Goal: Task Accomplishment & Management: Complete application form

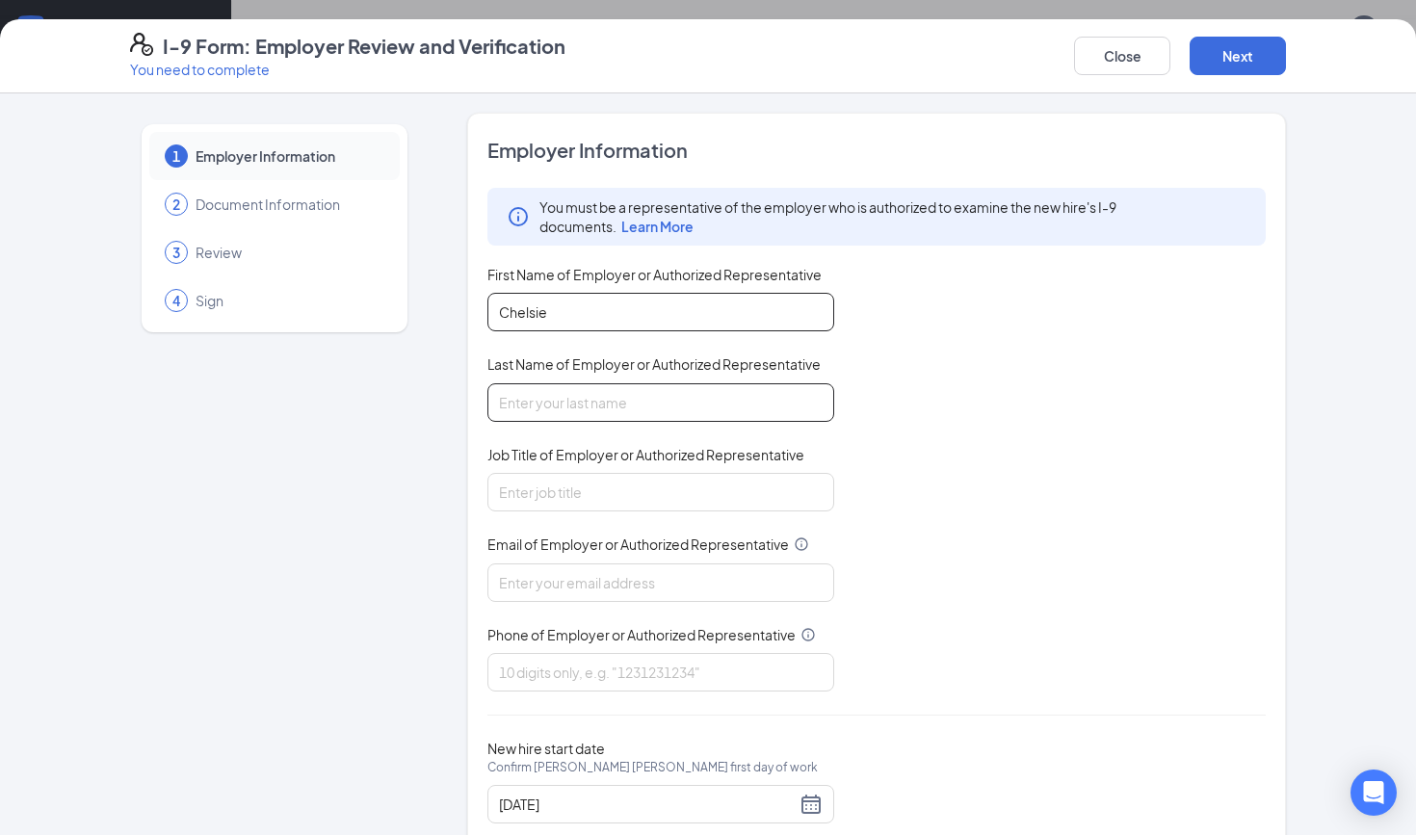
type input "Chelsie"
type input "Russum"
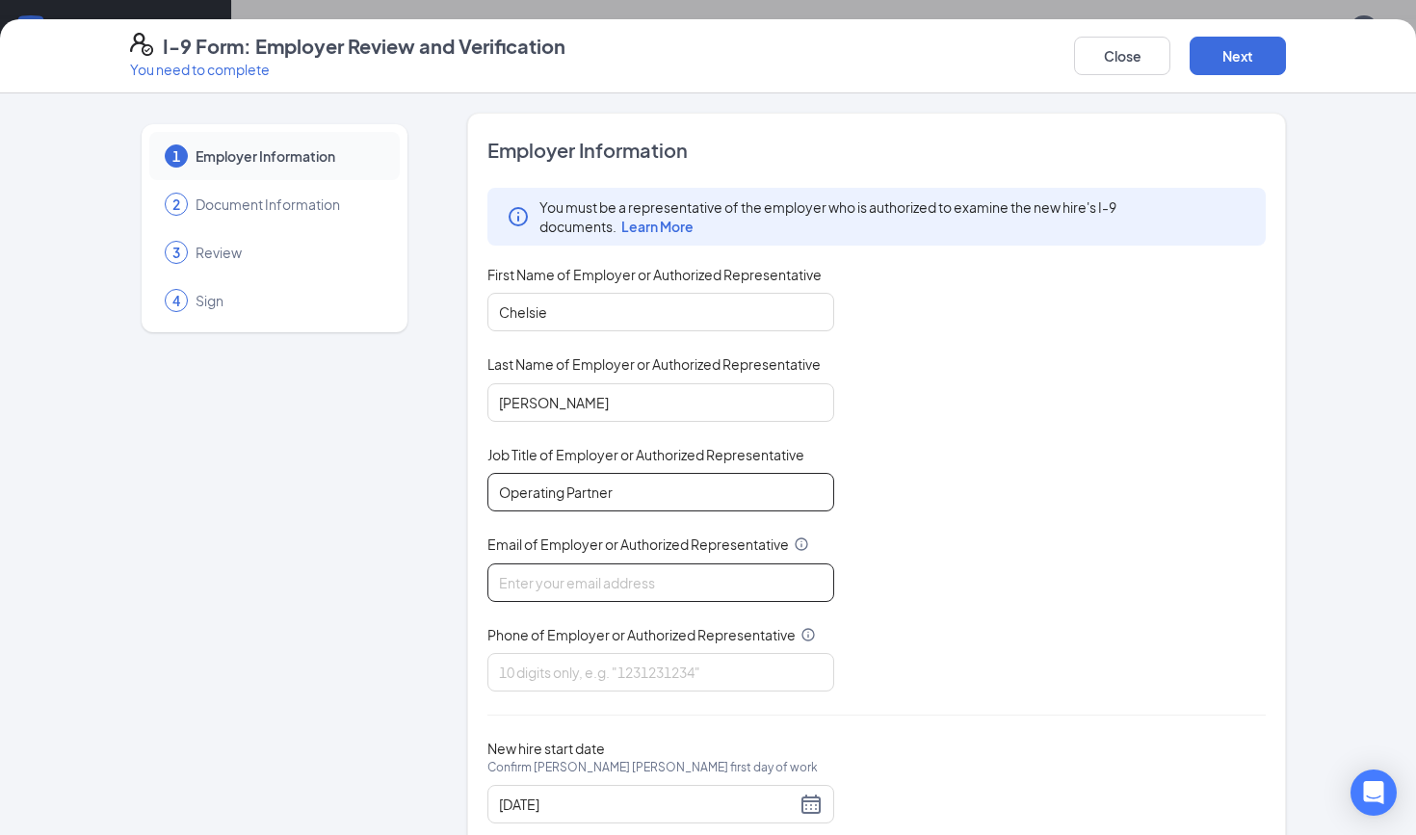
type input "Operating Partner"
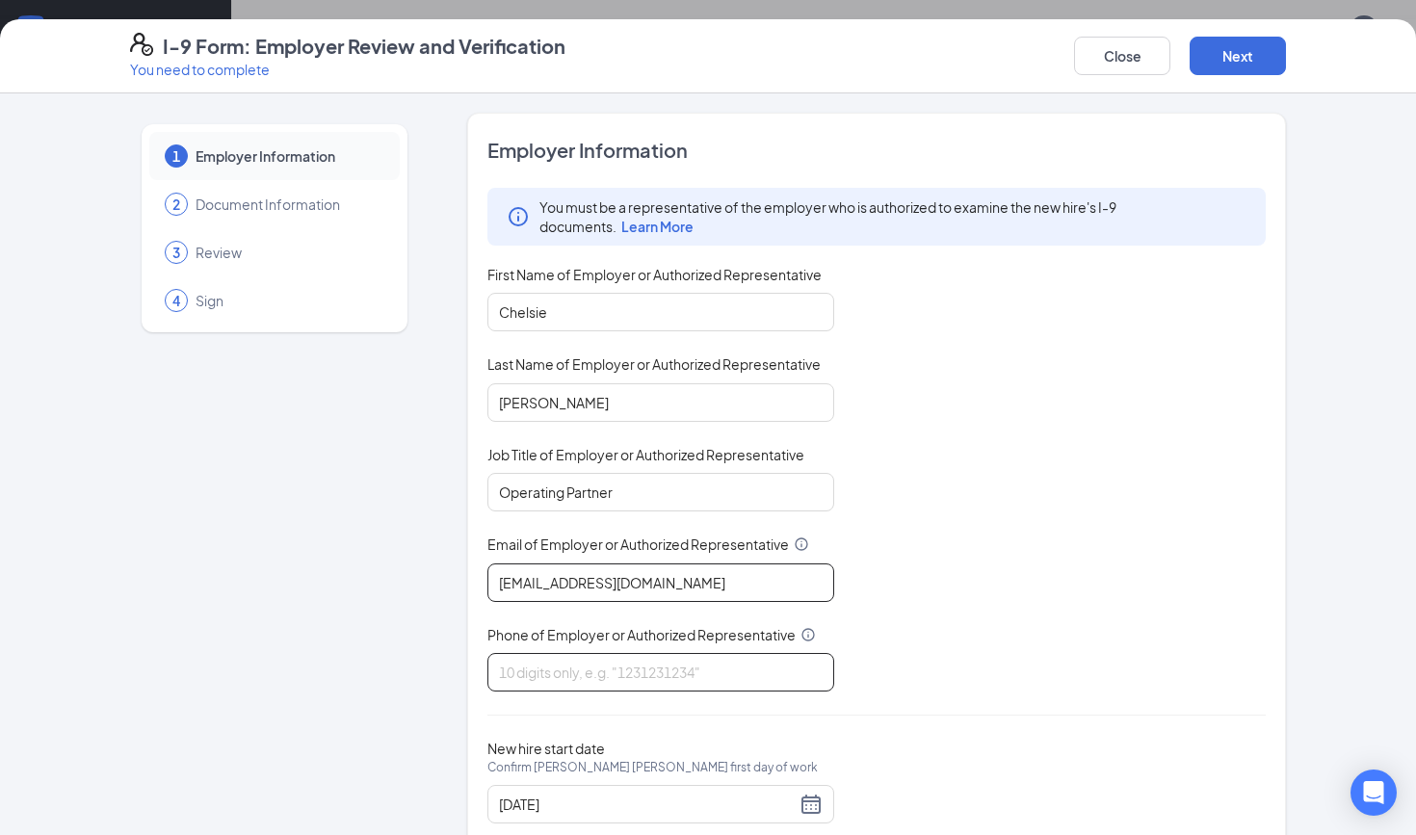
type input "crussum@mwburger.com"
type input "2569191366"
click at [895, 691] on div "Employer Information You must be a representative of the employer who is author…" at bounding box center [876, 492] width 778 height 710
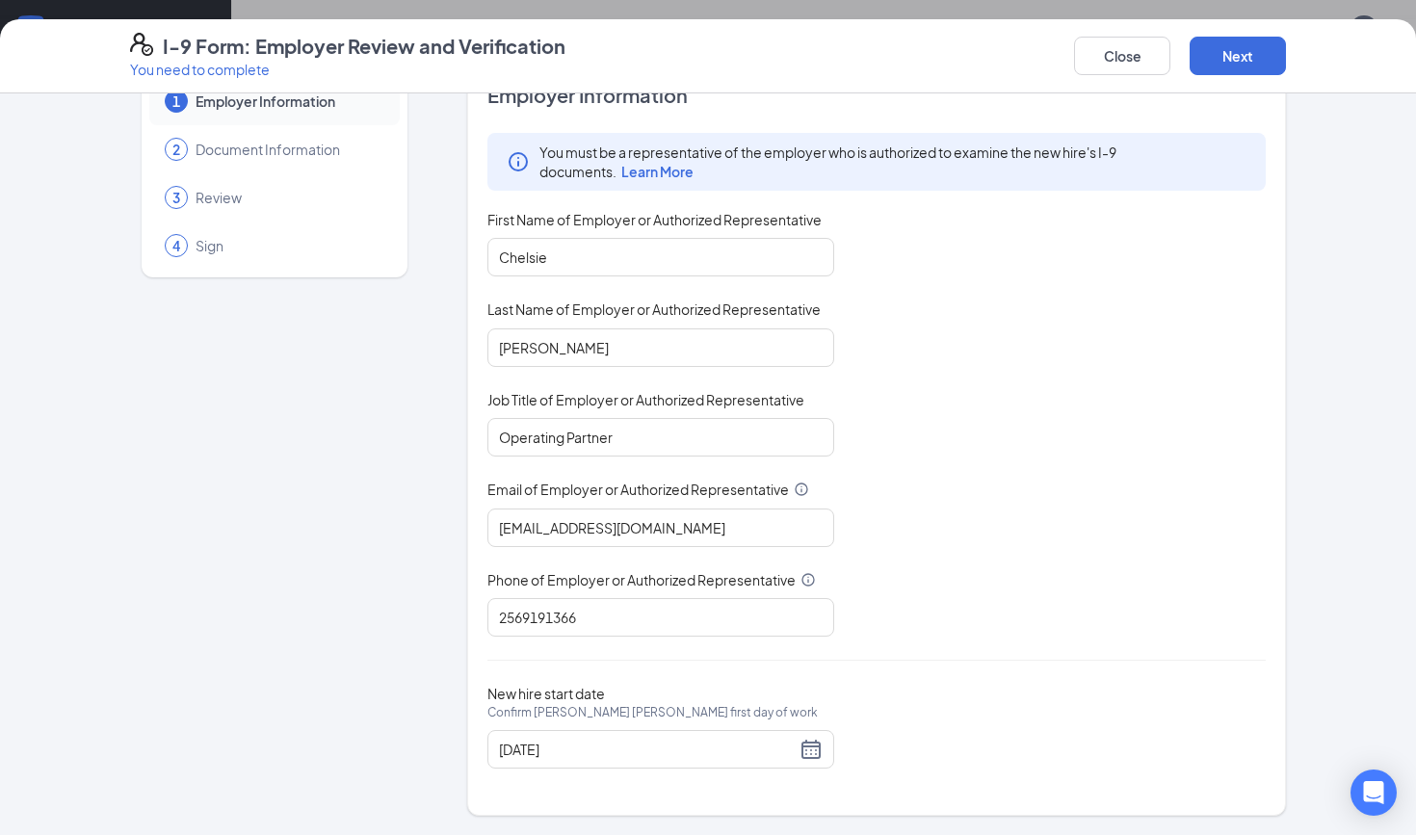
scroll to position [53, 0]
click at [1250, 62] on button "Next" at bounding box center [1238, 56] width 96 height 39
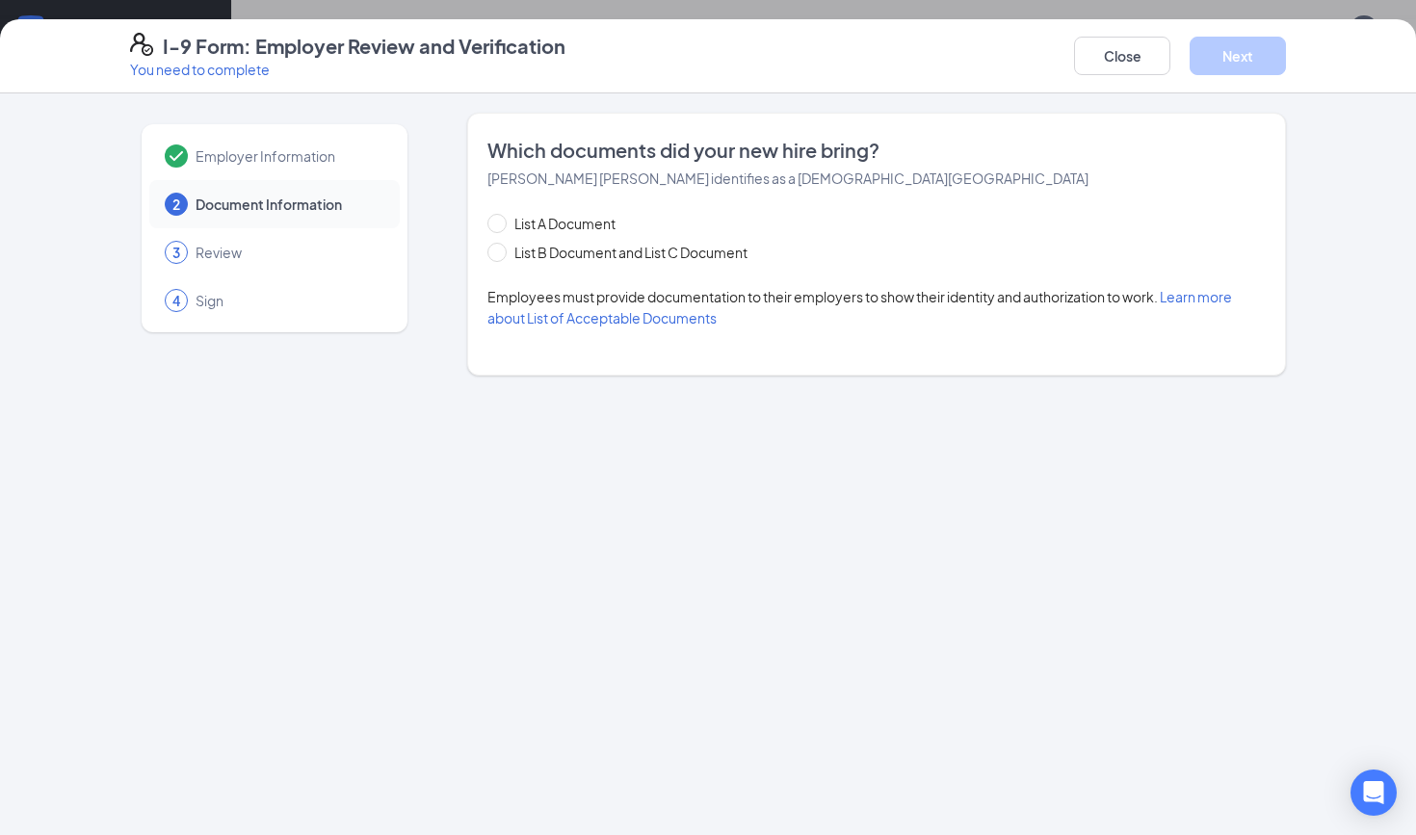
scroll to position [0, 0]
click at [509, 253] on span "List B Document and List C Document" at bounding box center [631, 252] width 249 height 21
click at [501, 253] on input "List B Document and List C Document" at bounding box center [493, 249] width 13 height 13
radio input "true"
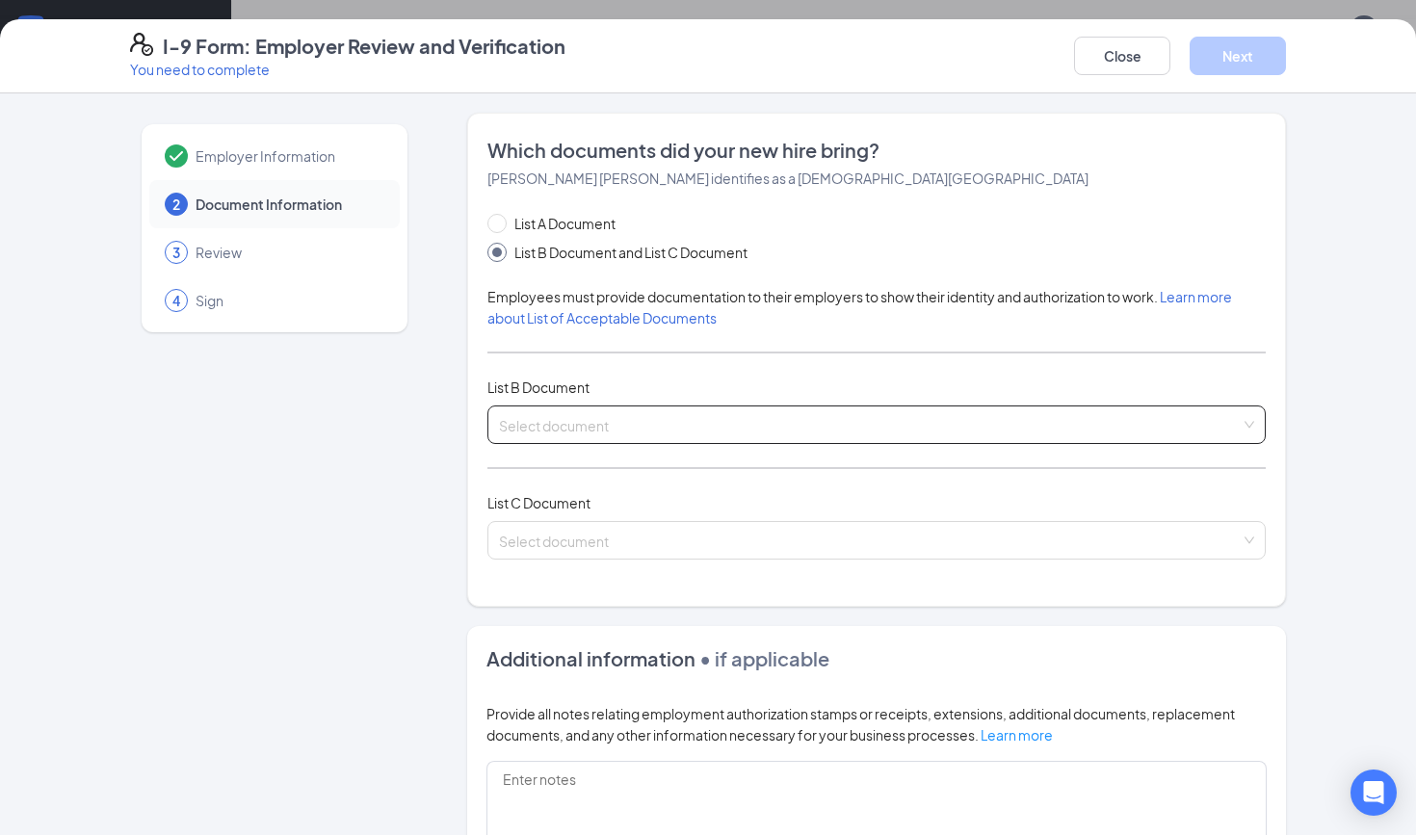
click at [546, 409] on div "Select document List B Documents Driver’s License issued by U.S State or outlyi…" at bounding box center [876, 425] width 778 height 39
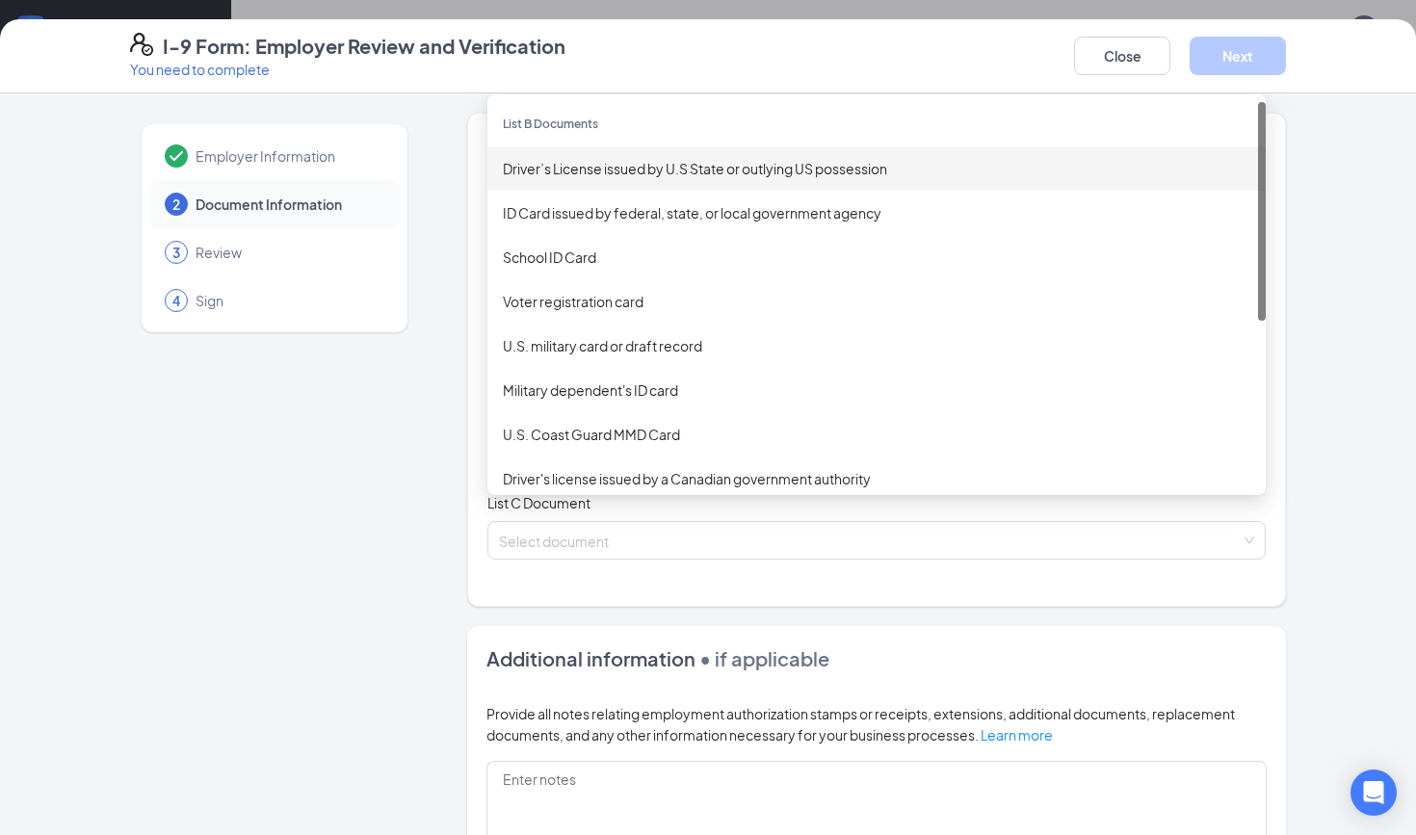
click at [613, 182] on div "Driver’s License issued by U.S State or outlying US possession" at bounding box center [876, 168] width 778 height 44
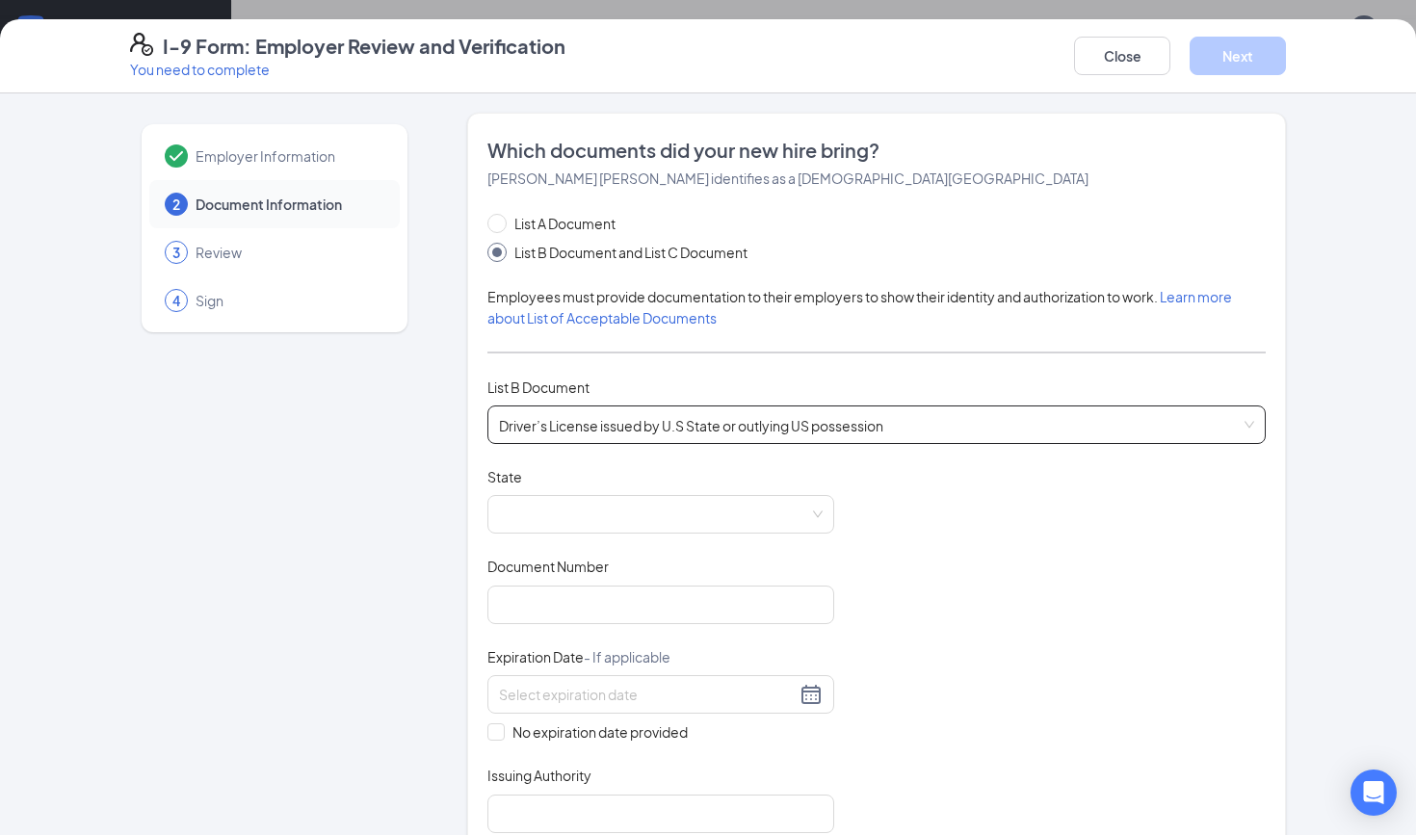
click at [551, 426] on div "Driver’s License issued by U.S State or outlying US possession Driver’s License…" at bounding box center [876, 425] width 778 height 39
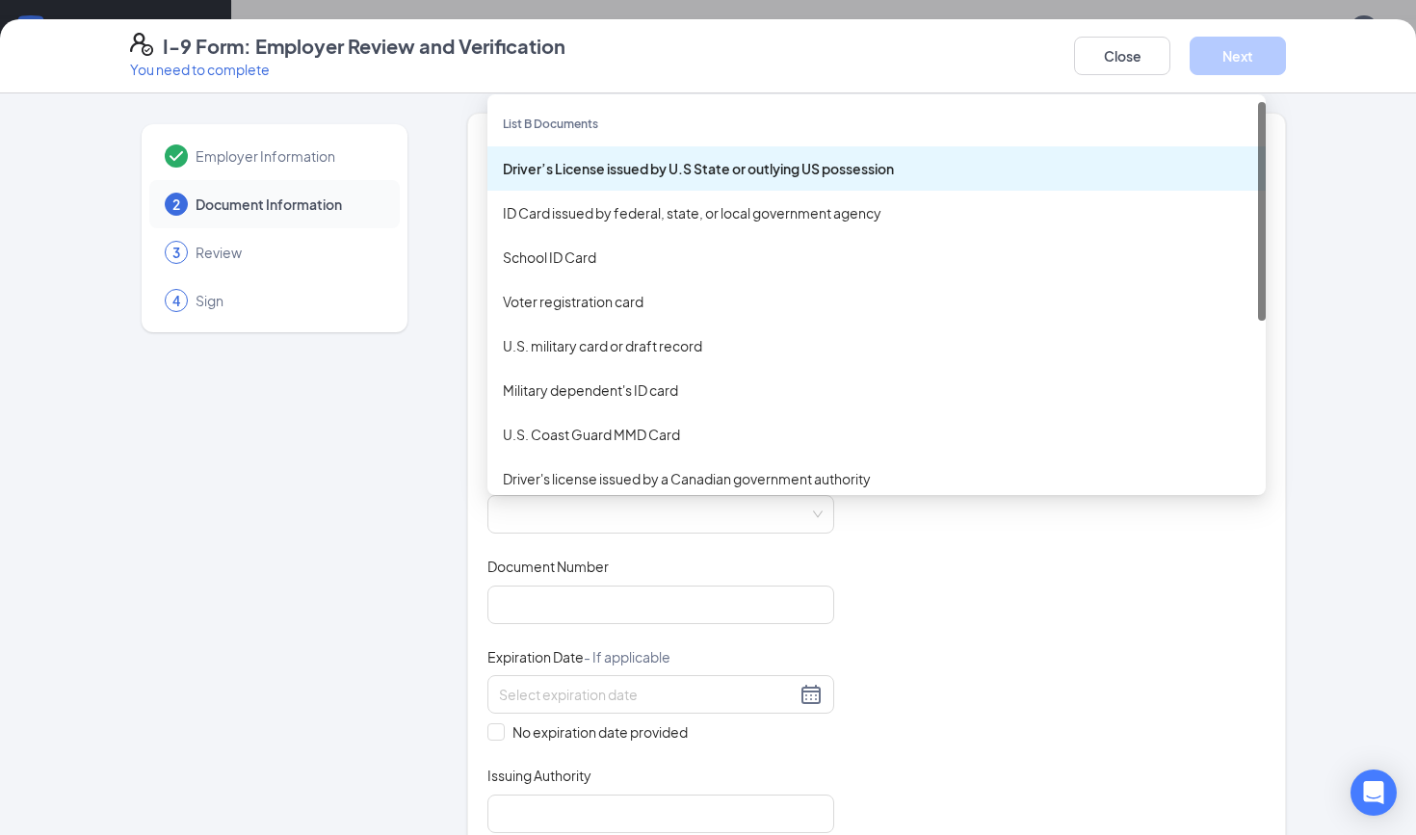
click at [635, 166] on div "Driver’s License issued by U.S State or outlying US possession" at bounding box center [876, 168] width 747 height 21
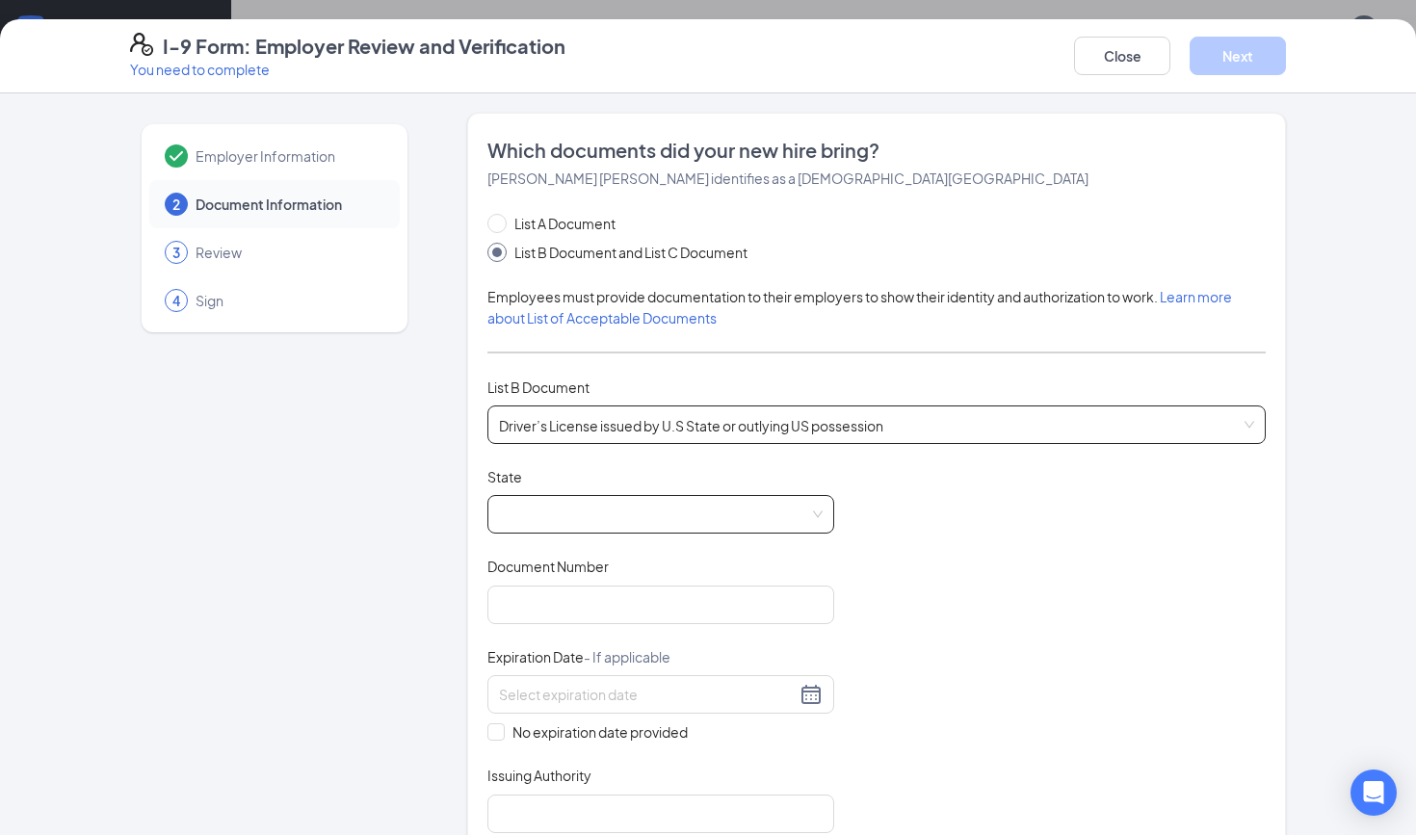
click at [701, 522] on span at bounding box center [661, 514] width 324 height 37
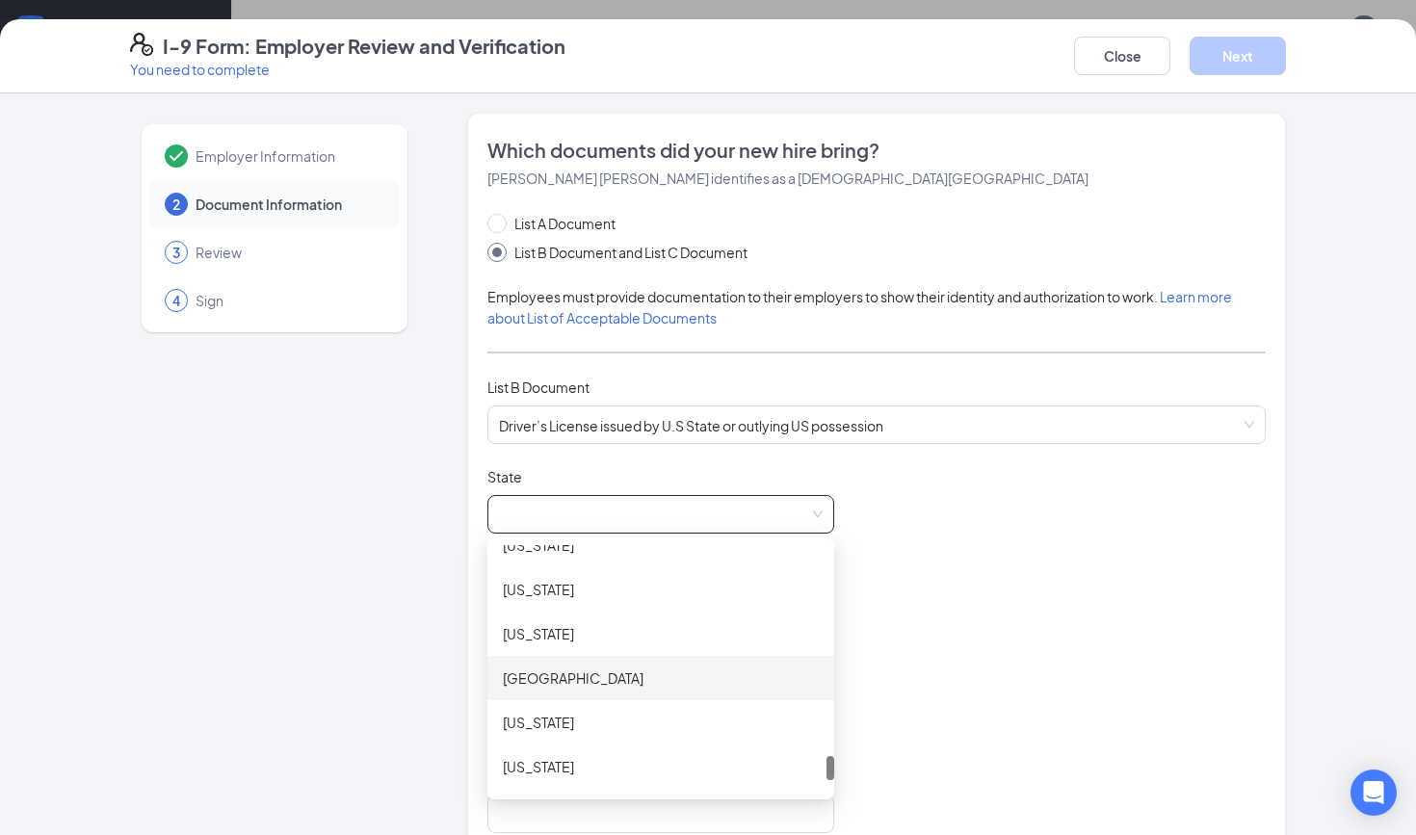
scroll to position [2106, 0]
click at [546, 547] on div "Texas" at bounding box center [661, 544] width 316 height 21
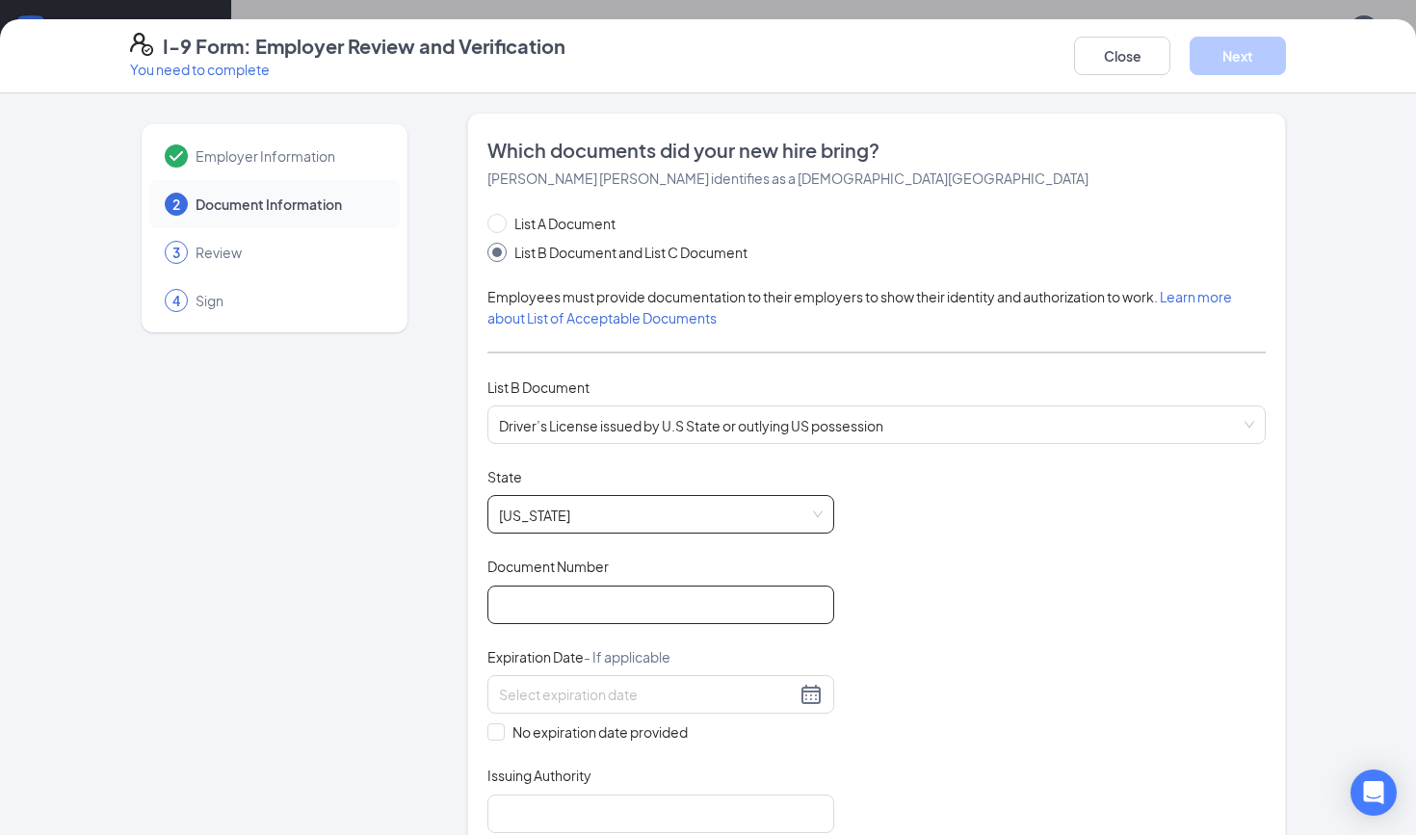
click at [521, 617] on input "Document Number" at bounding box center [660, 605] width 347 height 39
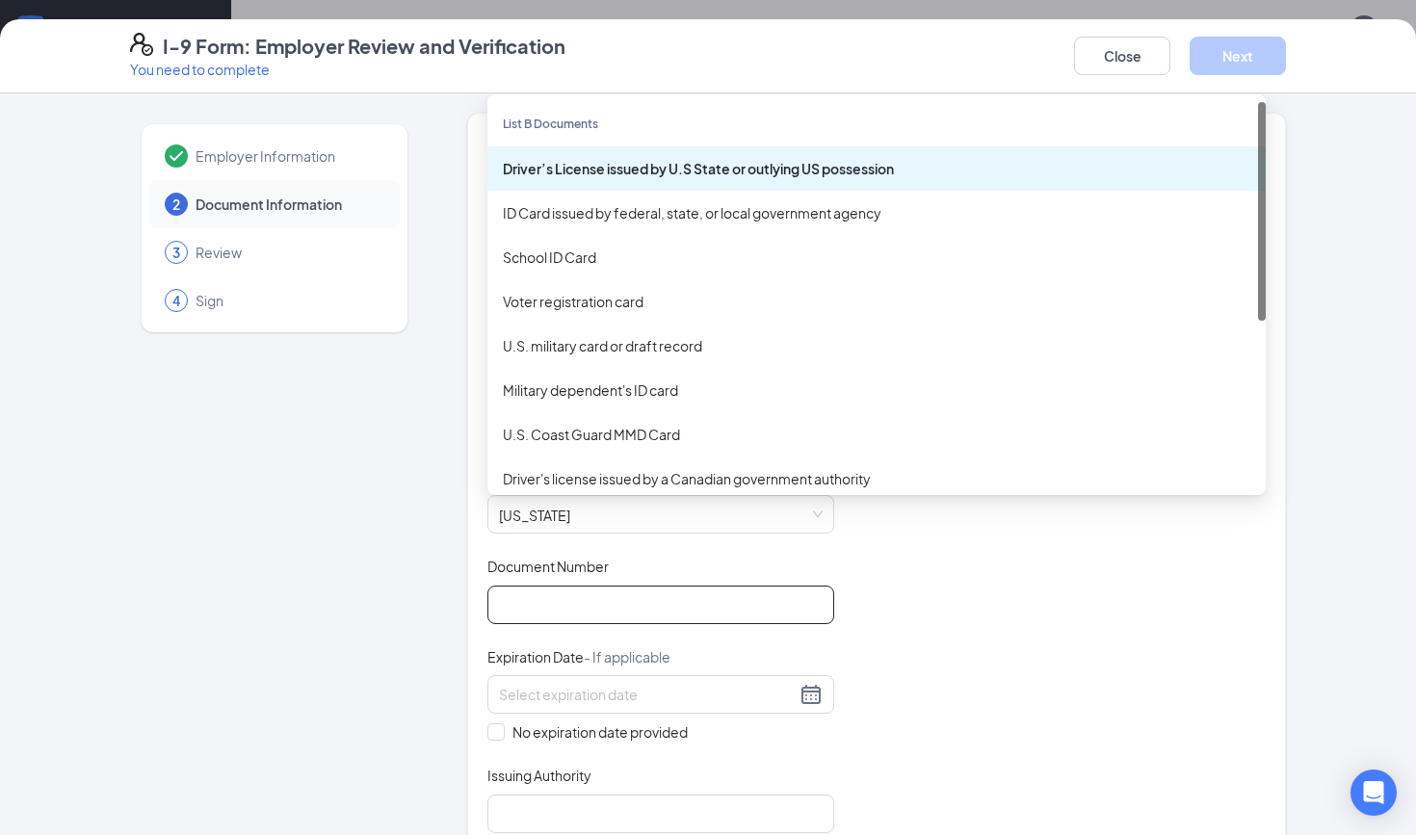
click at [644, 428] on div "Driver’s License issued by U.S State or outlying US possession Driver’s License…" at bounding box center [876, 425] width 778 height 39
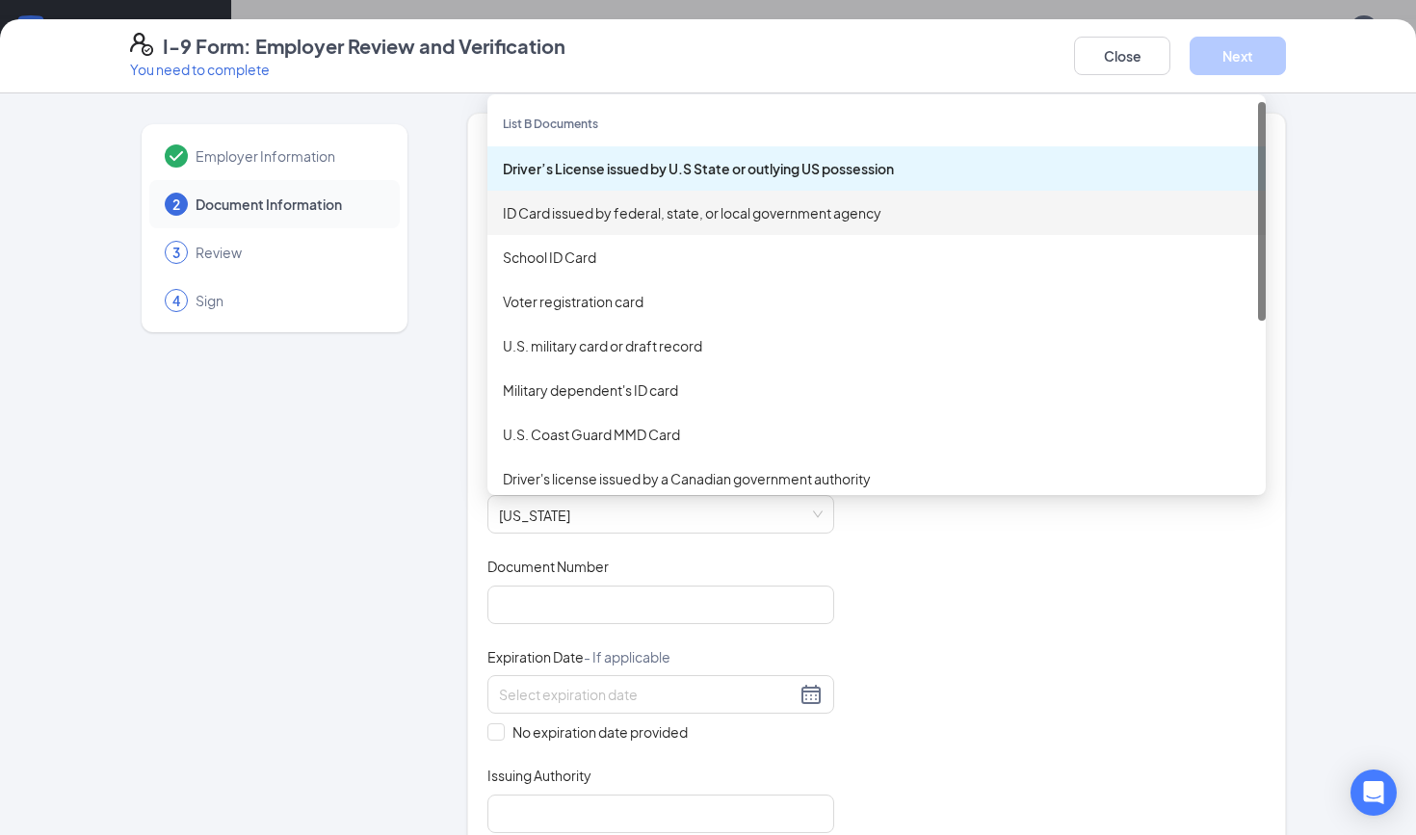
click at [613, 213] on div "ID Card issued by federal, state, or local government agency" at bounding box center [876, 212] width 747 height 21
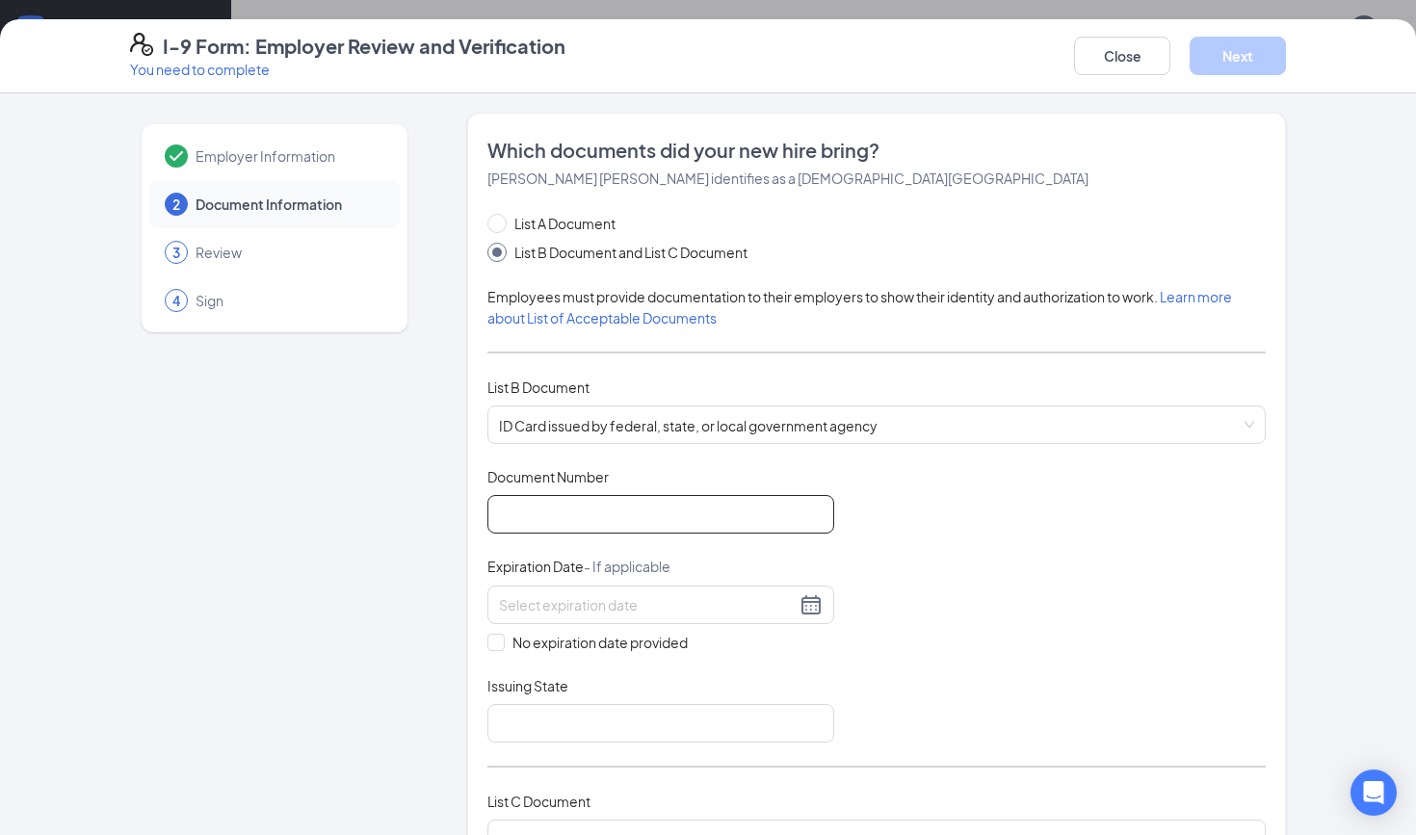
click at [554, 520] on input "Document Number" at bounding box center [660, 514] width 347 height 39
type input "45761567"
click at [557, 614] on div at bounding box center [661, 604] width 324 height 23
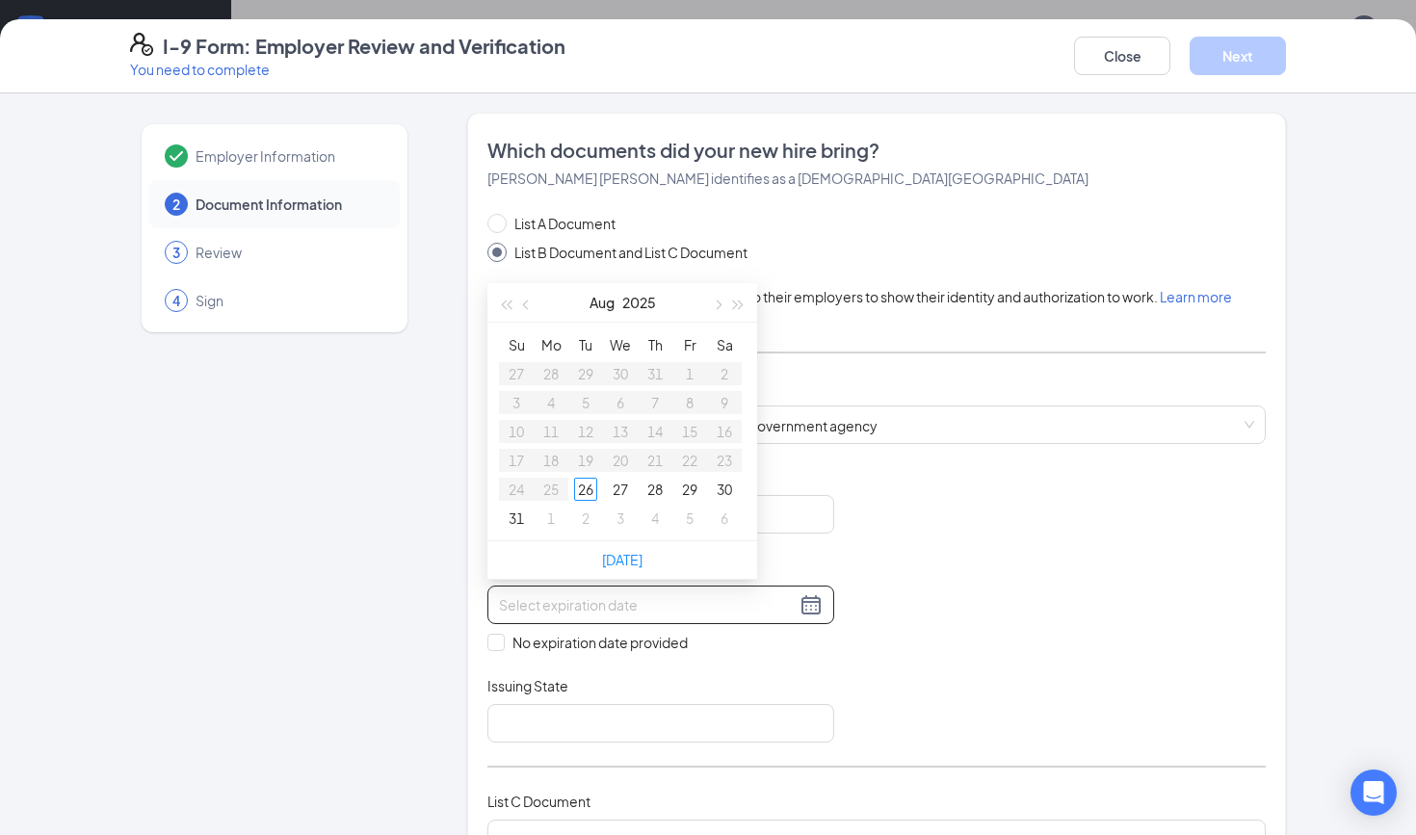
type input "09/04/2025"
type input "08/28/2025"
click at [739, 311] on button "button" at bounding box center [738, 302] width 21 height 39
click at [528, 302] on span "button" at bounding box center [528, 306] width 10 height 10
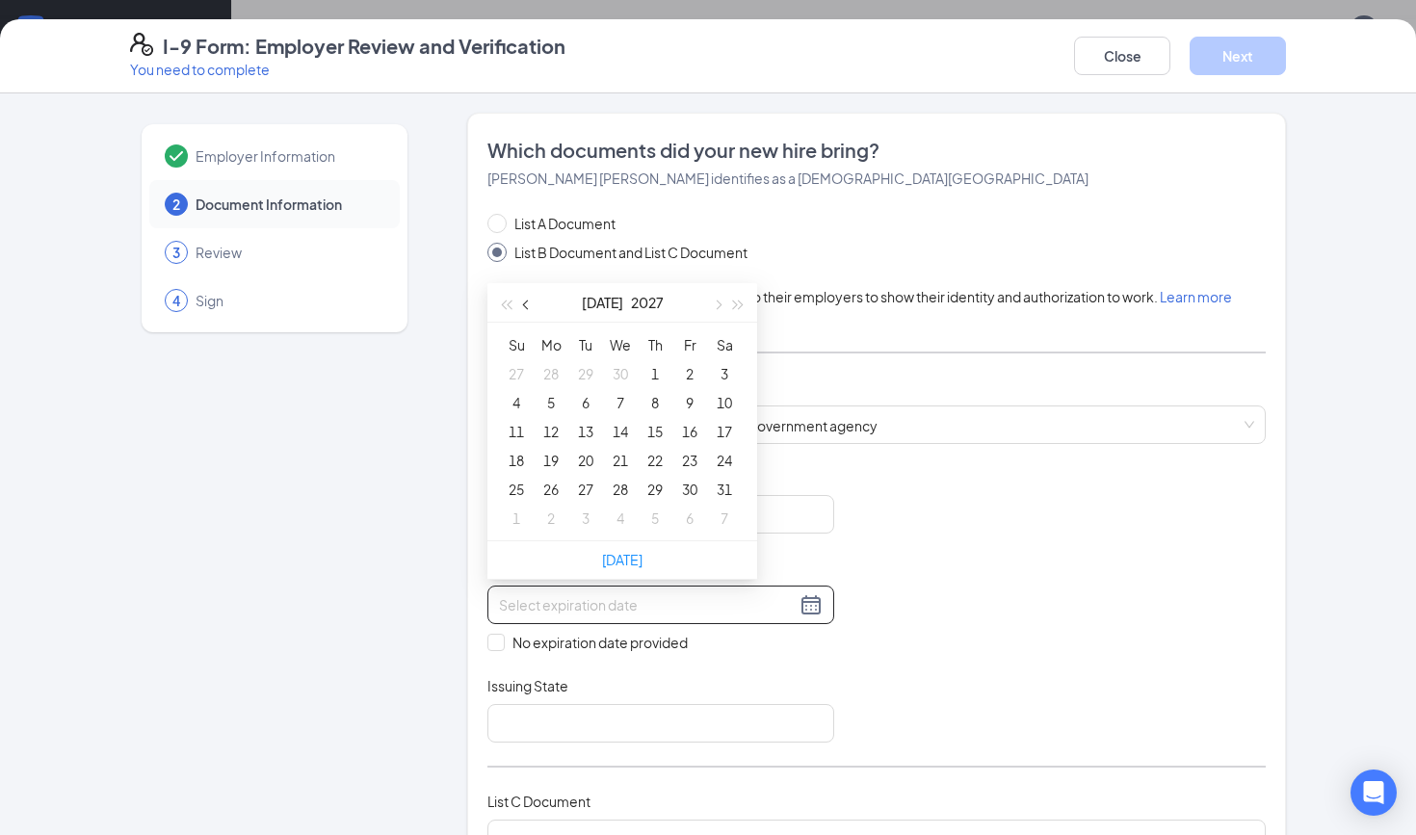
click at [528, 302] on span "button" at bounding box center [528, 306] width 10 height 10
type input "03/30/2027"
type input "04/06/2027"
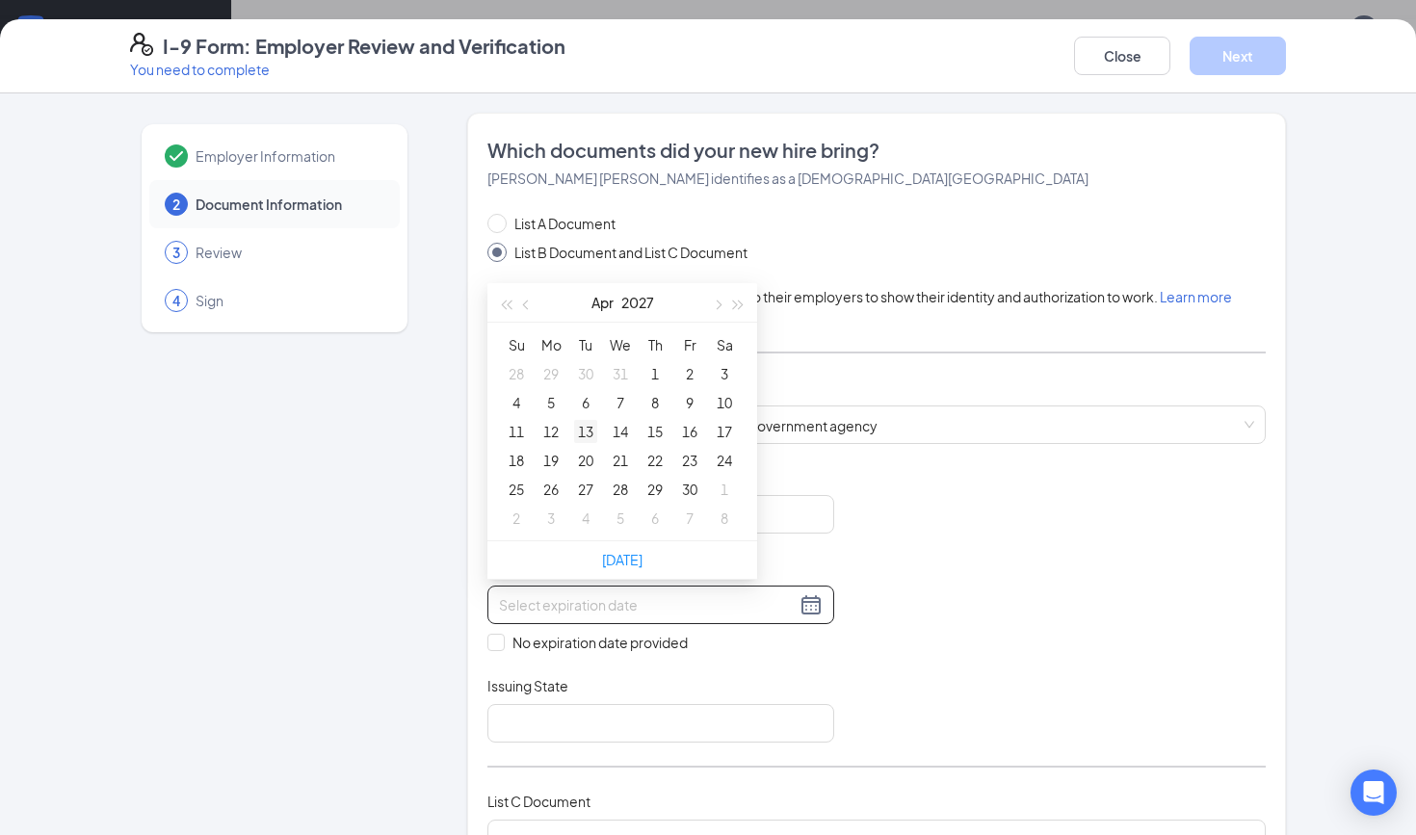
type input "04/13/2027"
type input "04/20/2027"
type input "04/27/2027"
click at [580, 492] on div "27" at bounding box center [585, 489] width 23 height 23
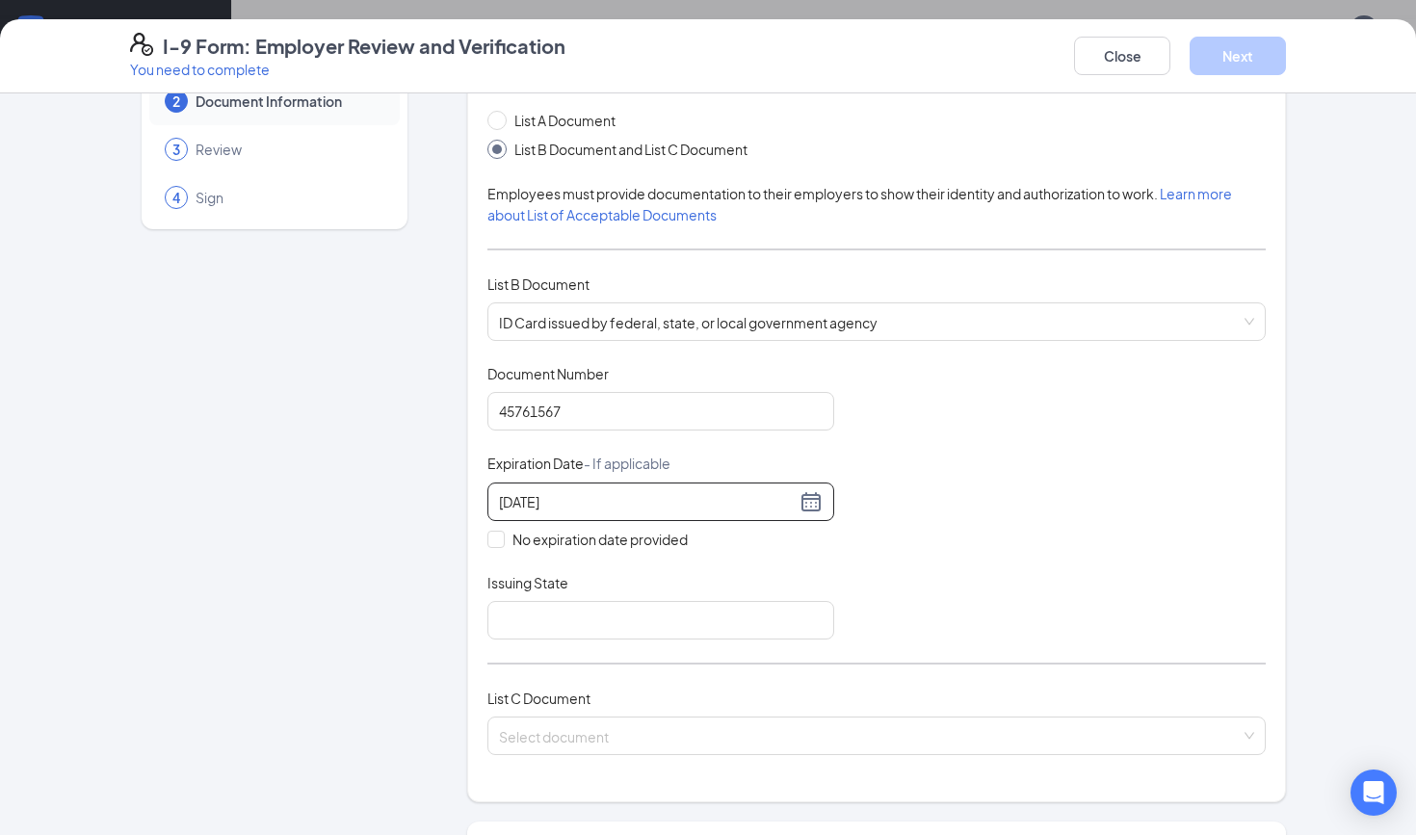
scroll to position [105, 0]
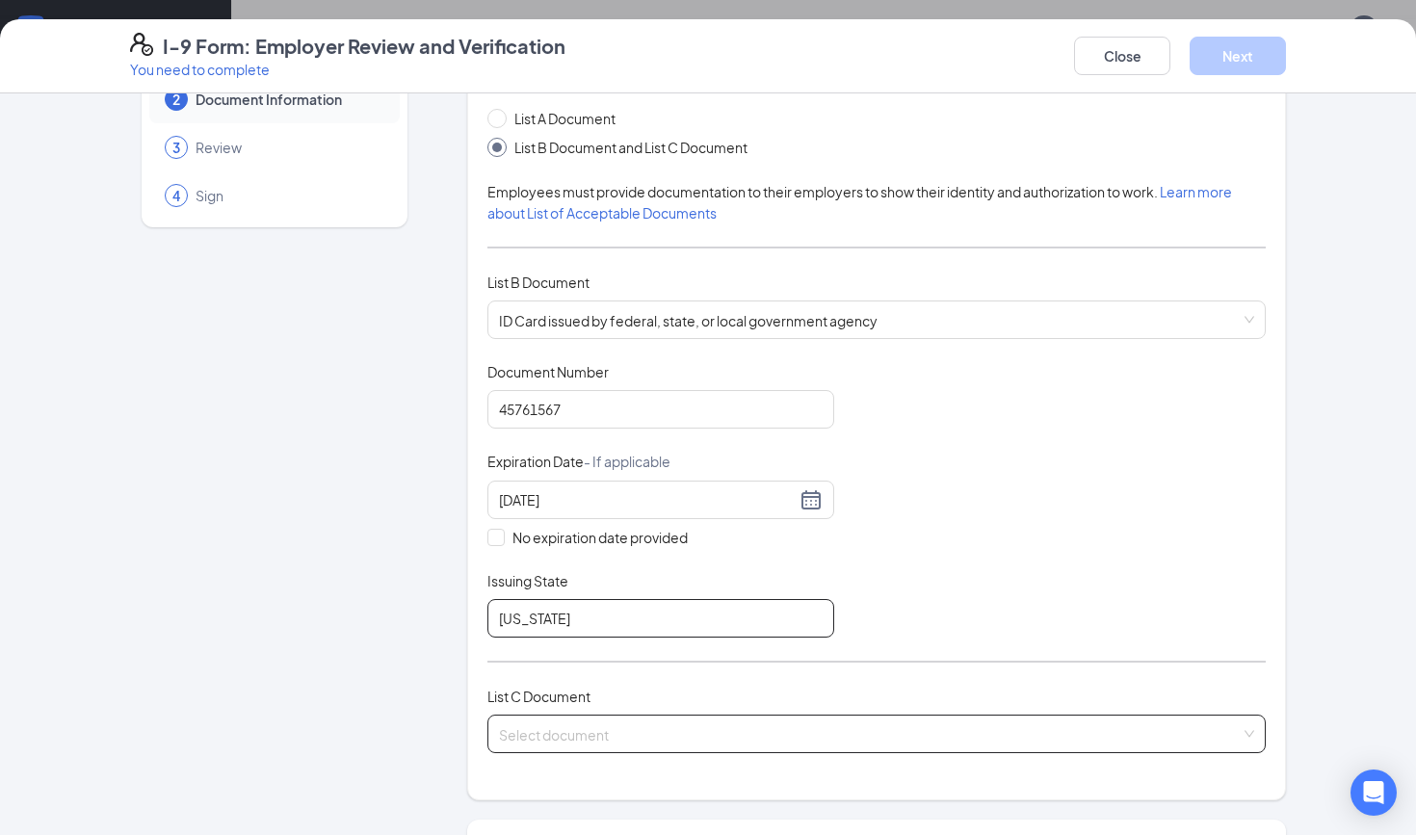
type input "Texas"
click at [609, 739] on input "search" at bounding box center [870, 730] width 742 height 29
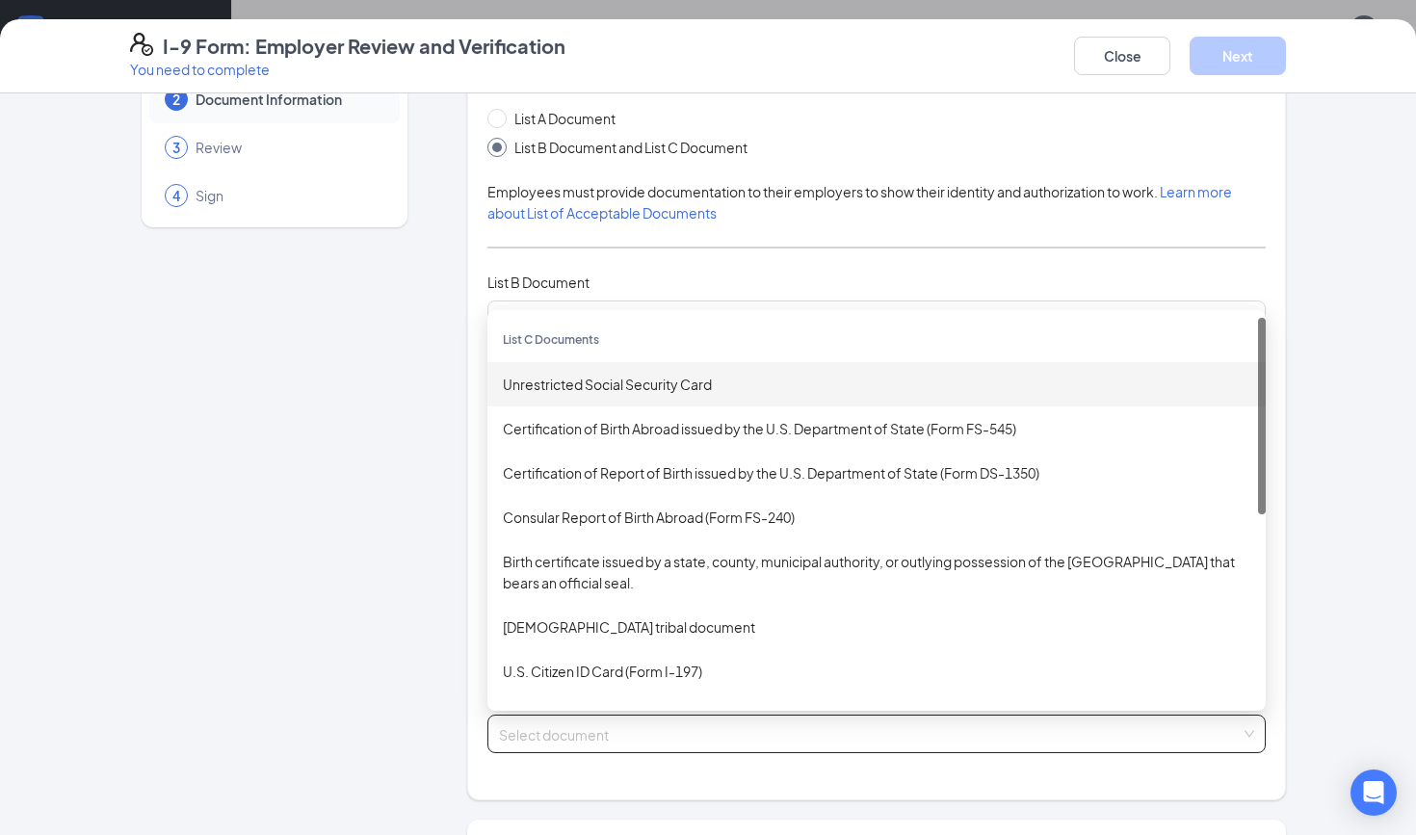
click at [615, 385] on div "Unrestricted Social Security Card" at bounding box center [876, 384] width 747 height 21
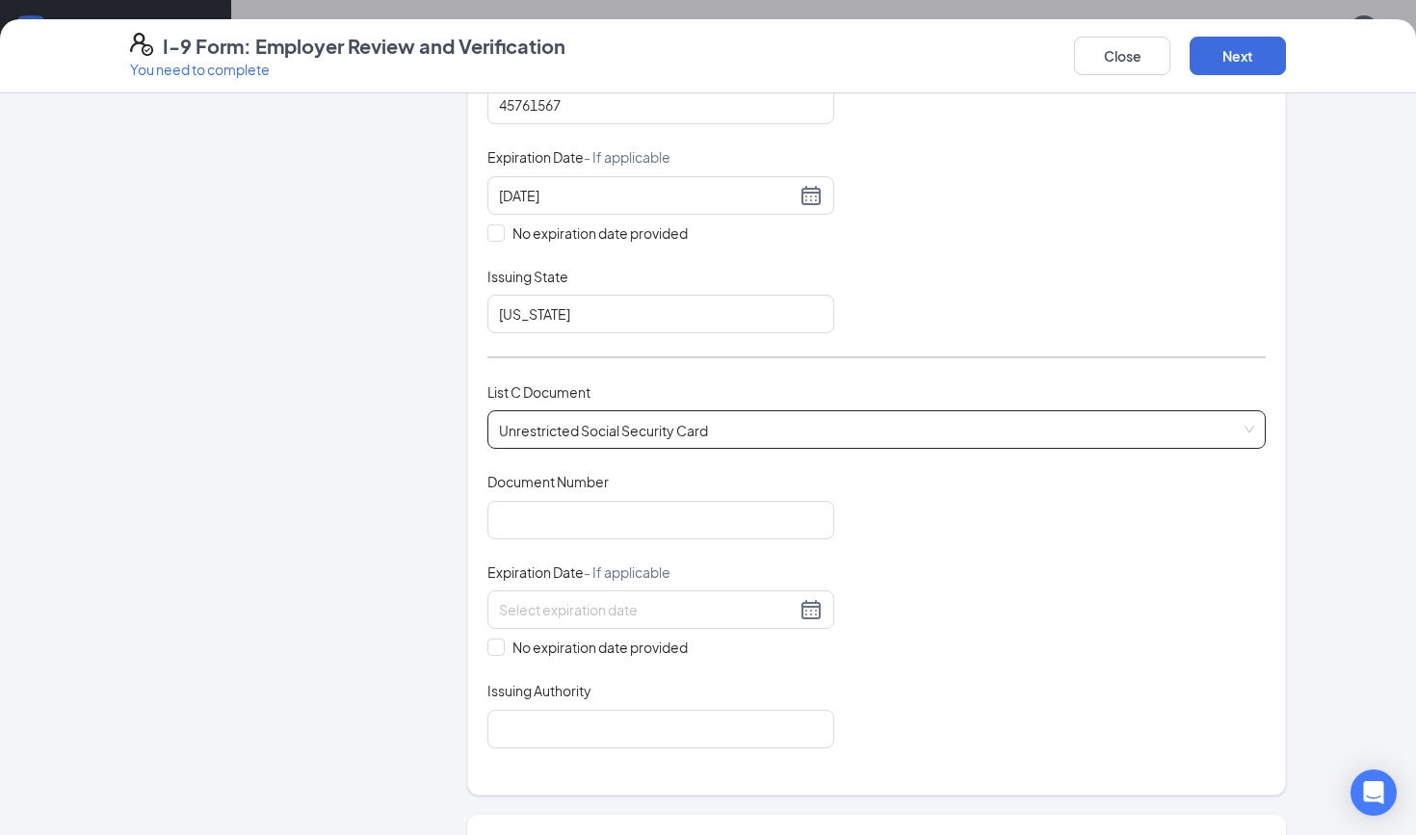
scroll to position [427, 0]
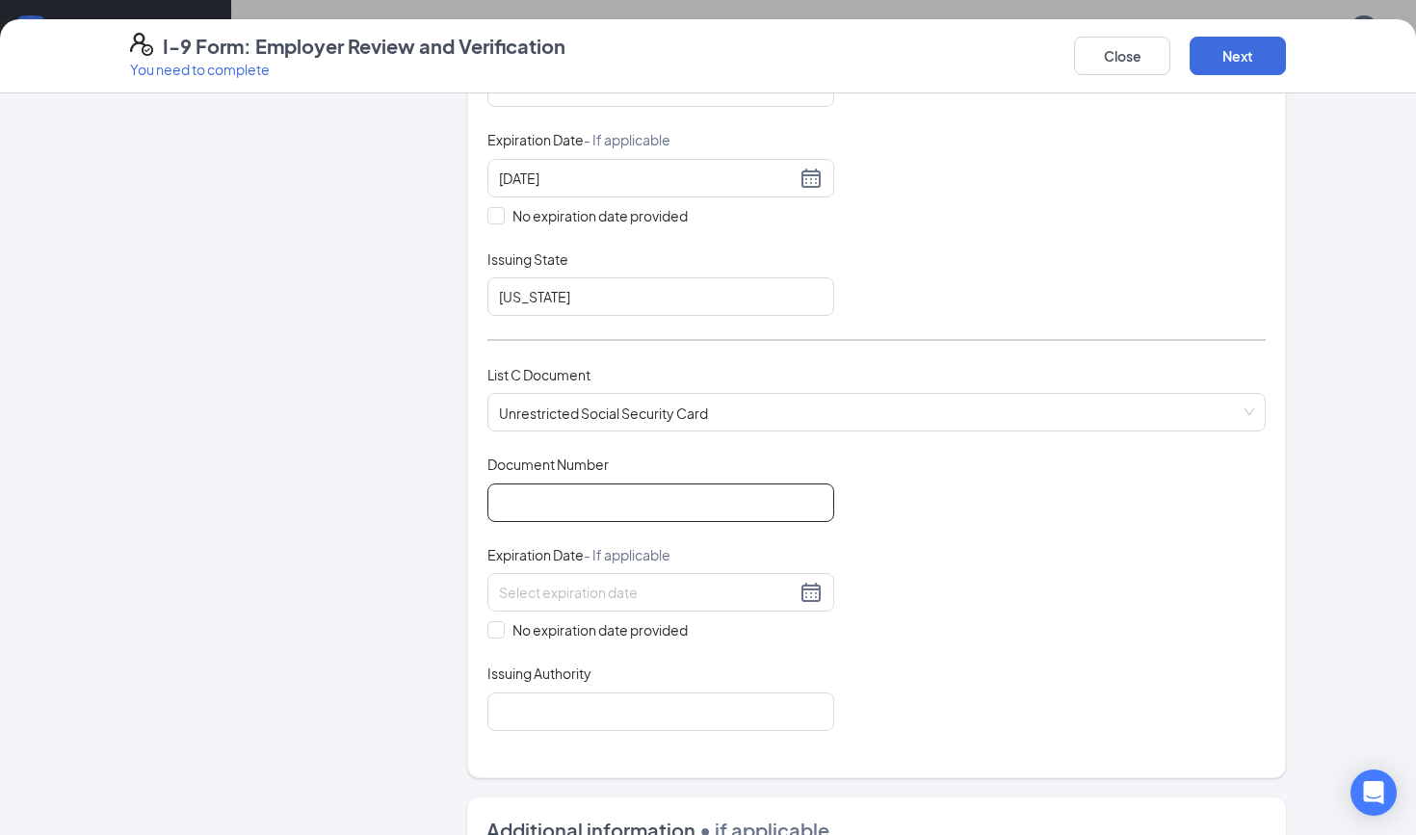
click at [570, 484] on input "Document Number" at bounding box center [660, 503] width 347 height 39
type input "419577504"
click at [503, 628] on span at bounding box center [495, 629] width 17 height 17
click at [501, 628] on input "No expiration date provided" at bounding box center [493, 627] width 13 height 13
checkbox input "true"
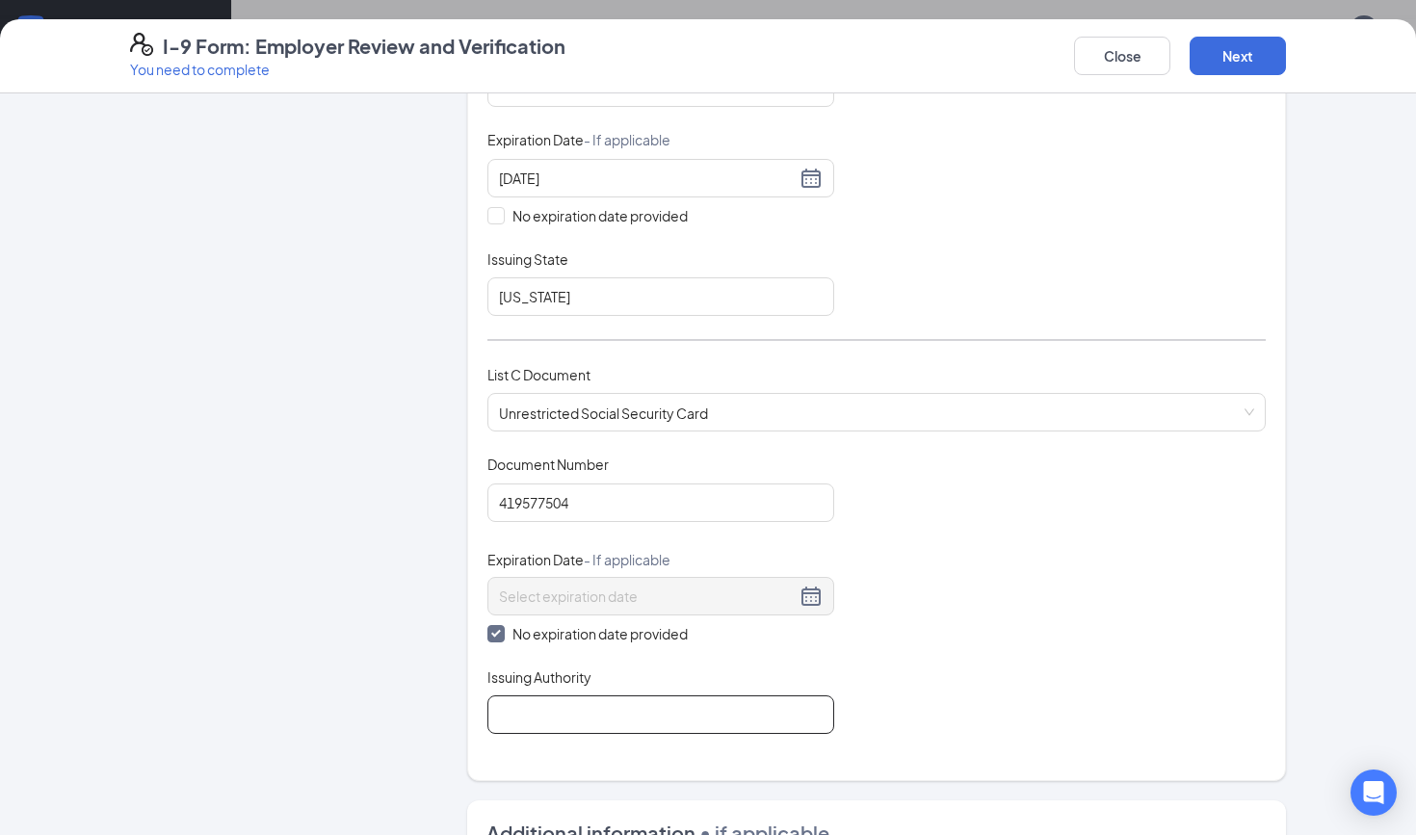
click at [534, 695] on input "Issuing Authority" at bounding box center [660, 714] width 347 height 39
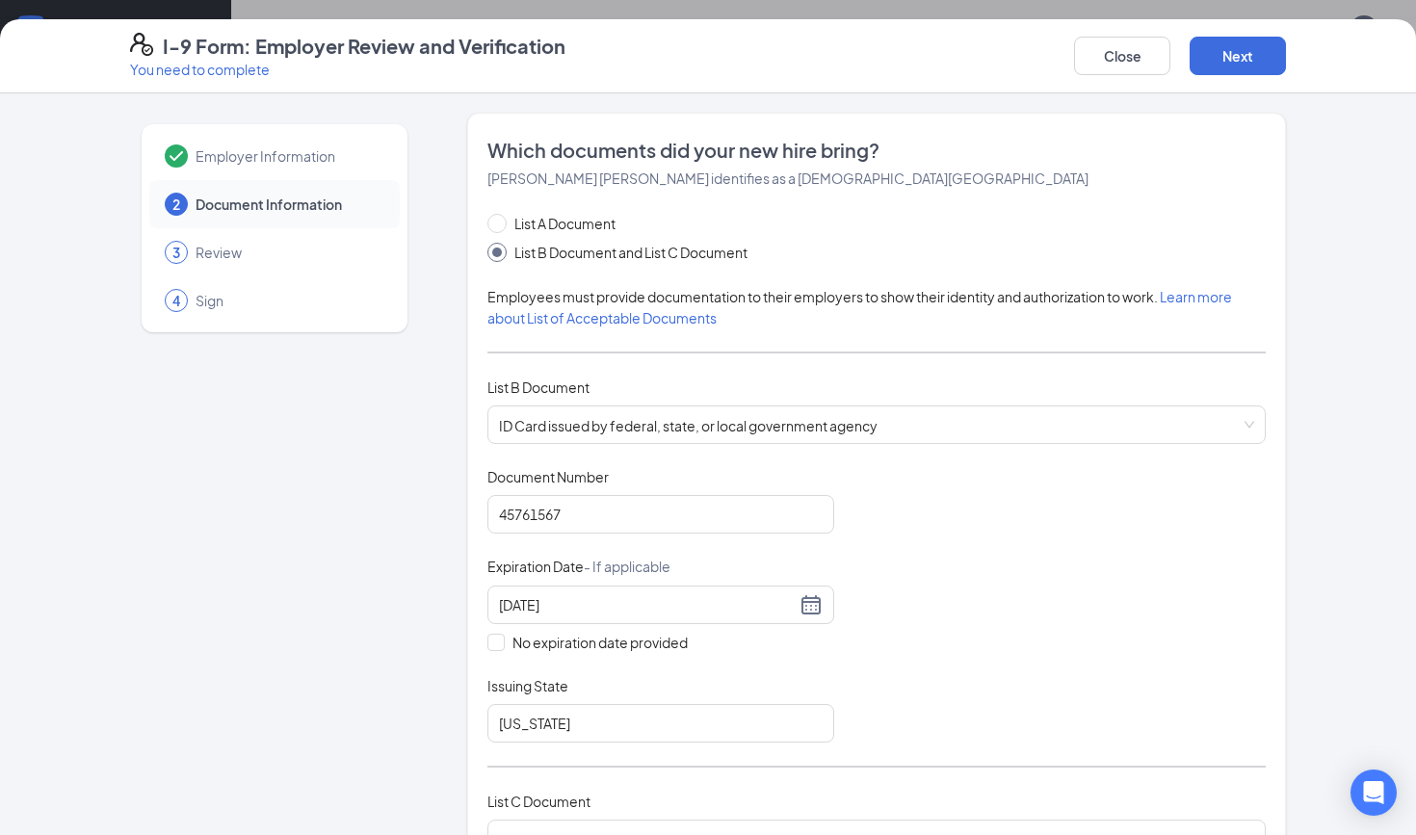
scroll to position [0, 0]
type input "Social Security Administration"
click at [1249, 54] on button "Next" at bounding box center [1238, 56] width 96 height 39
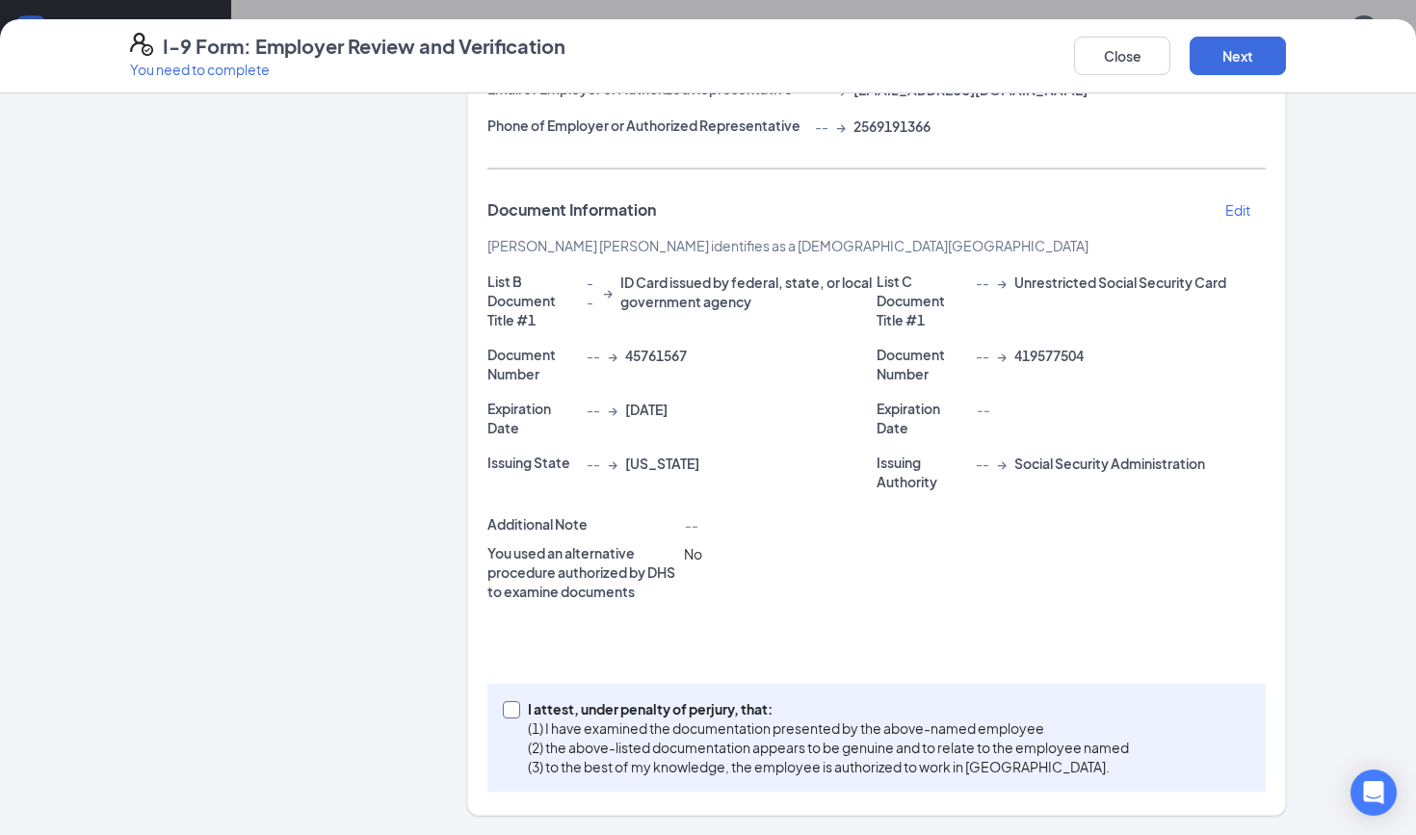
scroll to position [328, 0]
click at [513, 714] on input "I attest, under penalty of perjury, that: (1) I have examined the documentation…" at bounding box center [509, 708] width 13 height 13
checkbox input "true"
click at [1268, 61] on button "Next" at bounding box center [1238, 56] width 96 height 39
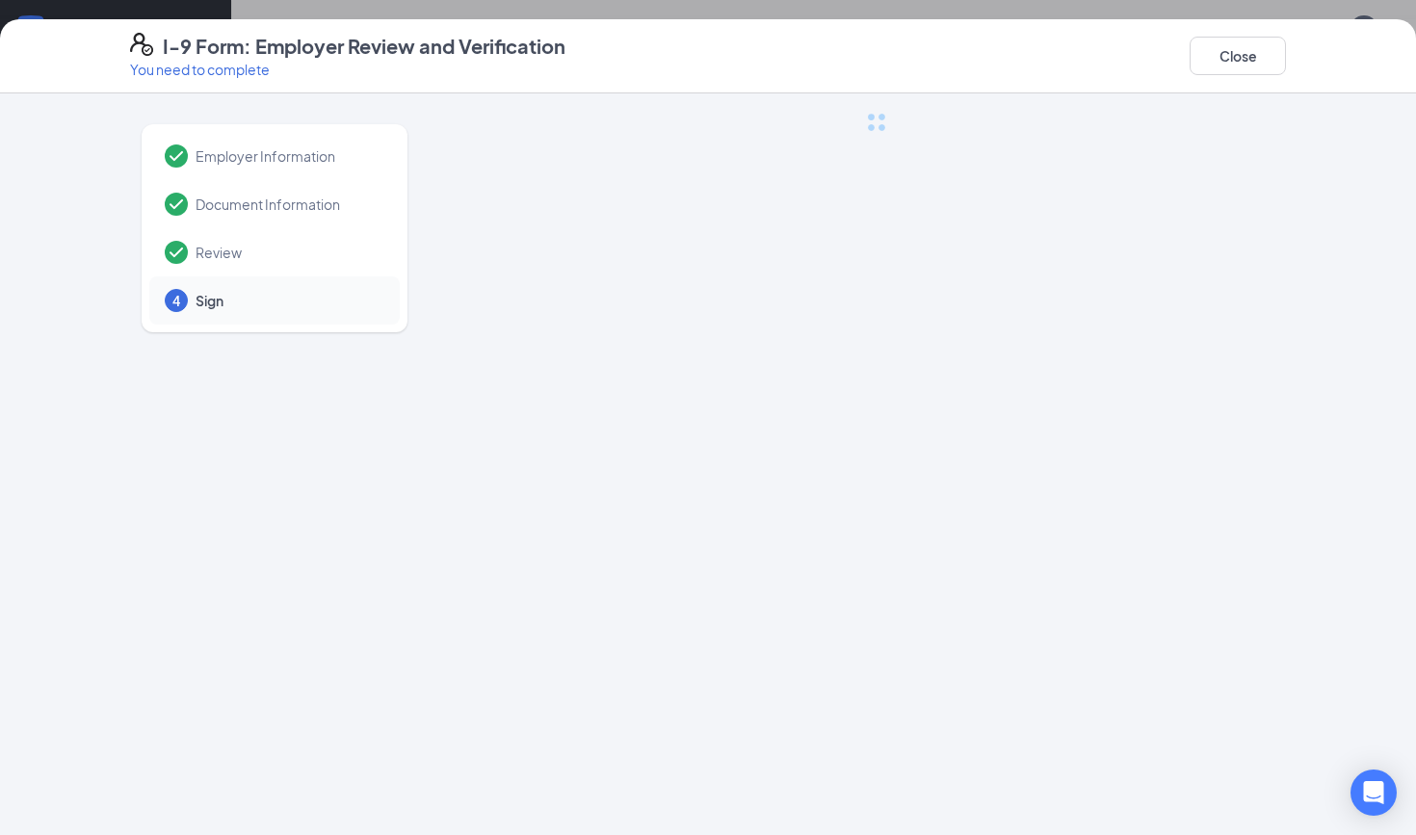
scroll to position [0, 0]
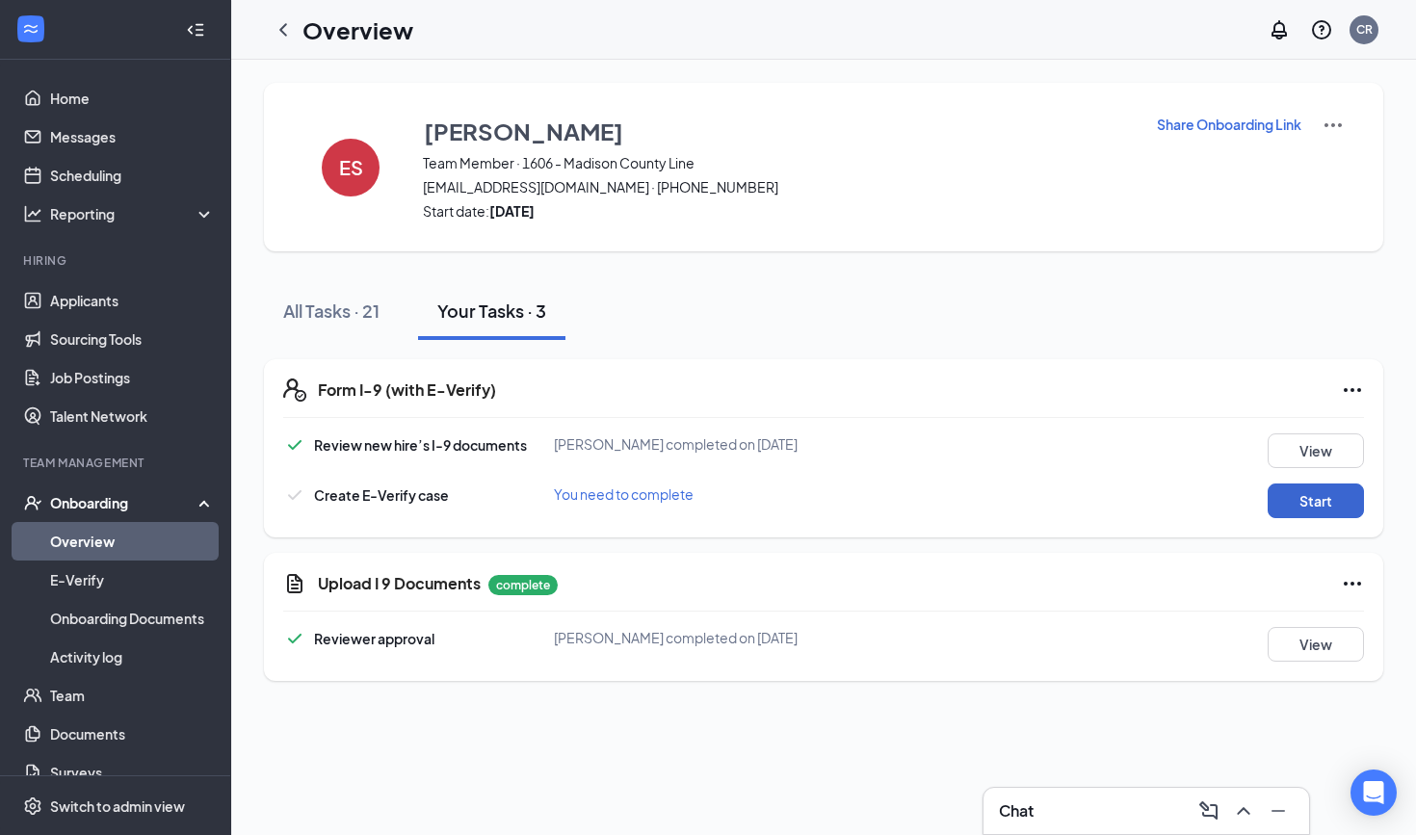
click at [1295, 504] on button "Start" at bounding box center [1316, 501] width 96 height 35
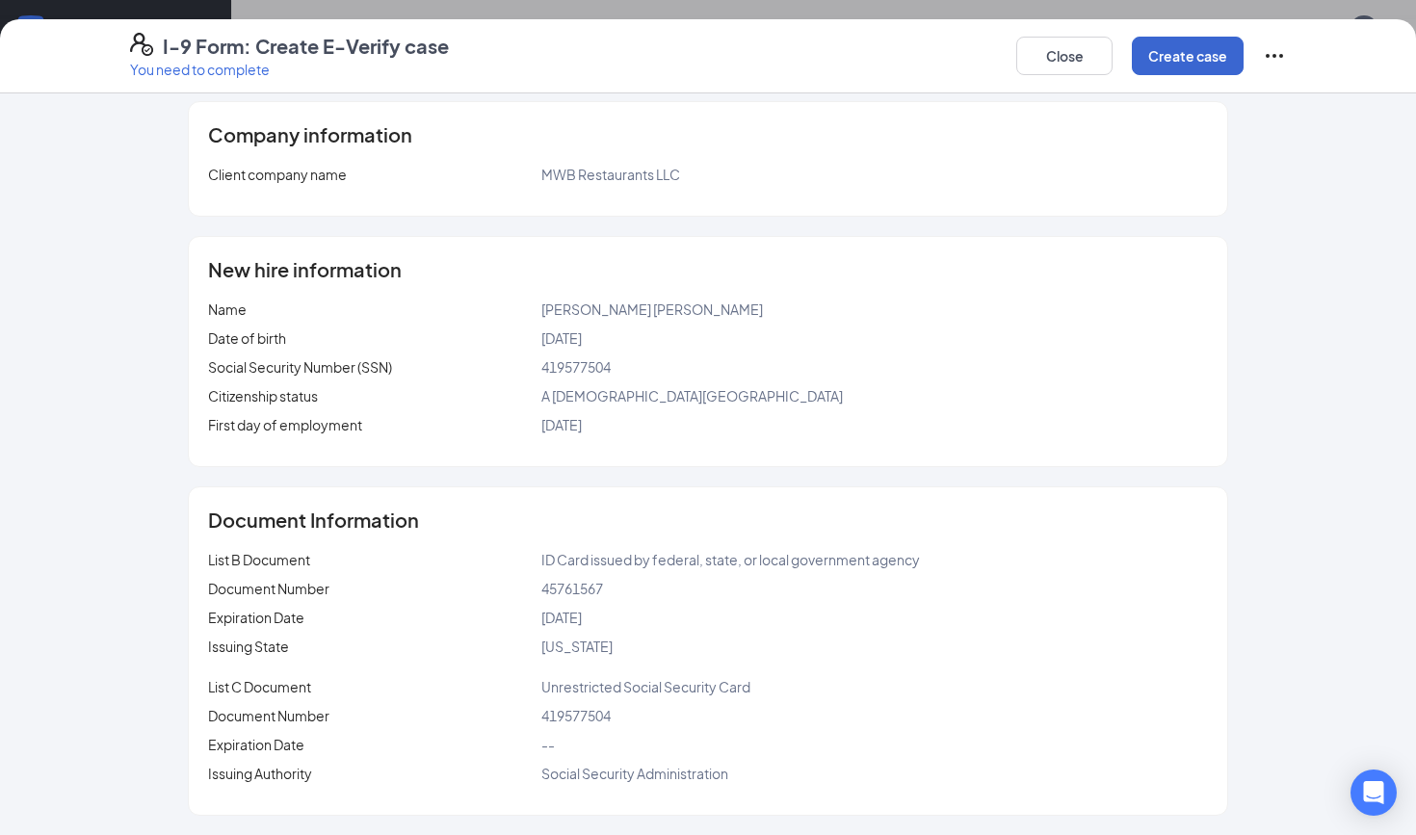
click at [1203, 56] on button "Create case" at bounding box center [1188, 56] width 112 height 39
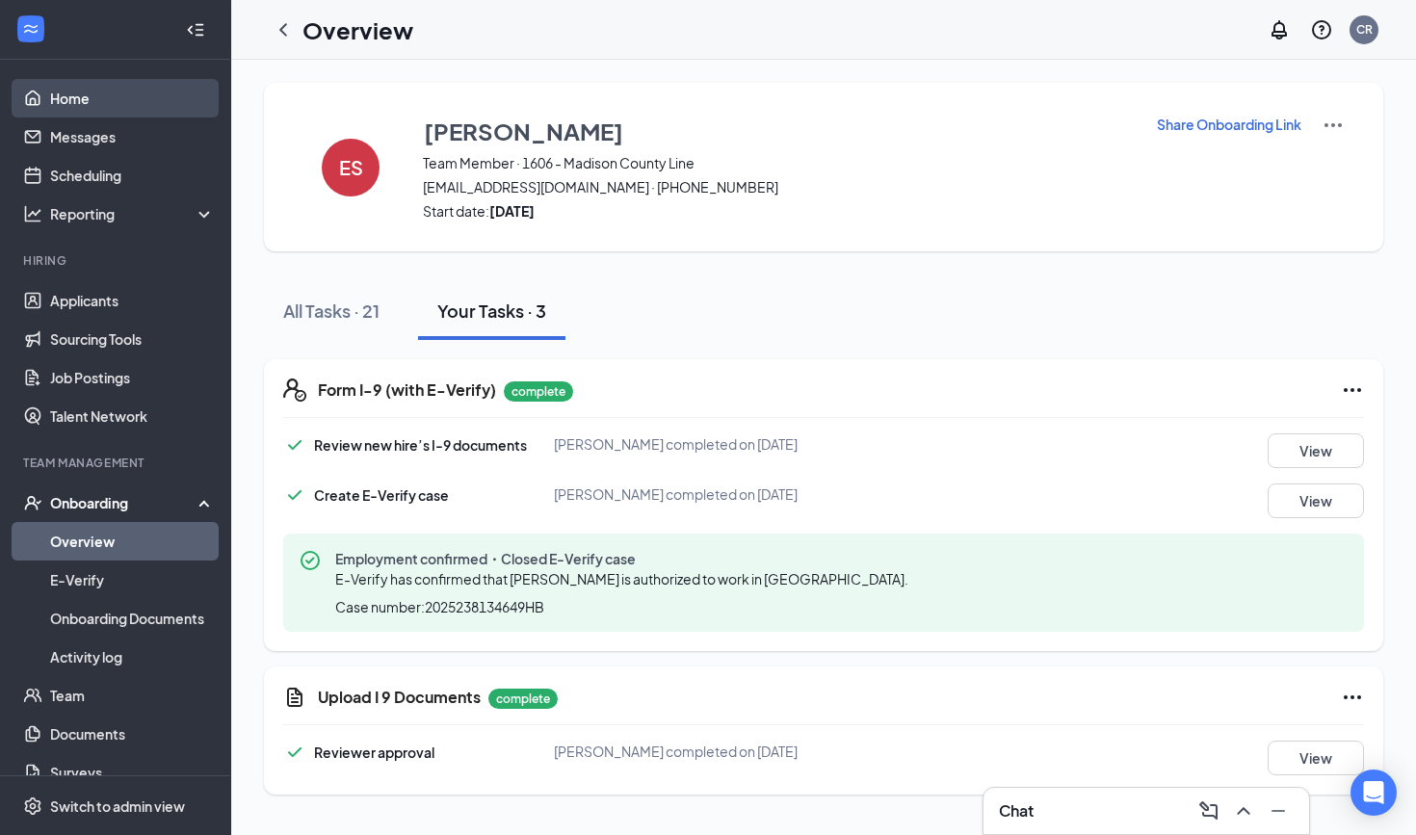
click at [77, 107] on link "Home" at bounding box center [132, 98] width 165 height 39
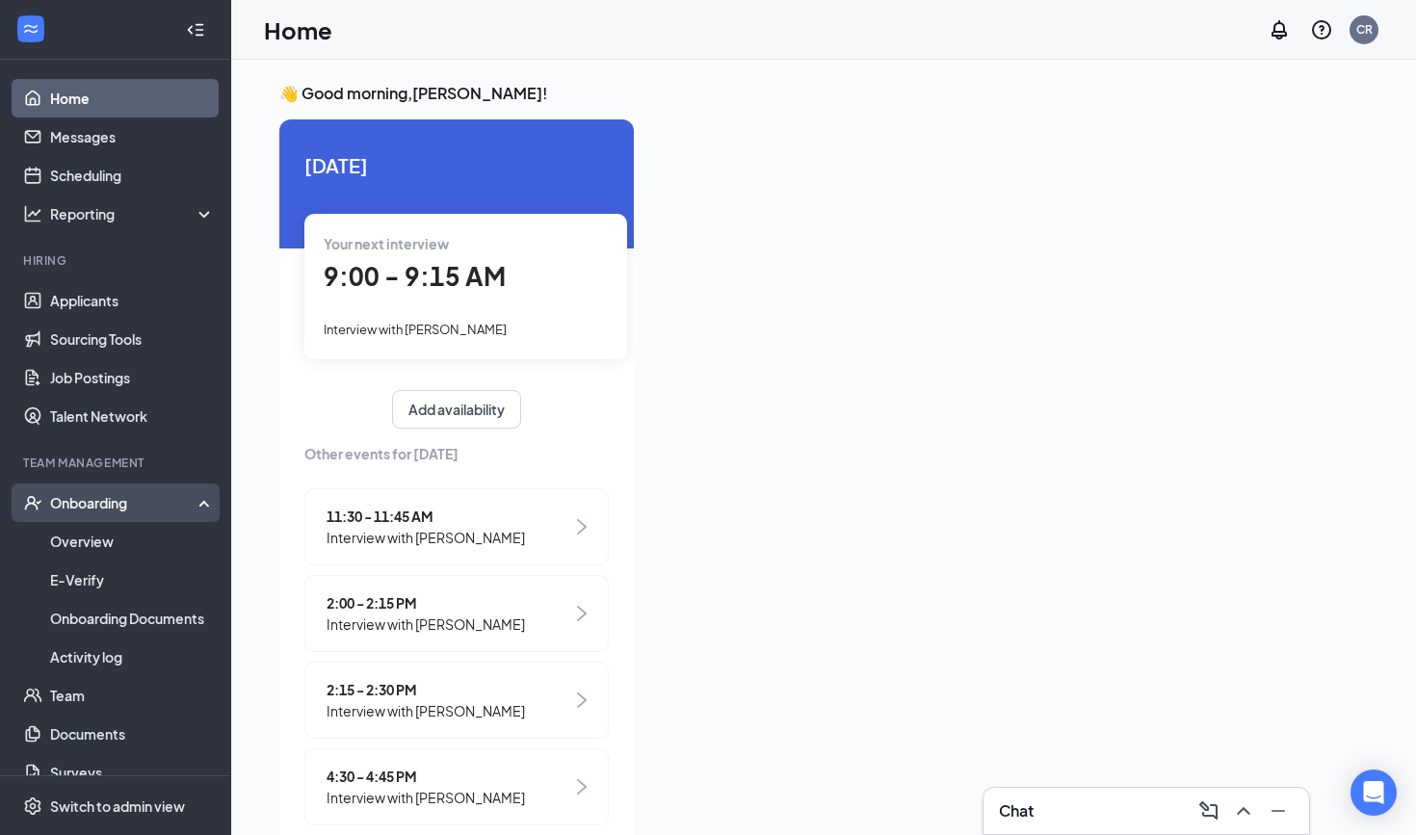
click at [106, 505] on div "Onboarding" at bounding box center [124, 502] width 148 height 19
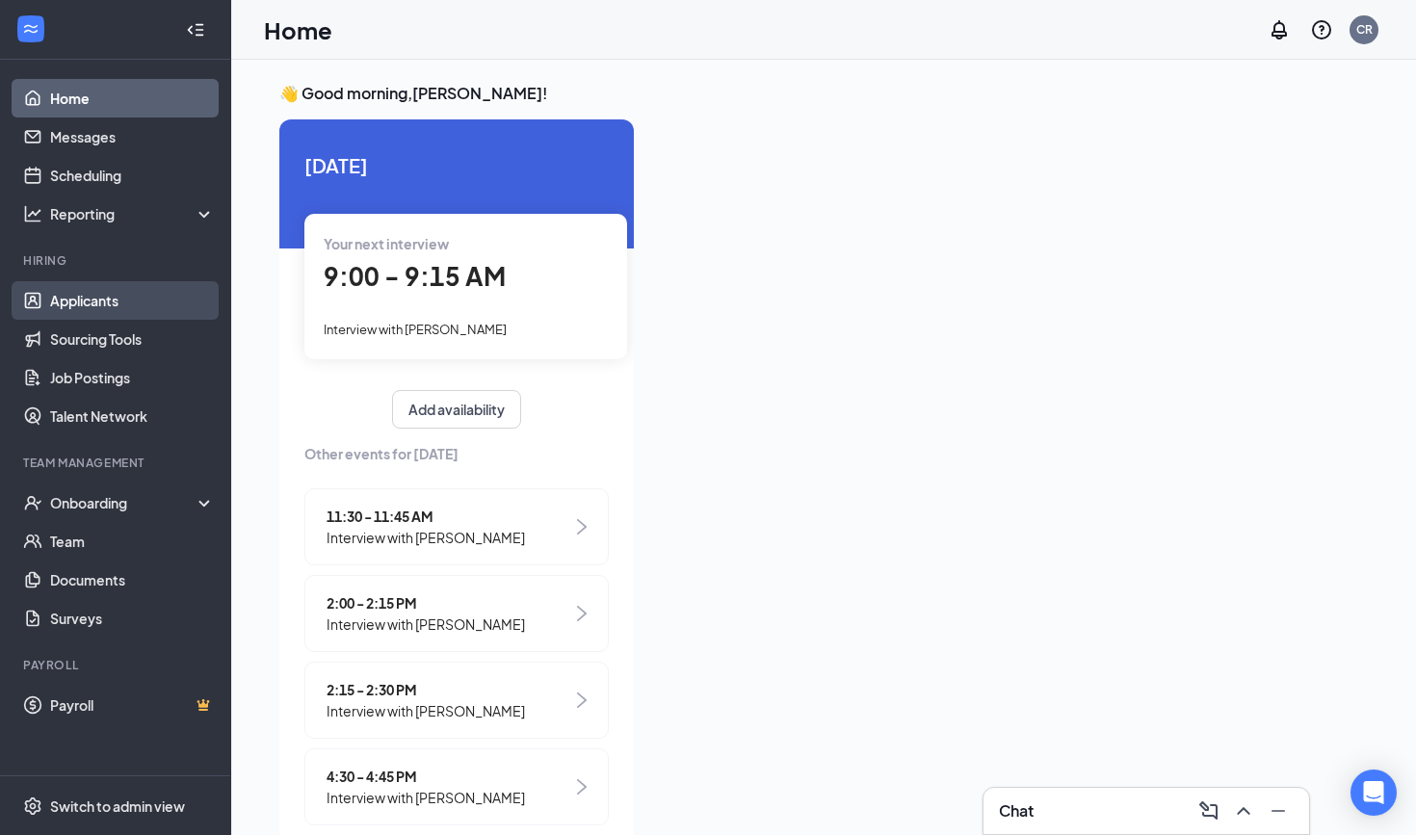
click at [65, 307] on link "Applicants" at bounding box center [132, 300] width 165 height 39
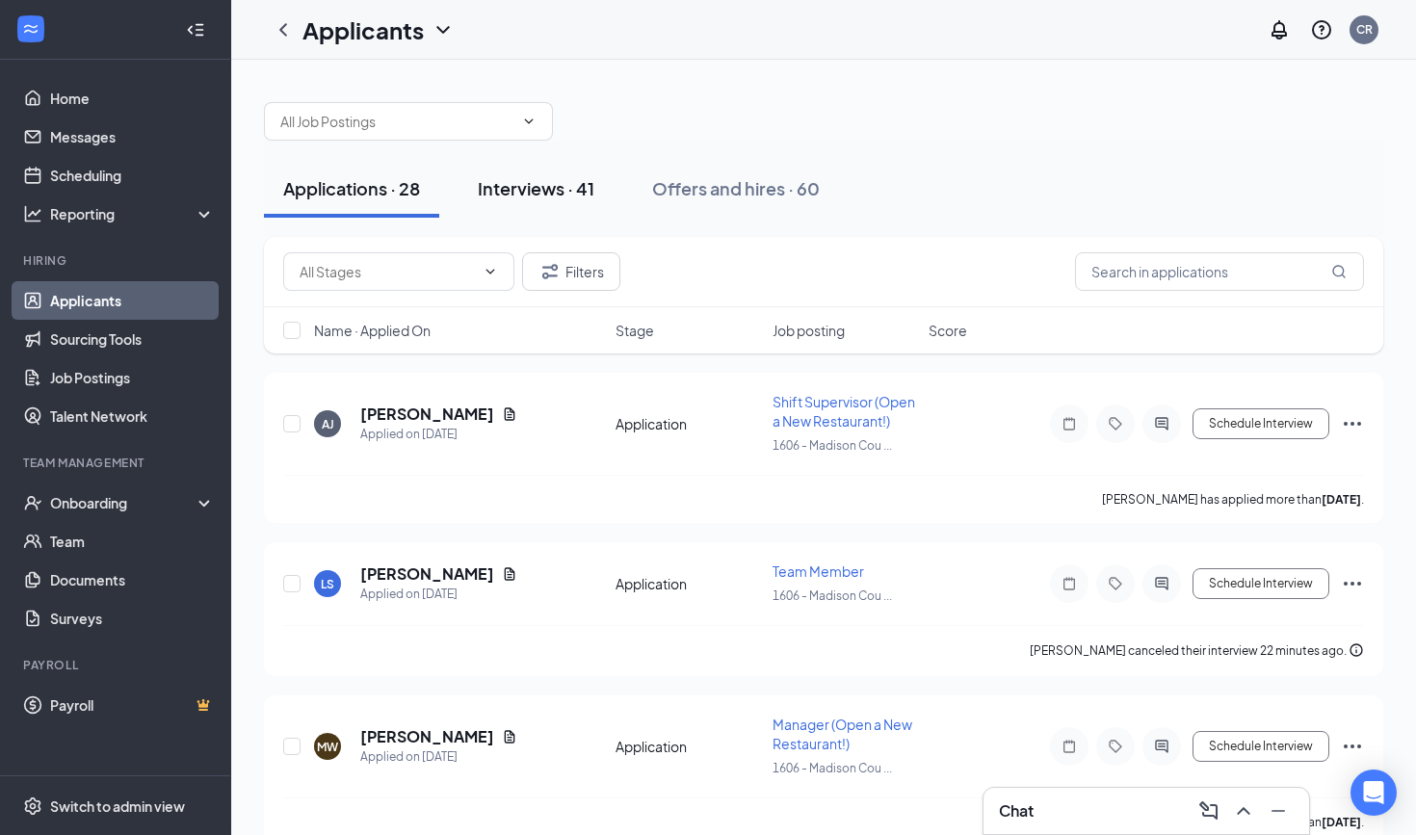
click at [559, 173] on button "Interviews · 41" at bounding box center [536, 189] width 155 height 58
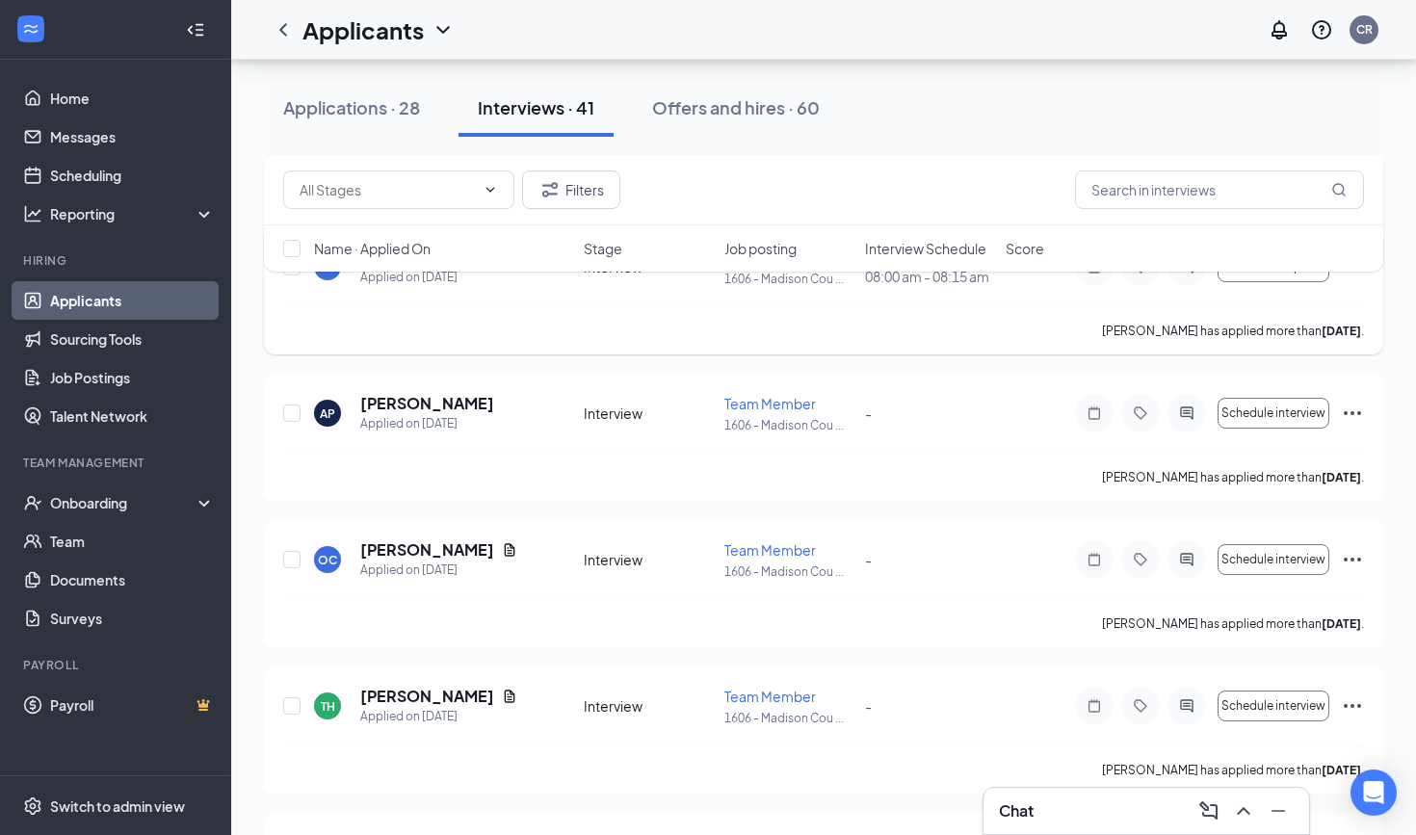
scroll to position [4214, 0]
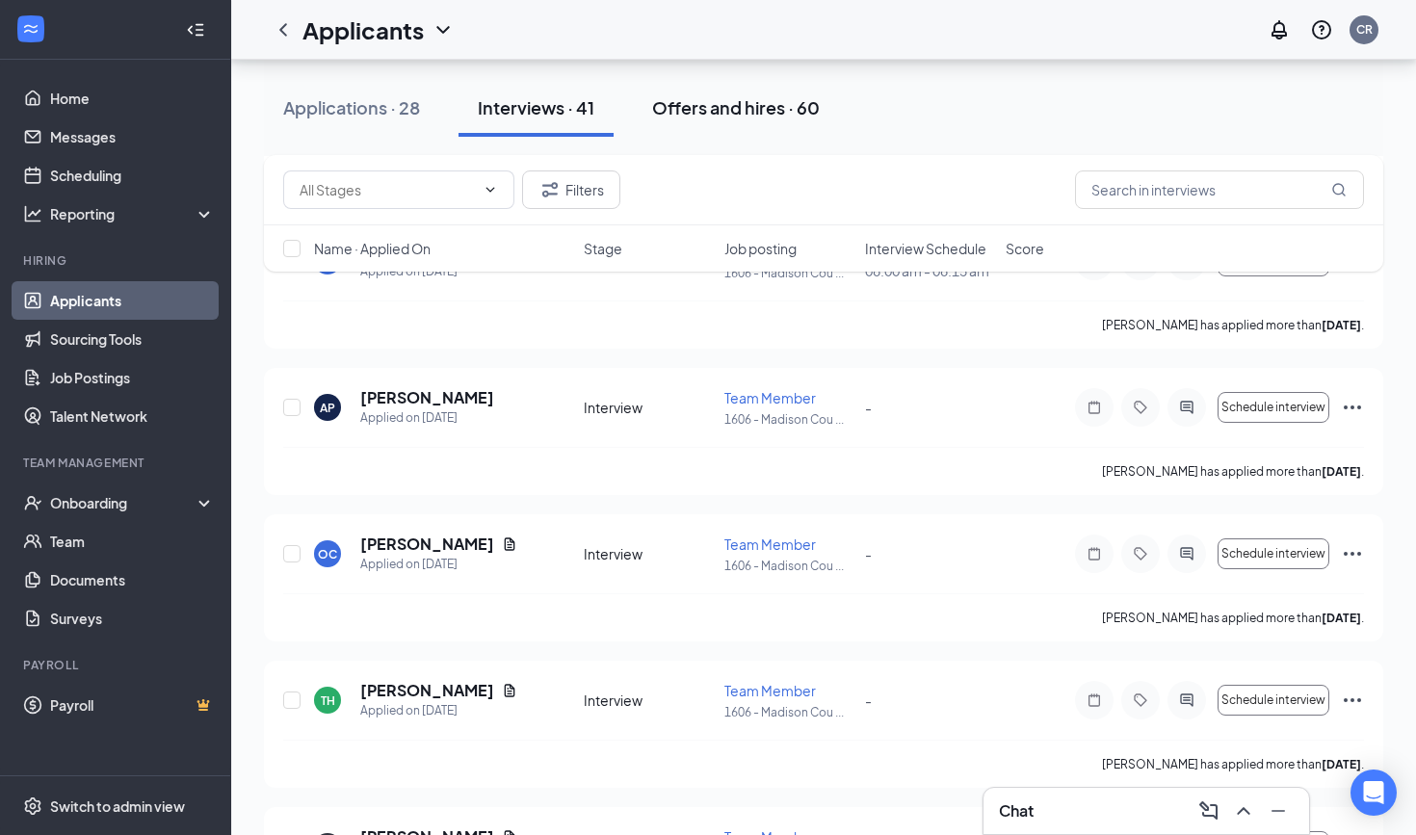
click at [765, 106] on div "Offers and hires · 60" at bounding box center [736, 107] width 168 height 24
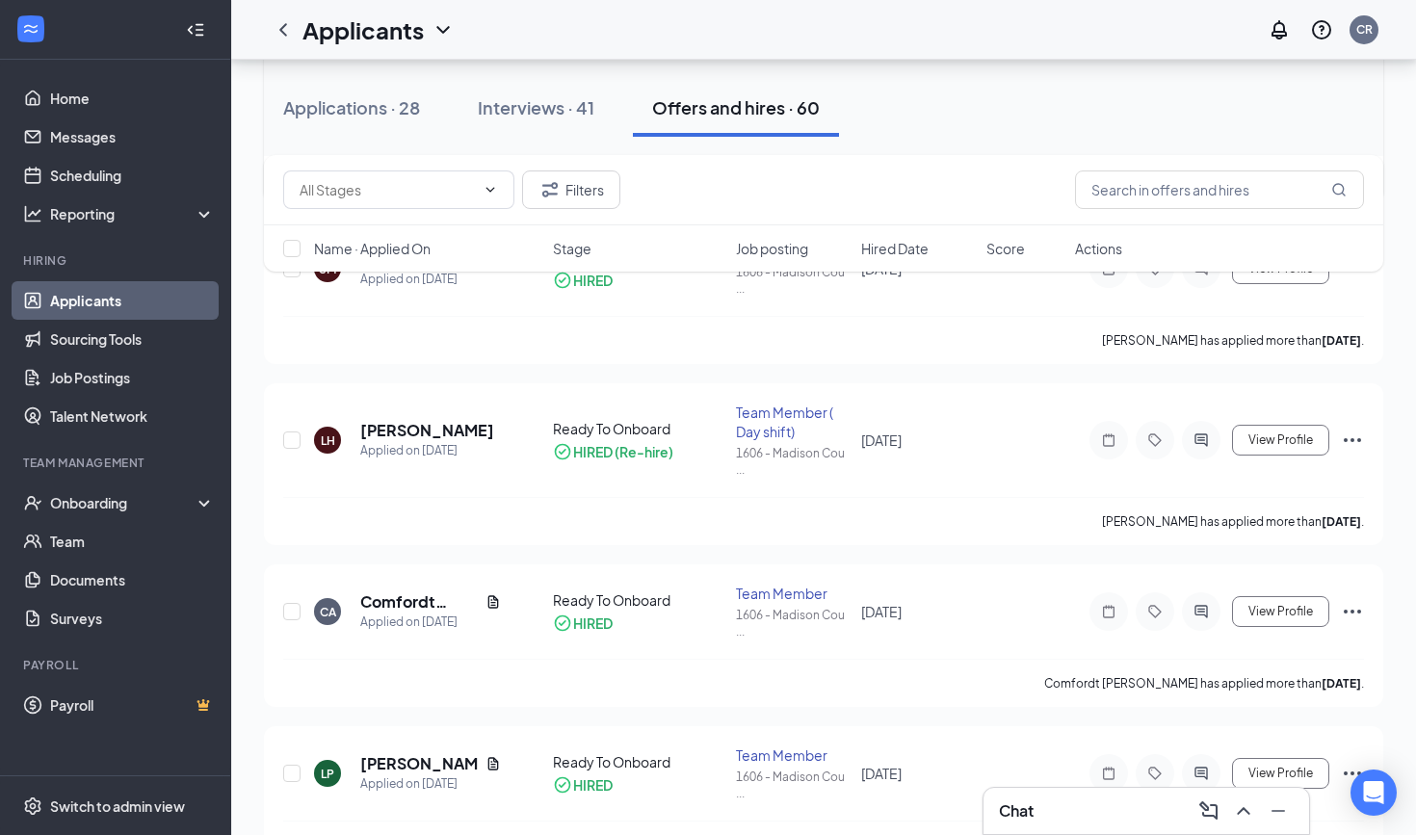
scroll to position [1172, 0]
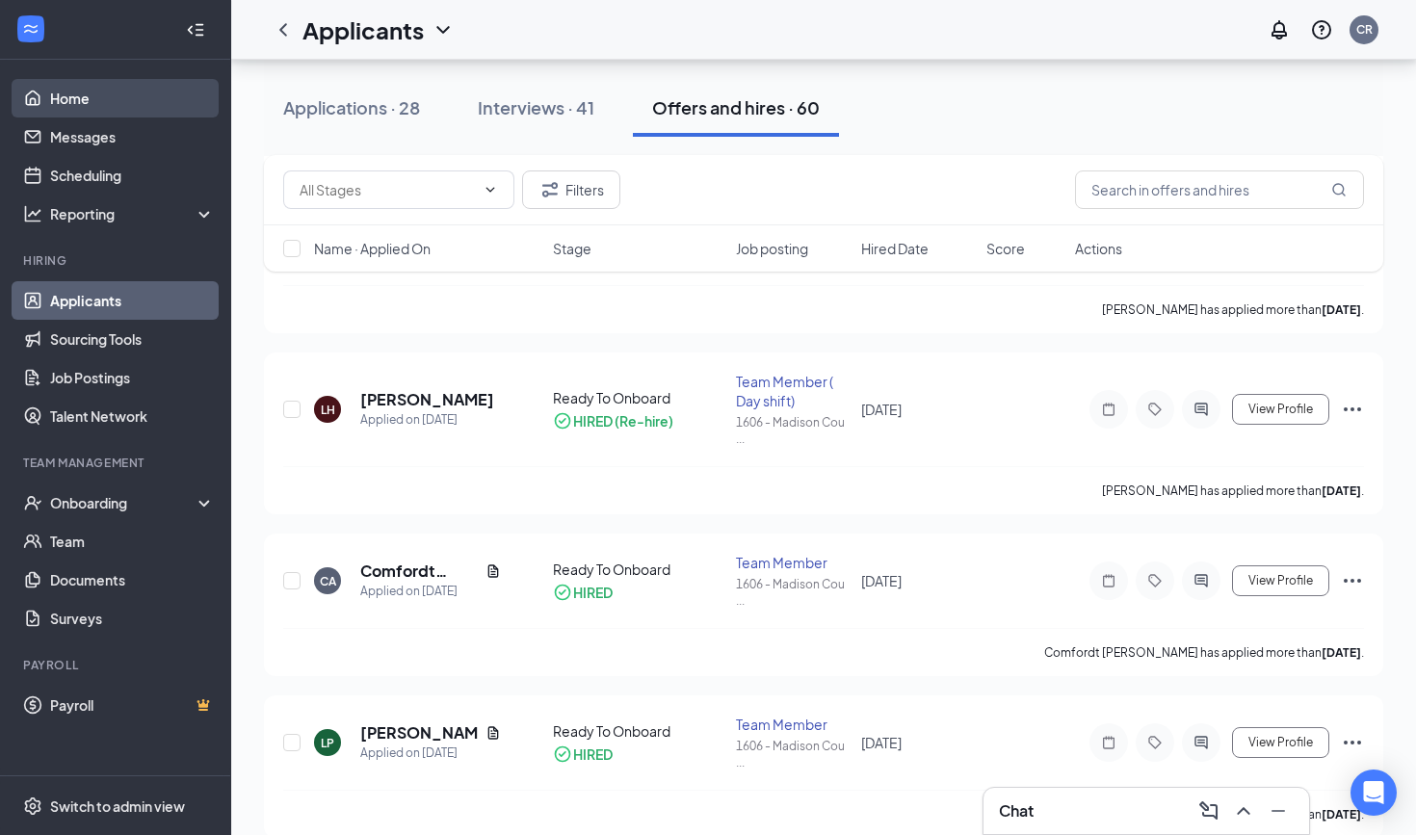
click at [137, 105] on link "Home" at bounding box center [132, 98] width 165 height 39
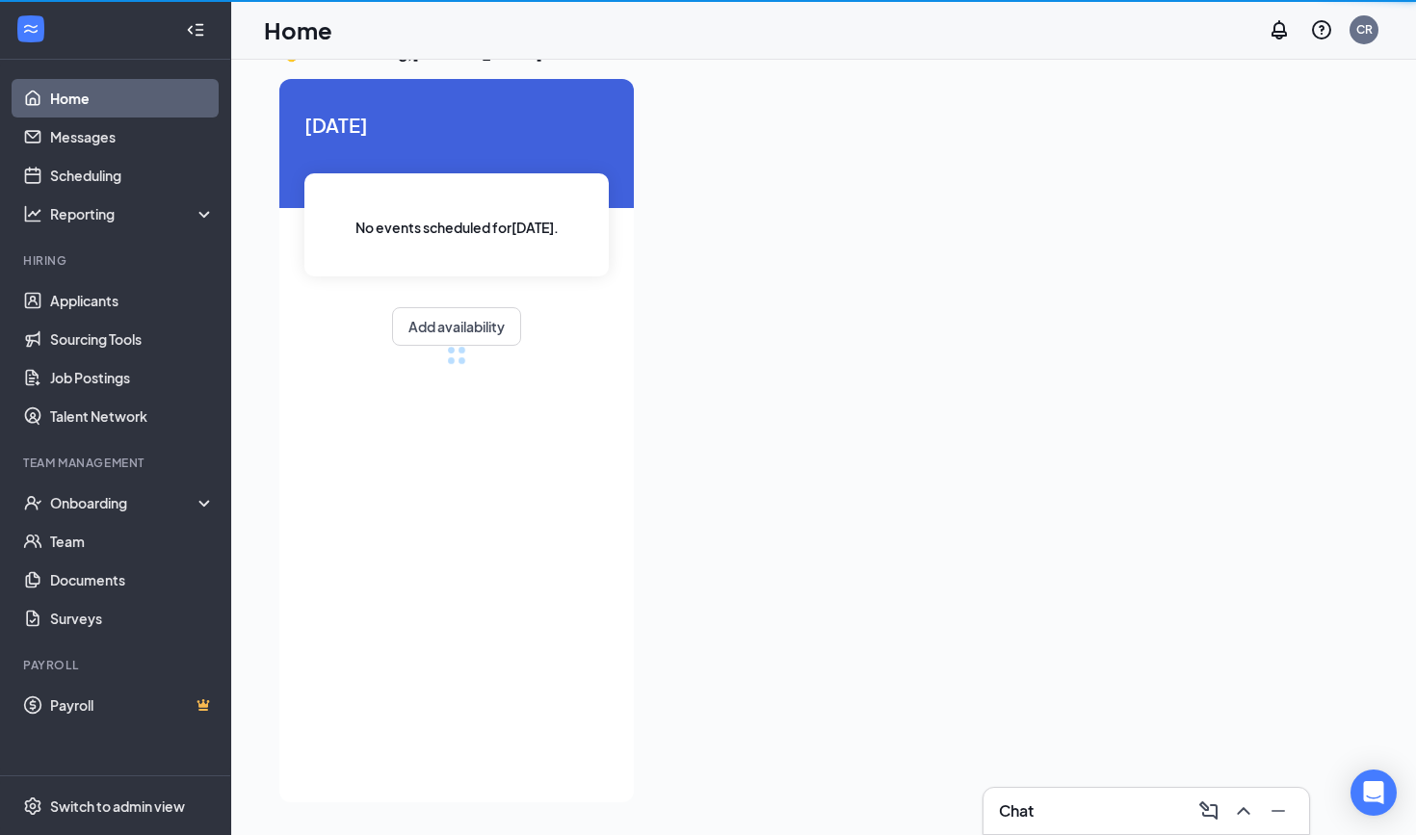
scroll to position [40, 0]
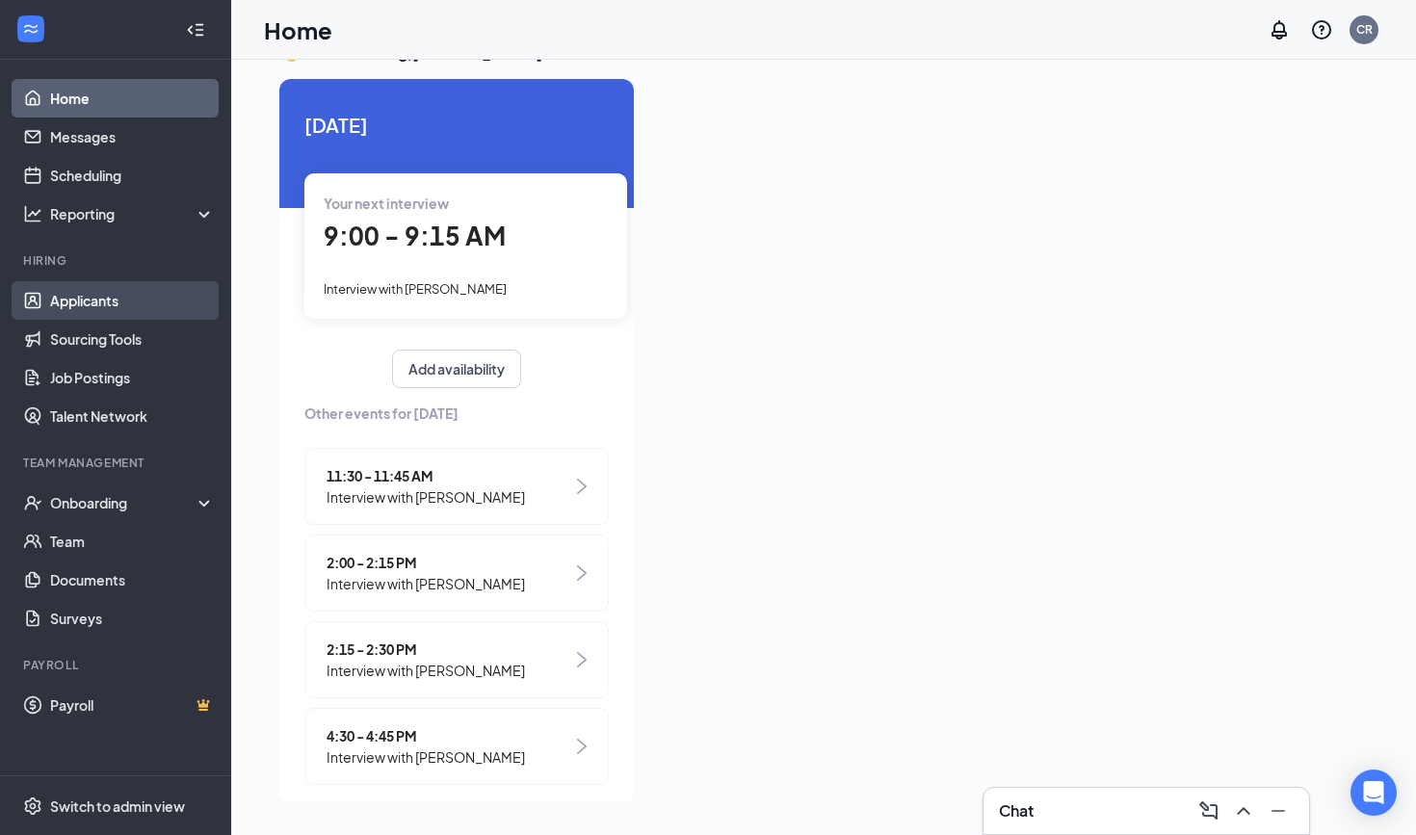
click at [92, 300] on link "Applicants" at bounding box center [132, 300] width 165 height 39
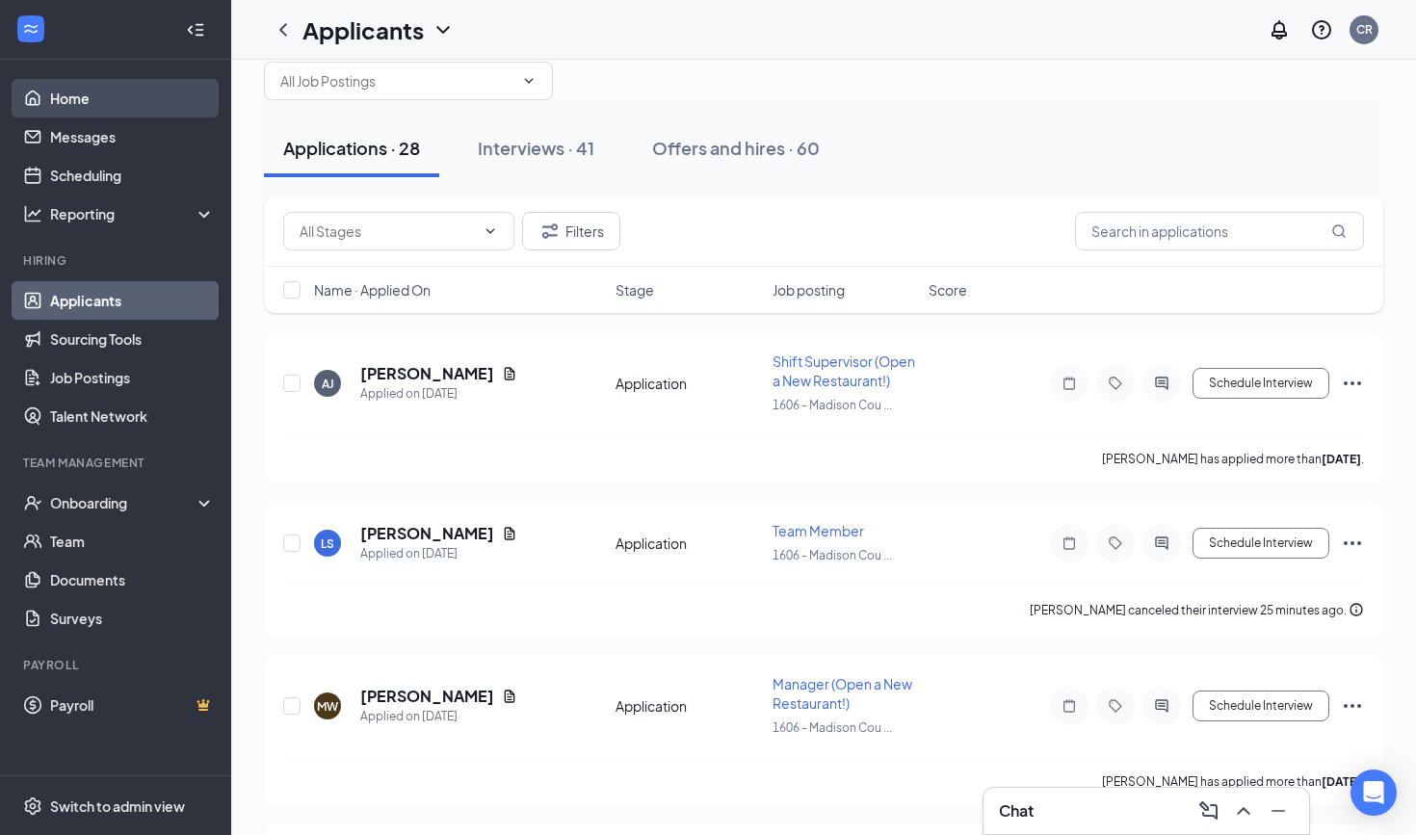
click at [82, 97] on link "Home" at bounding box center [132, 98] width 165 height 39
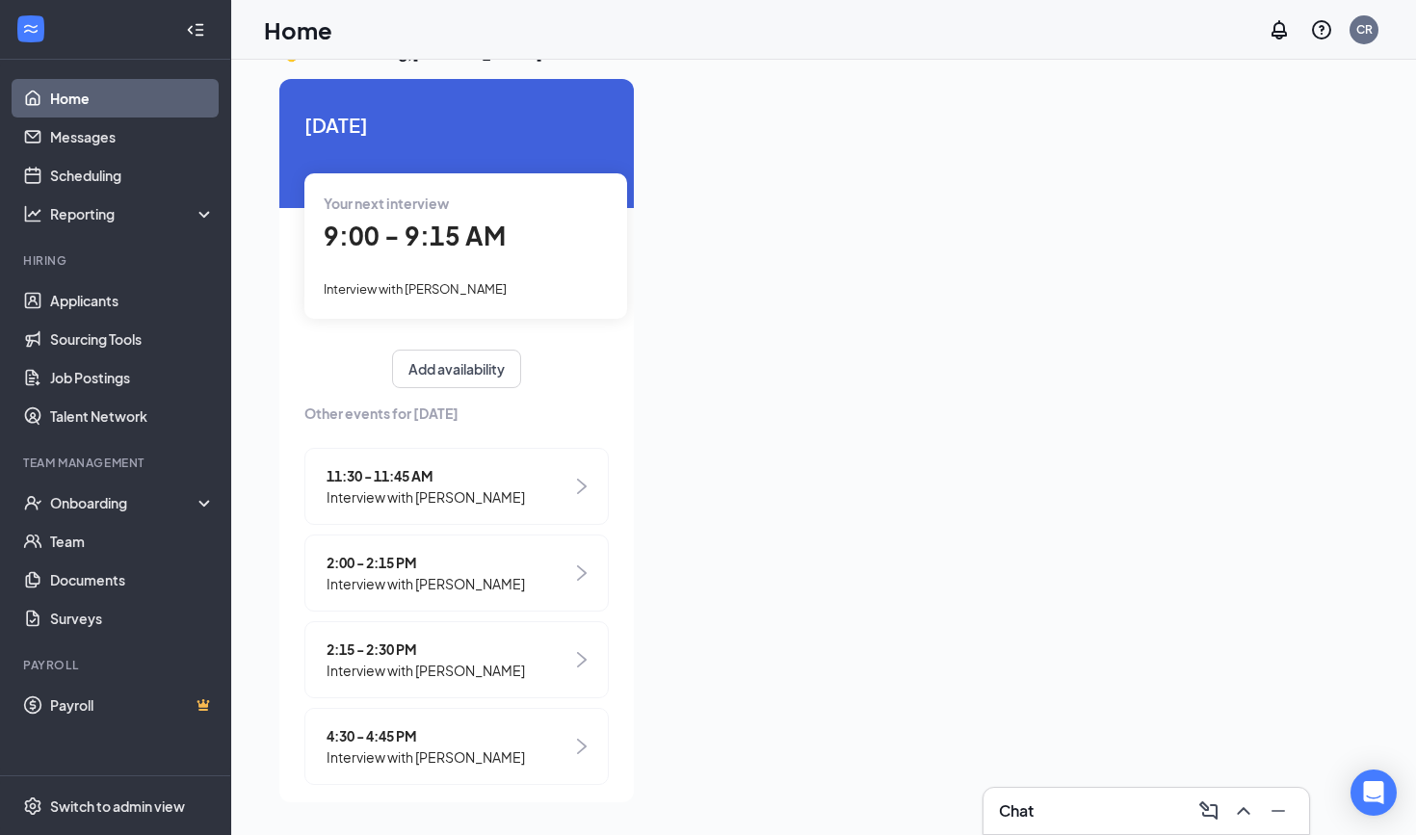
click at [569, 483] on div "11:30 - 11:45 AM Interview with [PERSON_NAME]" at bounding box center [456, 486] width 304 height 77
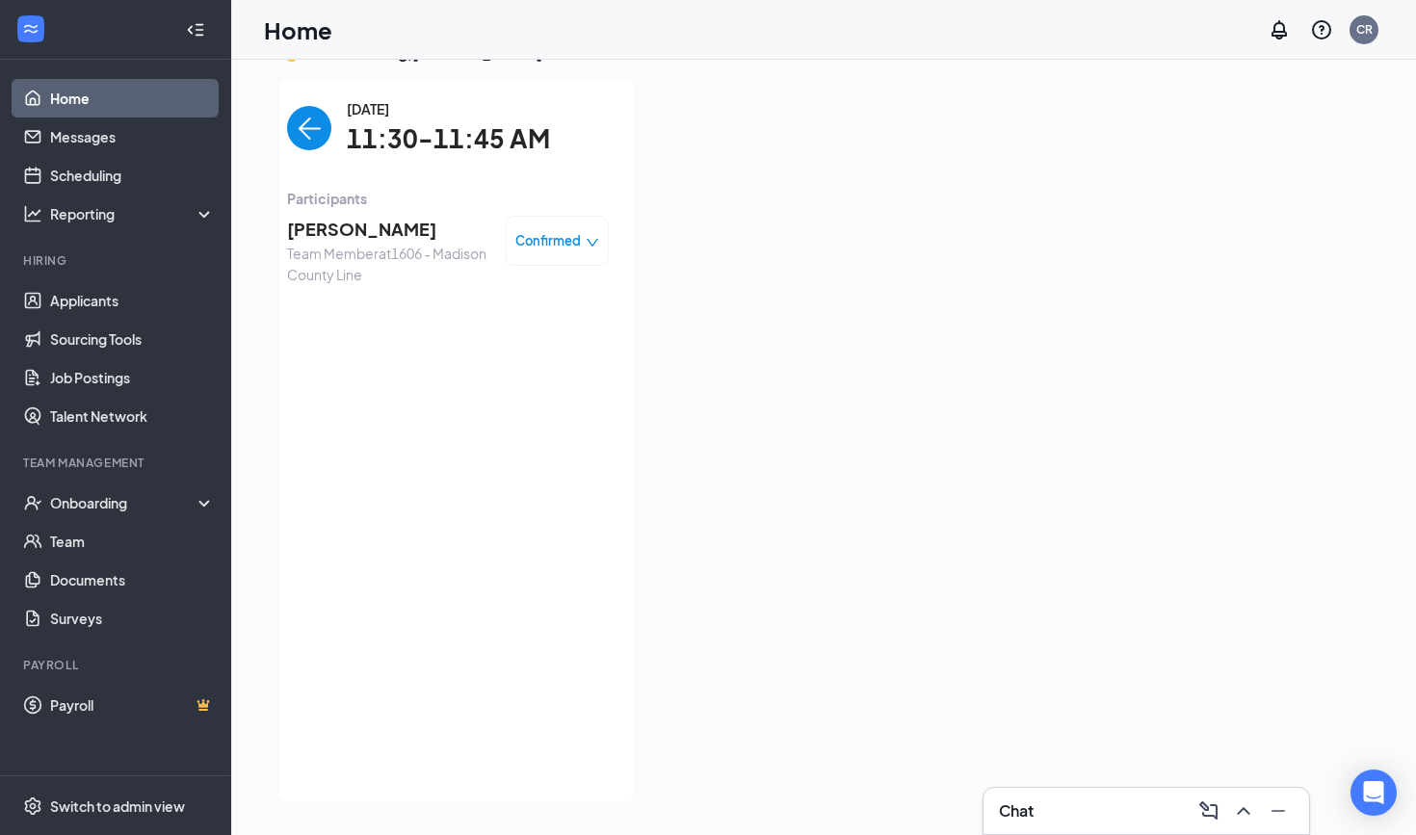
click at [376, 228] on span "[PERSON_NAME]" at bounding box center [388, 229] width 202 height 27
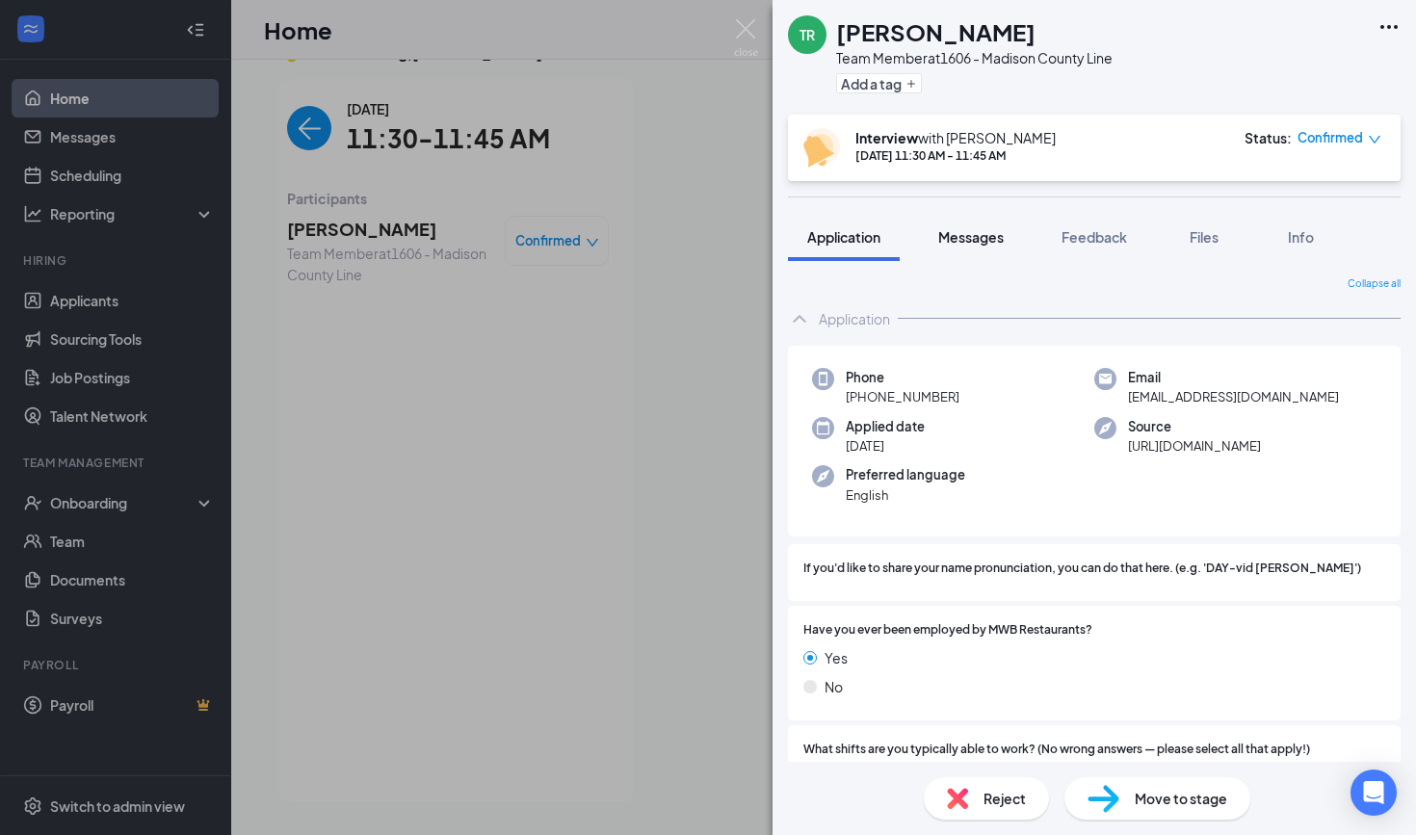
click at [987, 246] on div "Messages" at bounding box center [971, 236] width 66 height 19
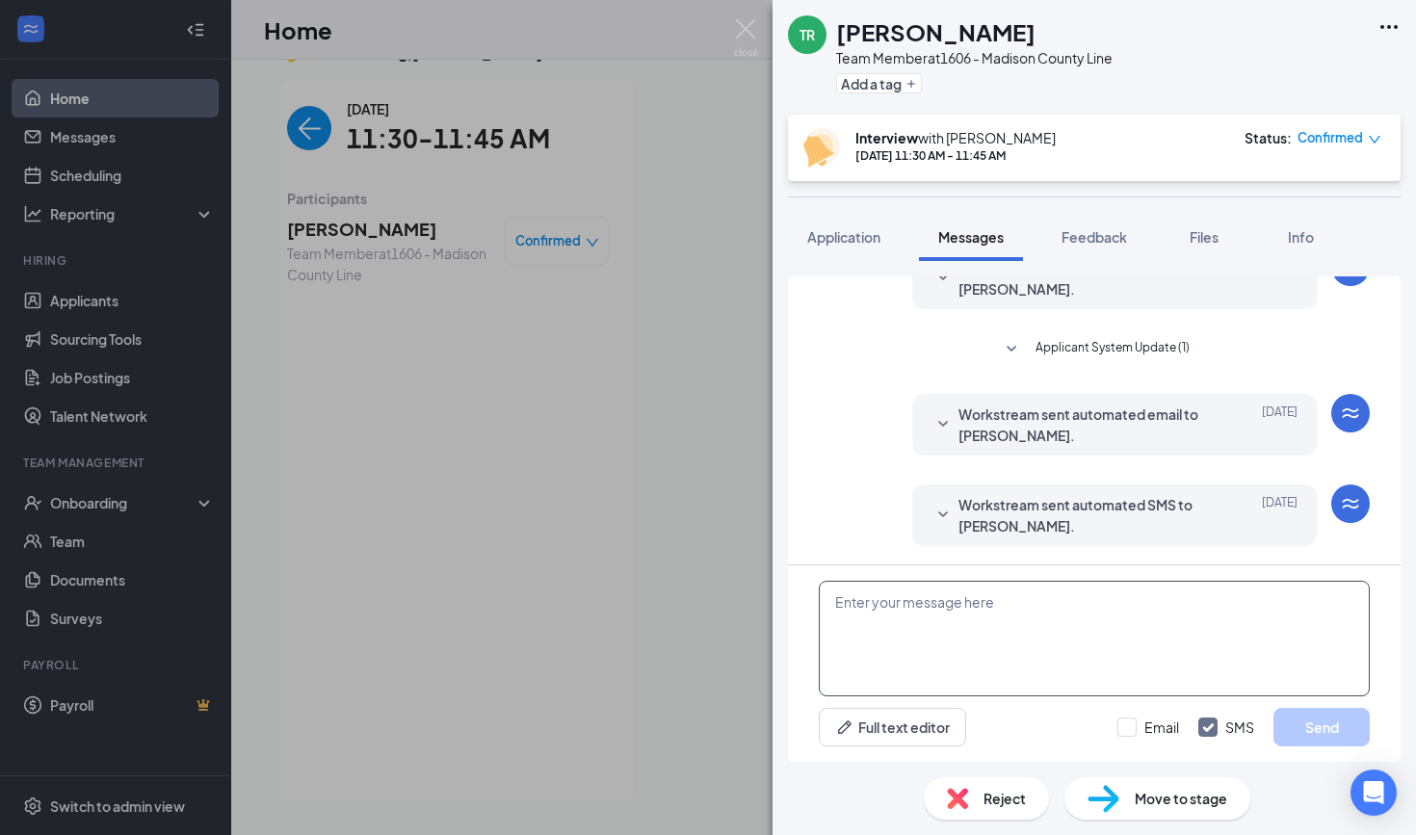
scroll to position [367, 0]
click at [945, 510] on icon "SmallChevronDown" at bounding box center [942, 514] width 23 height 23
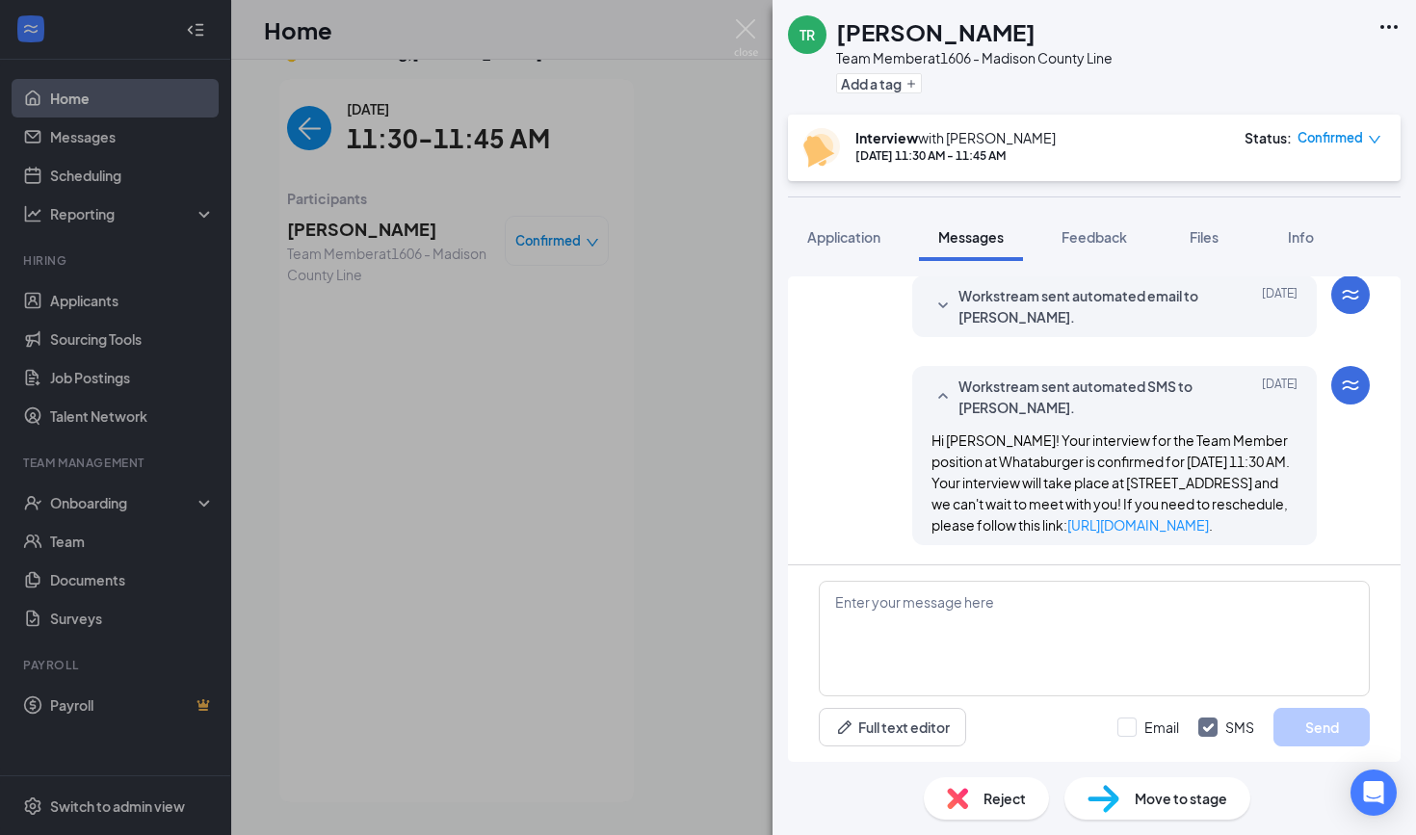
scroll to position [506, 0]
click at [954, 616] on textarea at bounding box center [1094, 639] width 551 height 116
type textarea "Hey I just want to confirm your interview for 11:30"
click at [1274, 728] on button "Send" at bounding box center [1321, 727] width 96 height 39
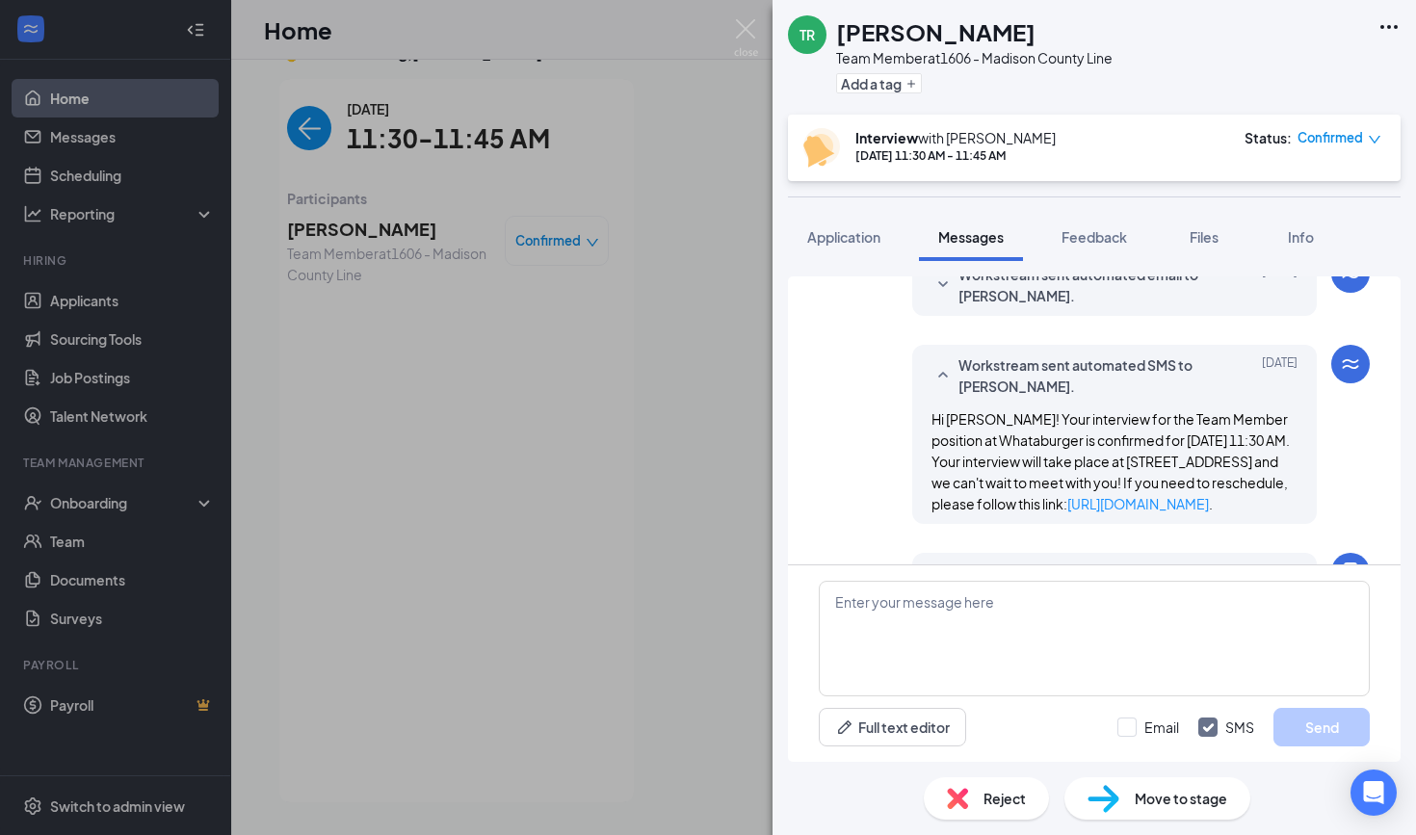
scroll to position [629, 0]
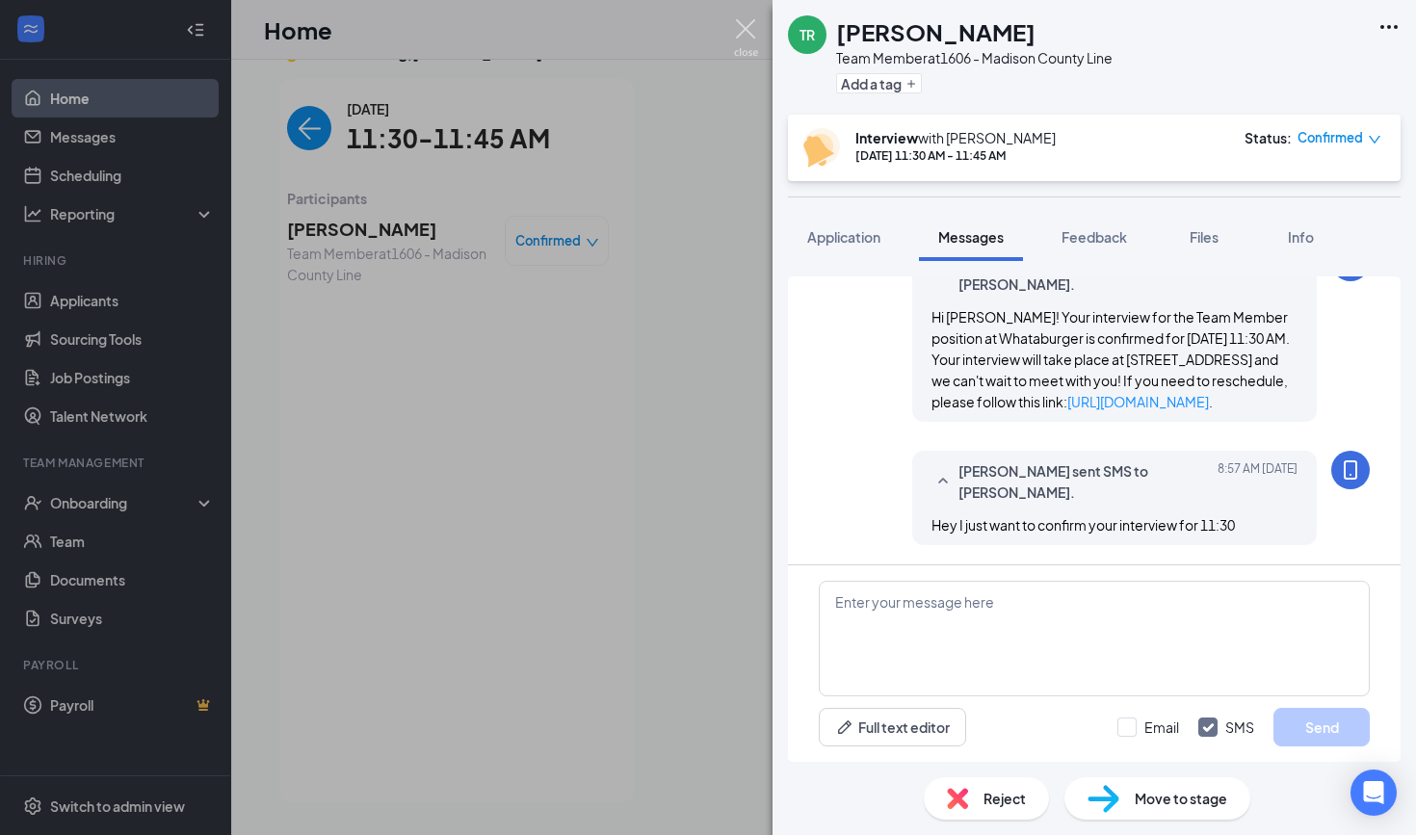
click at [747, 36] on img at bounding box center [746, 38] width 24 height 38
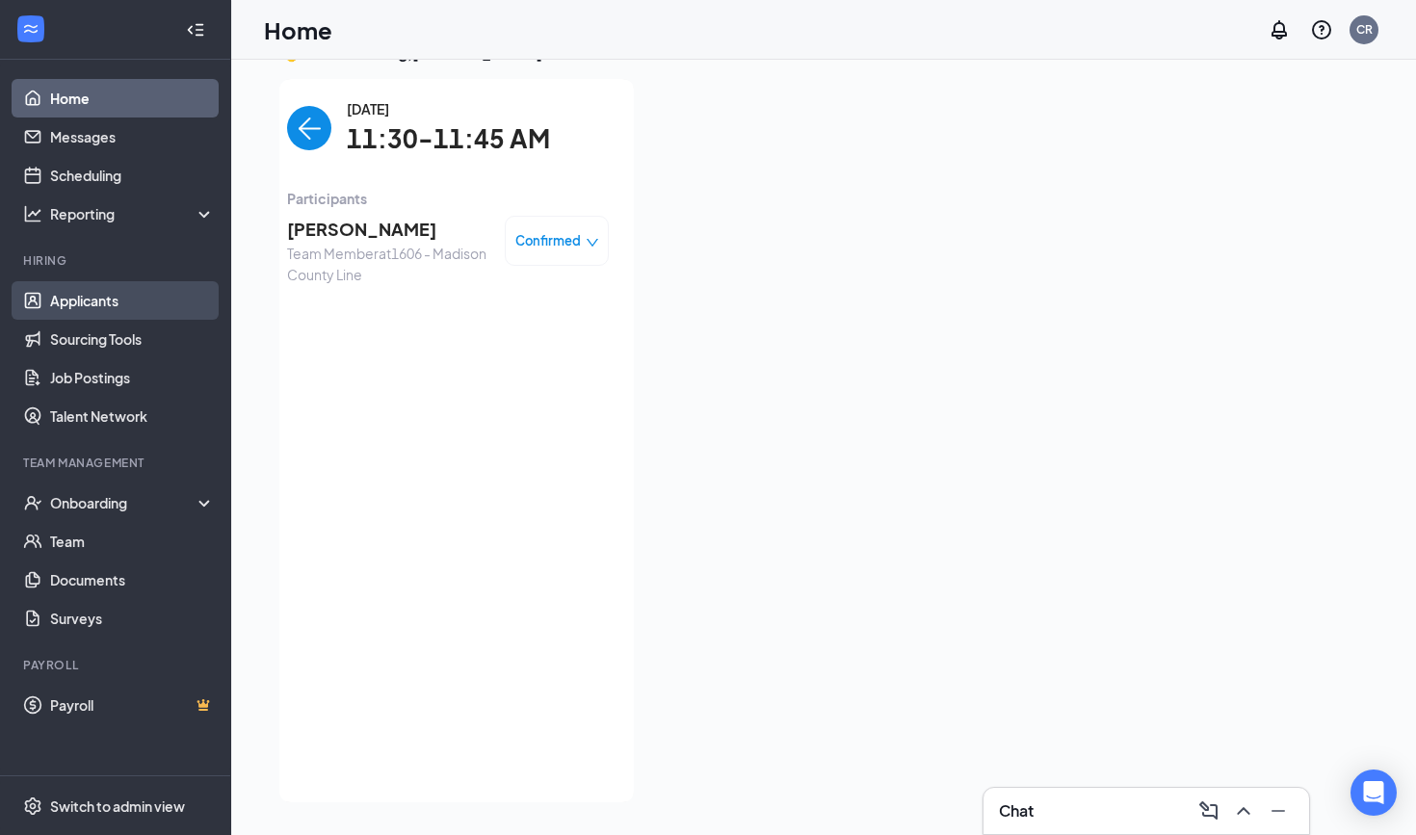
click at [80, 301] on link "Applicants" at bounding box center [132, 300] width 165 height 39
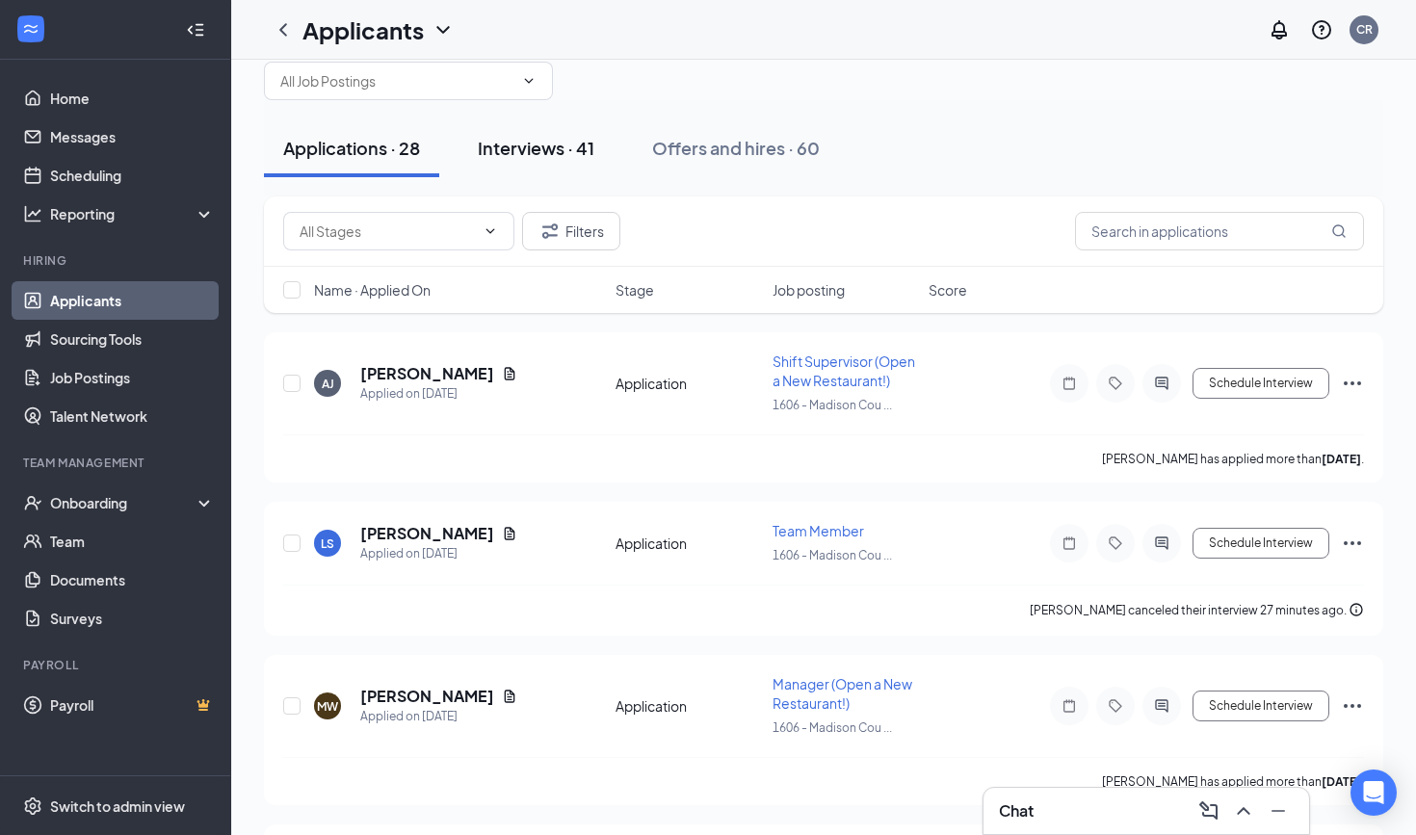
click at [587, 150] on div "Interviews · 41" at bounding box center [536, 148] width 117 height 24
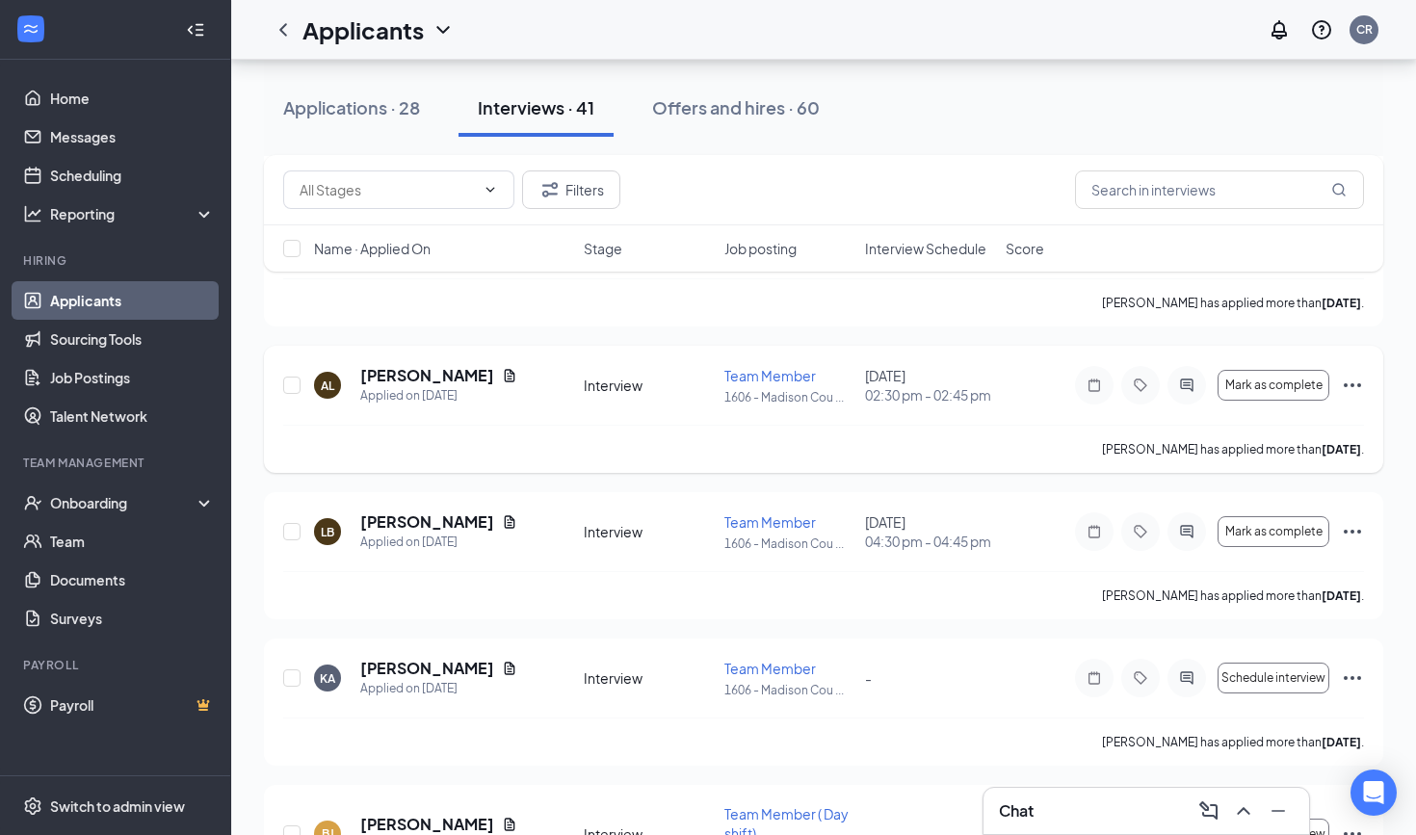
scroll to position [2426, 0]
click at [96, 511] on div "Onboarding" at bounding box center [124, 502] width 148 height 19
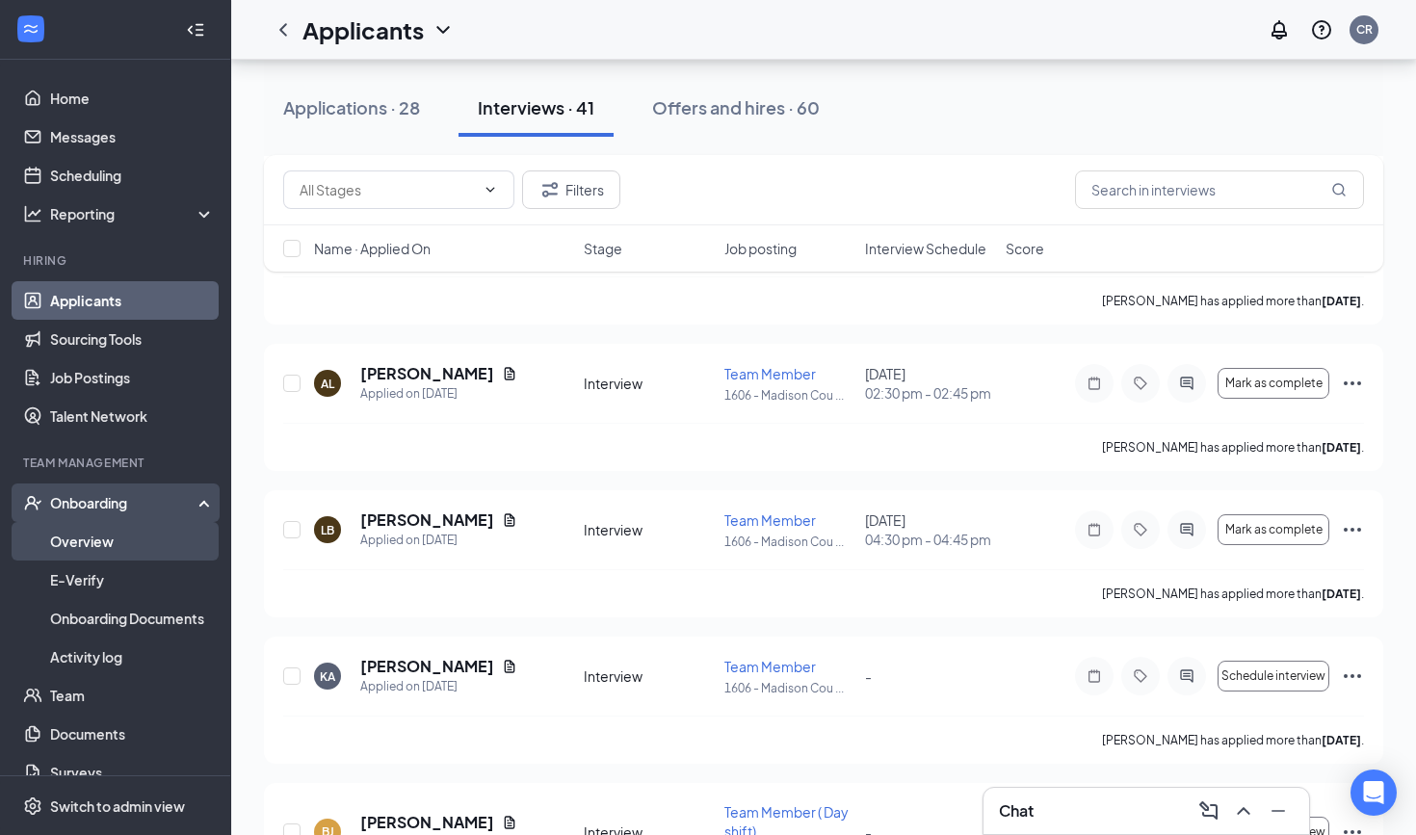
click at [91, 539] on link "Overview" at bounding box center [132, 541] width 165 height 39
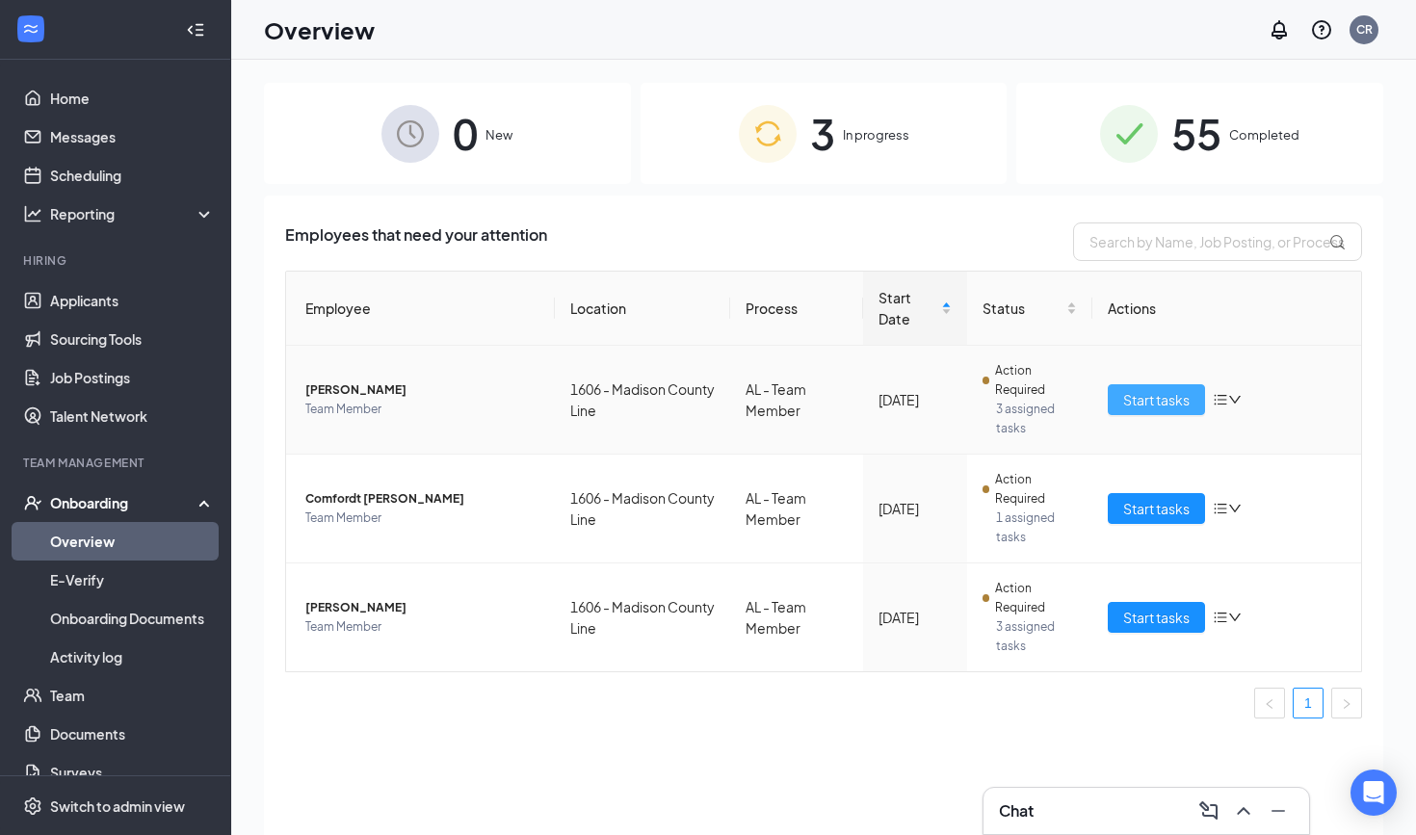
click at [1168, 408] on span "Start tasks" at bounding box center [1156, 399] width 66 height 21
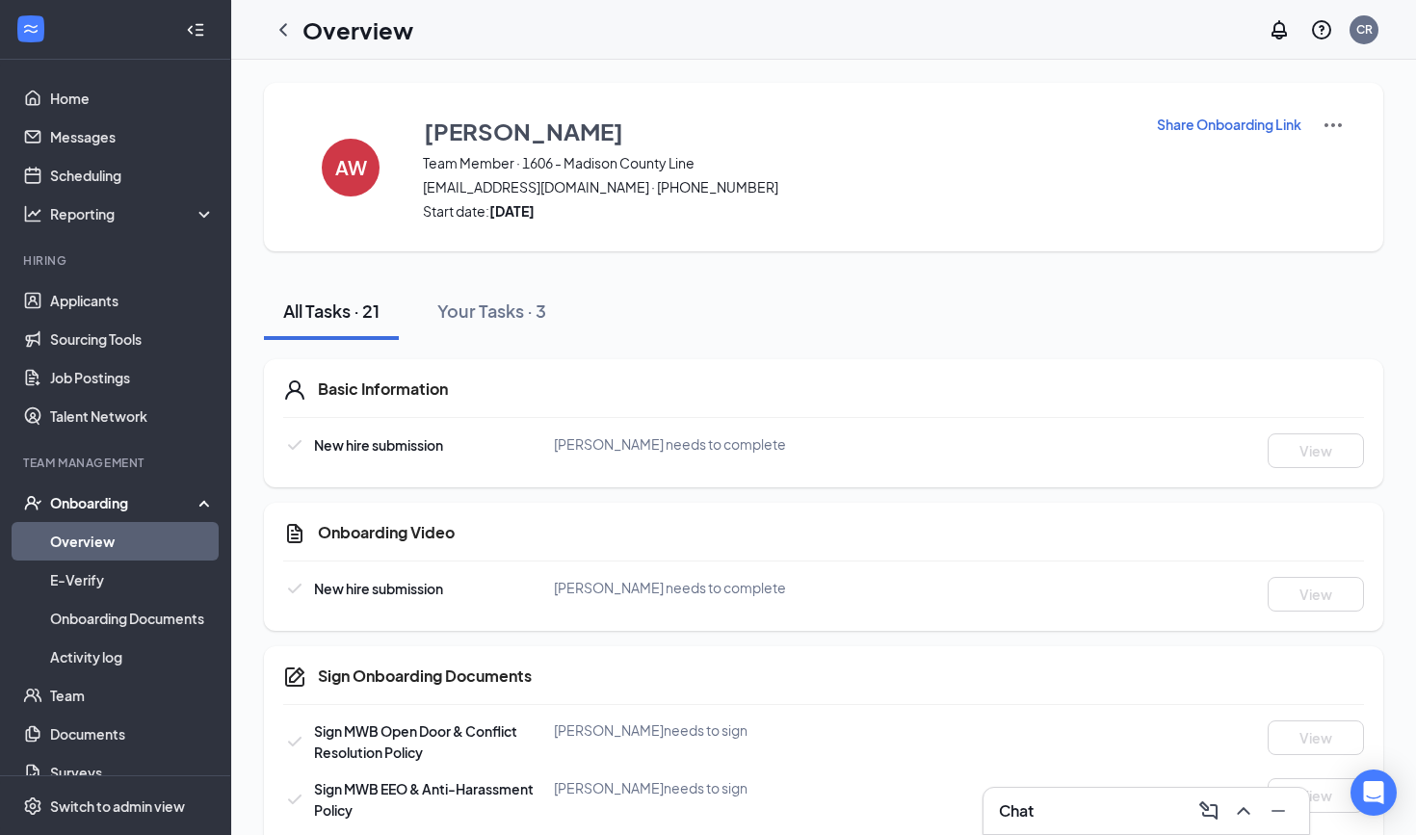
click at [110, 538] on link "Overview" at bounding box center [132, 541] width 165 height 39
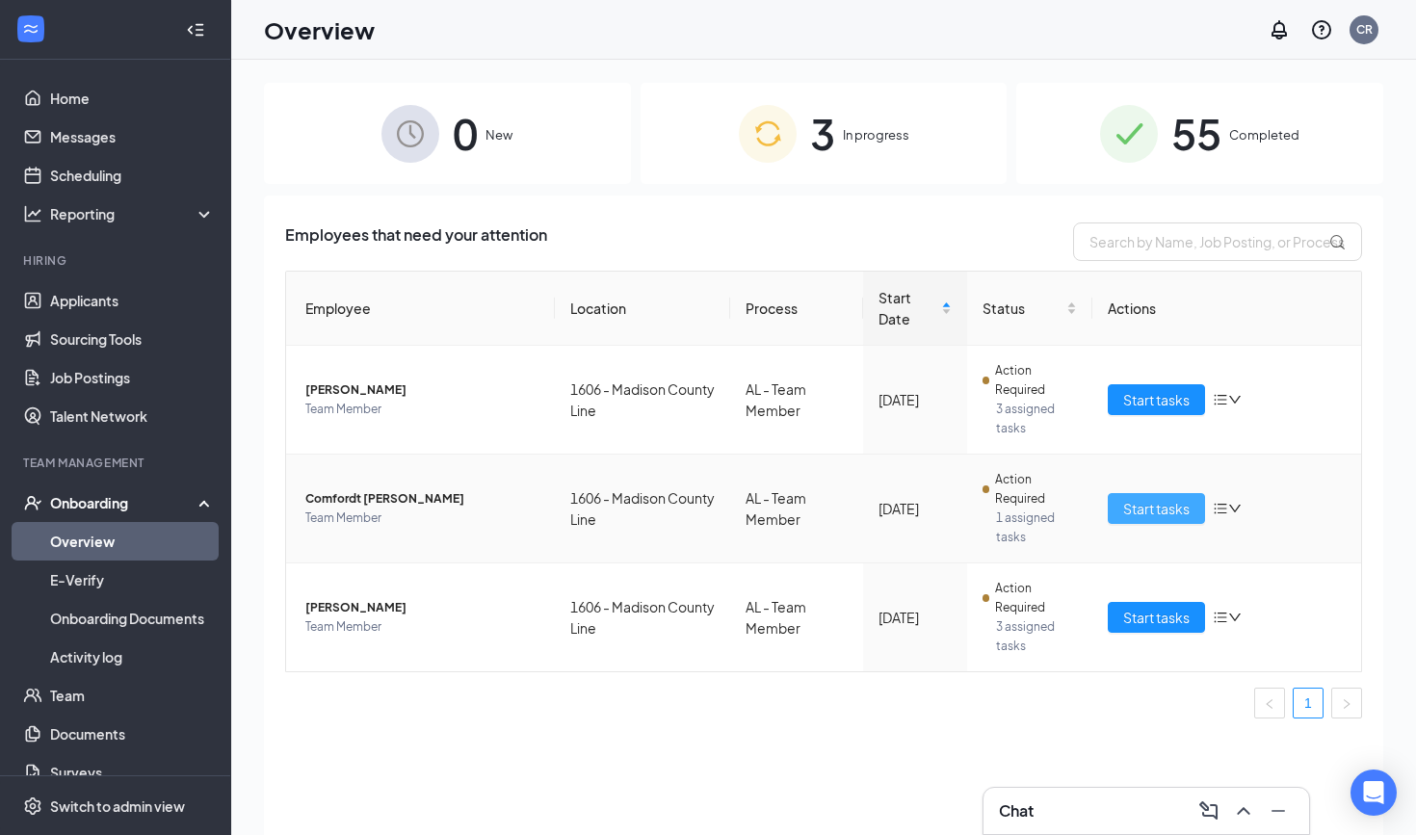
click at [1137, 517] on span "Start tasks" at bounding box center [1156, 508] width 66 height 21
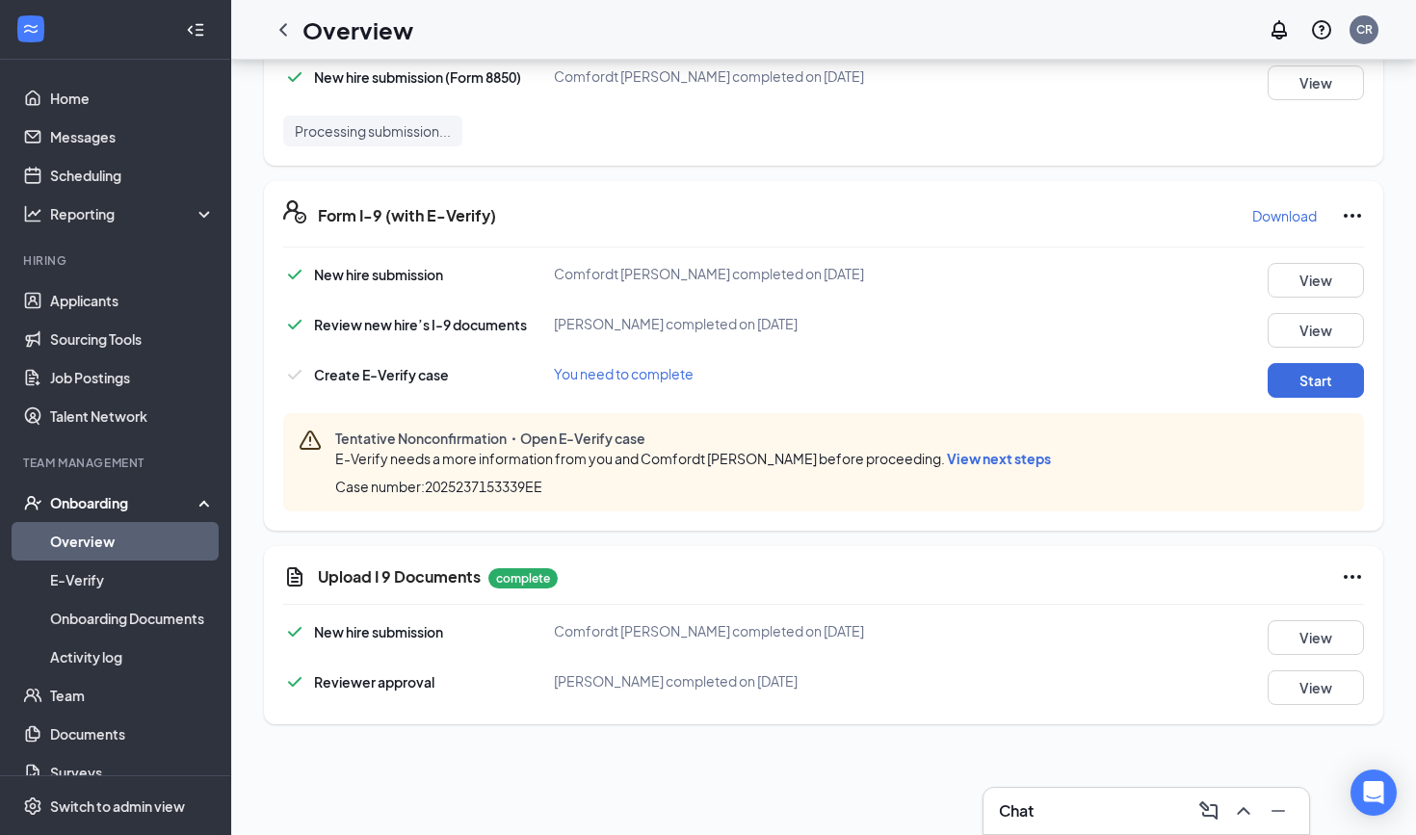
scroll to position [1669, 0]
click at [99, 286] on link "Applicants" at bounding box center [132, 300] width 165 height 39
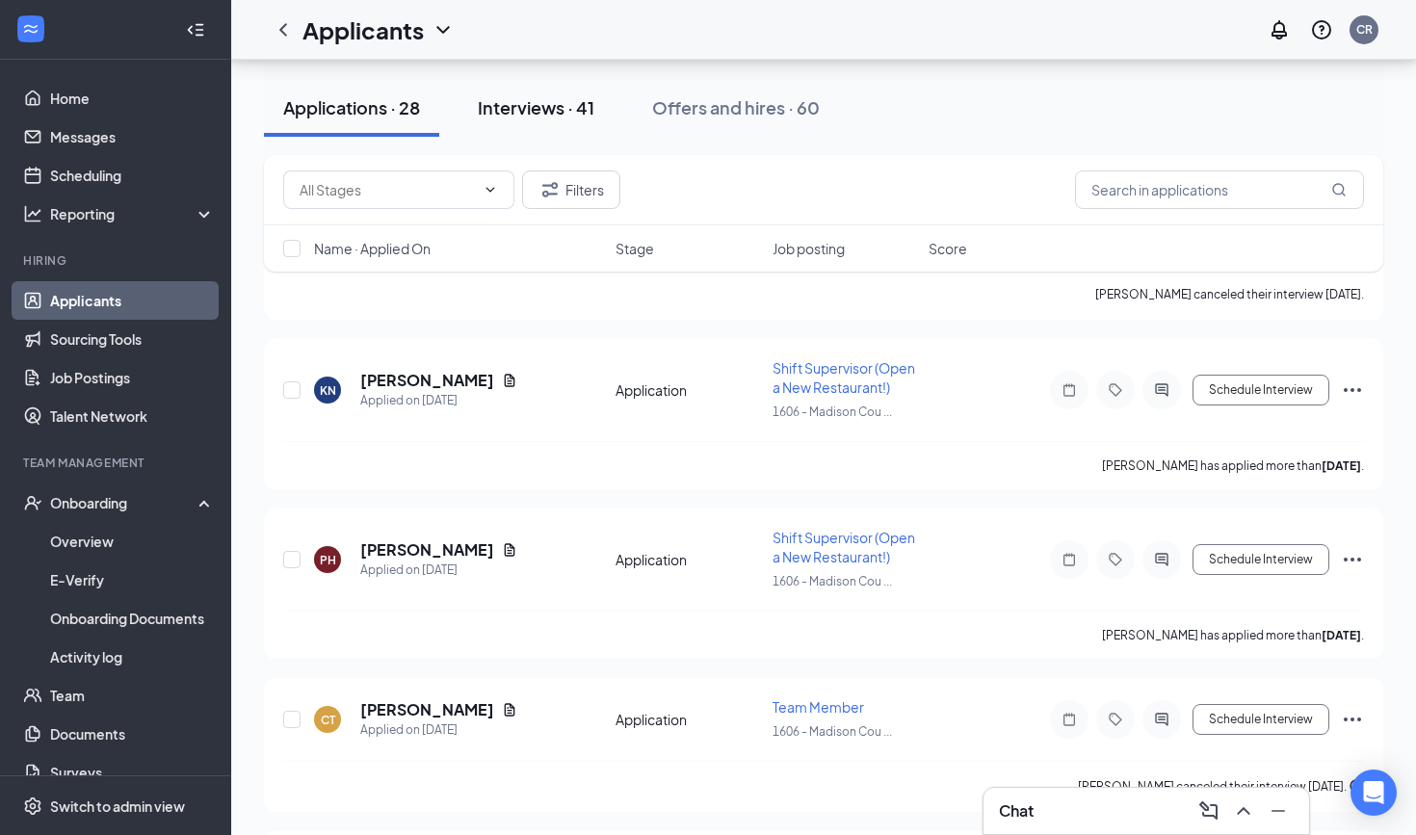
click at [567, 115] on div "Interviews · 41" at bounding box center [536, 107] width 117 height 24
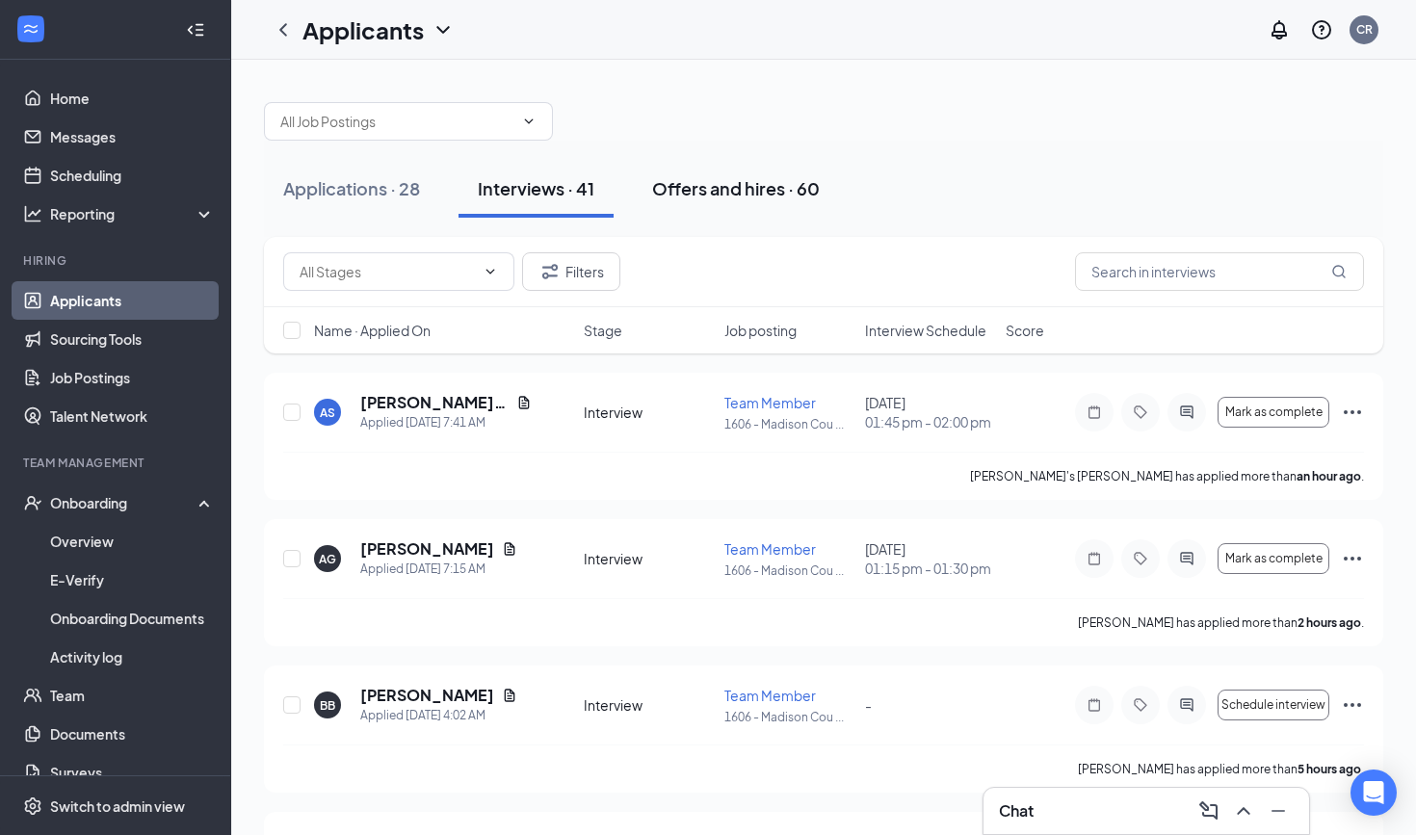
click at [733, 170] on button "Offers and hires · 60" at bounding box center [736, 189] width 206 height 58
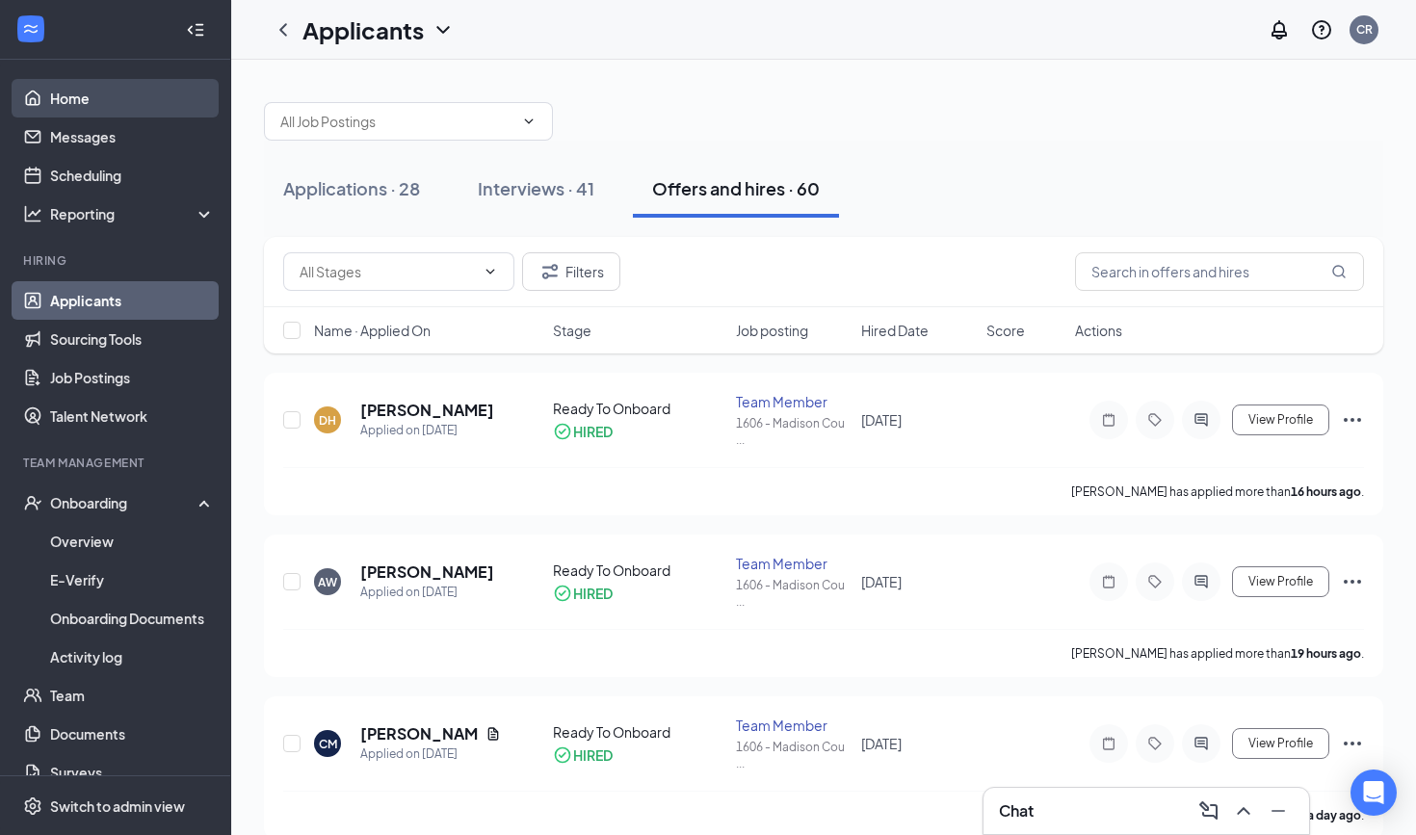
click at [50, 92] on link "Home" at bounding box center [132, 98] width 165 height 39
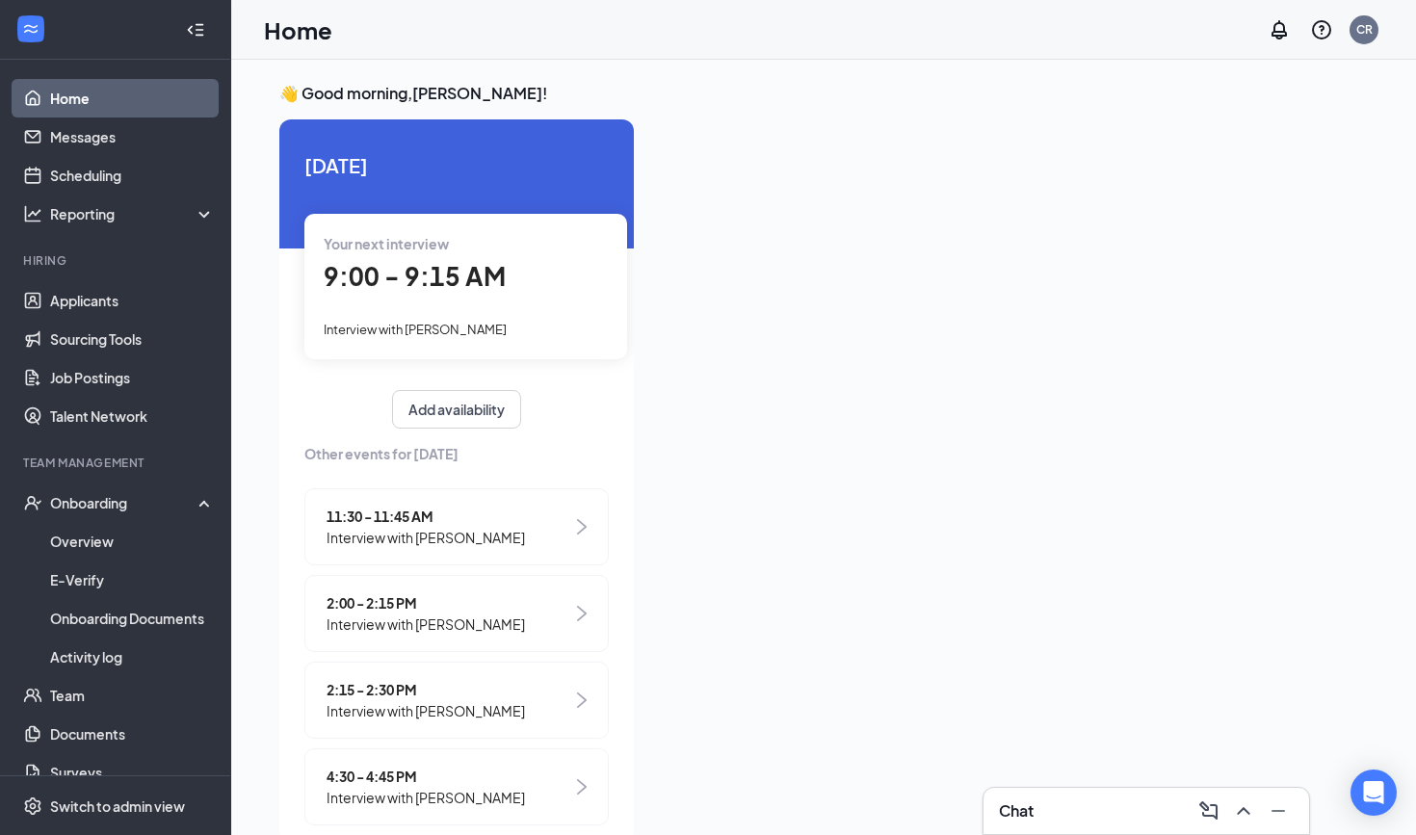
click at [81, 94] on link "Home" at bounding box center [132, 98] width 165 height 39
click at [118, 298] on link "Applicants" at bounding box center [132, 300] width 165 height 39
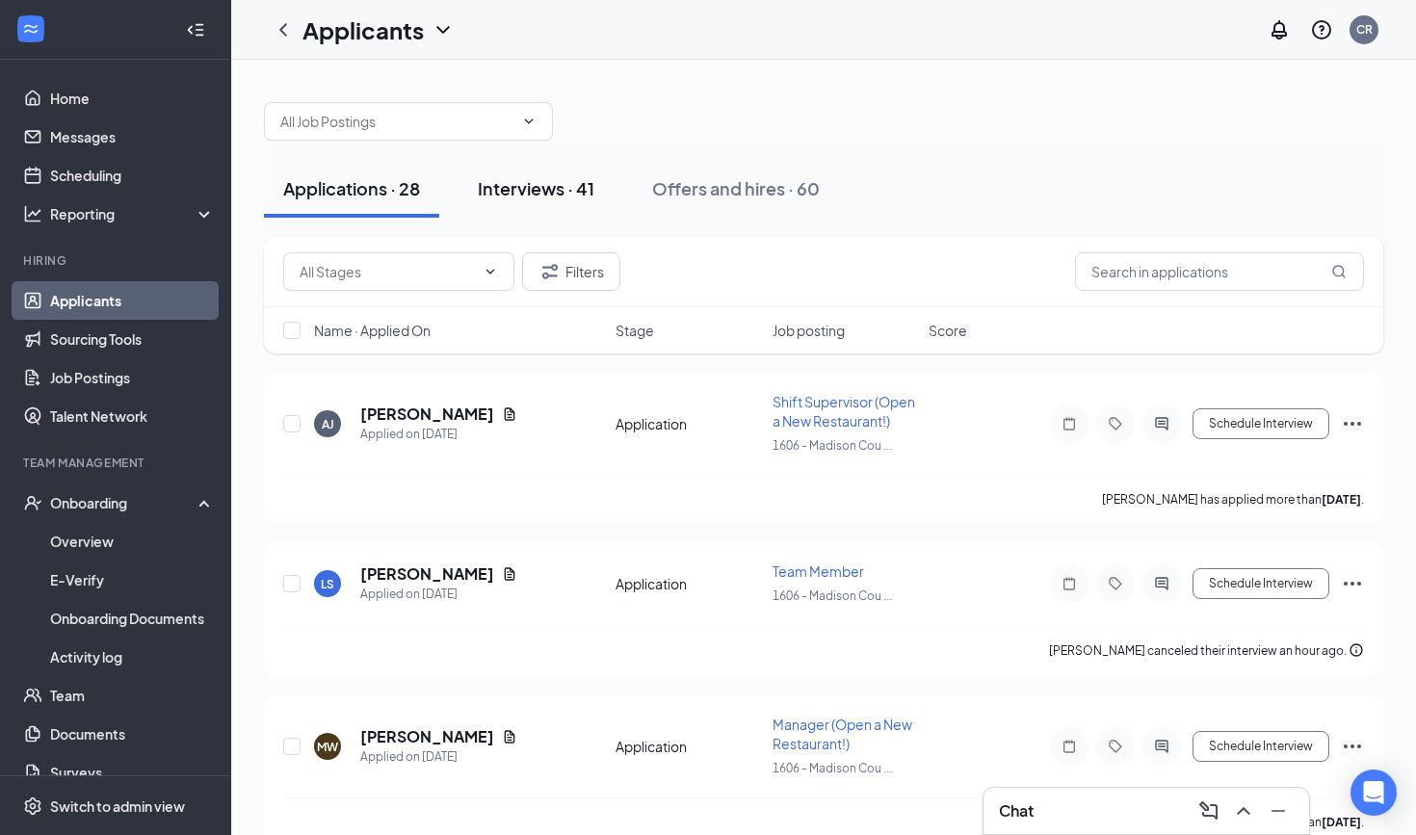
click at [537, 185] on div "Interviews · 41" at bounding box center [536, 188] width 117 height 24
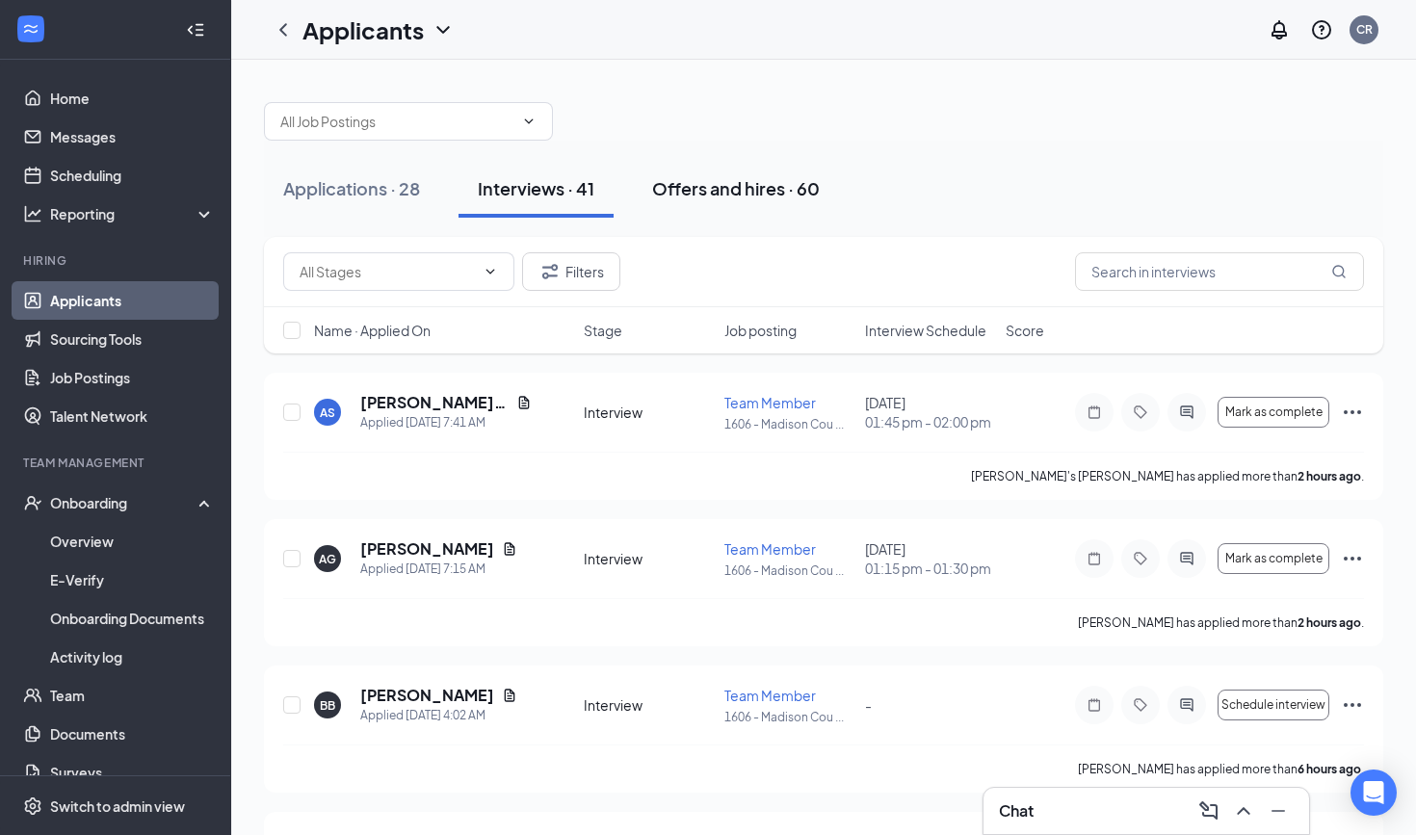
click at [766, 194] on div "Offers and hires · 60" at bounding box center [736, 188] width 168 height 24
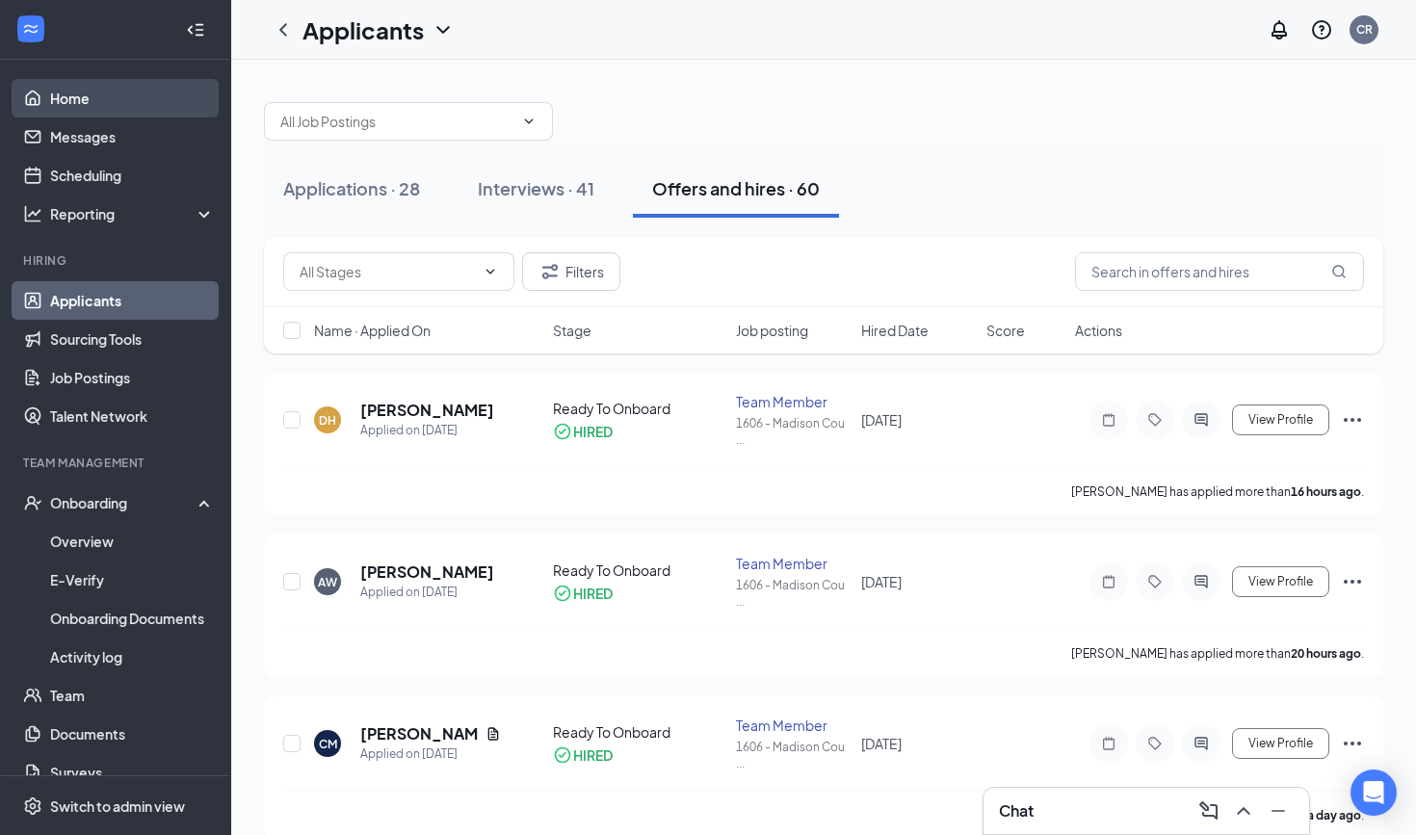
click at [96, 81] on link "Home" at bounding box center [132, 98] width 165 height 39
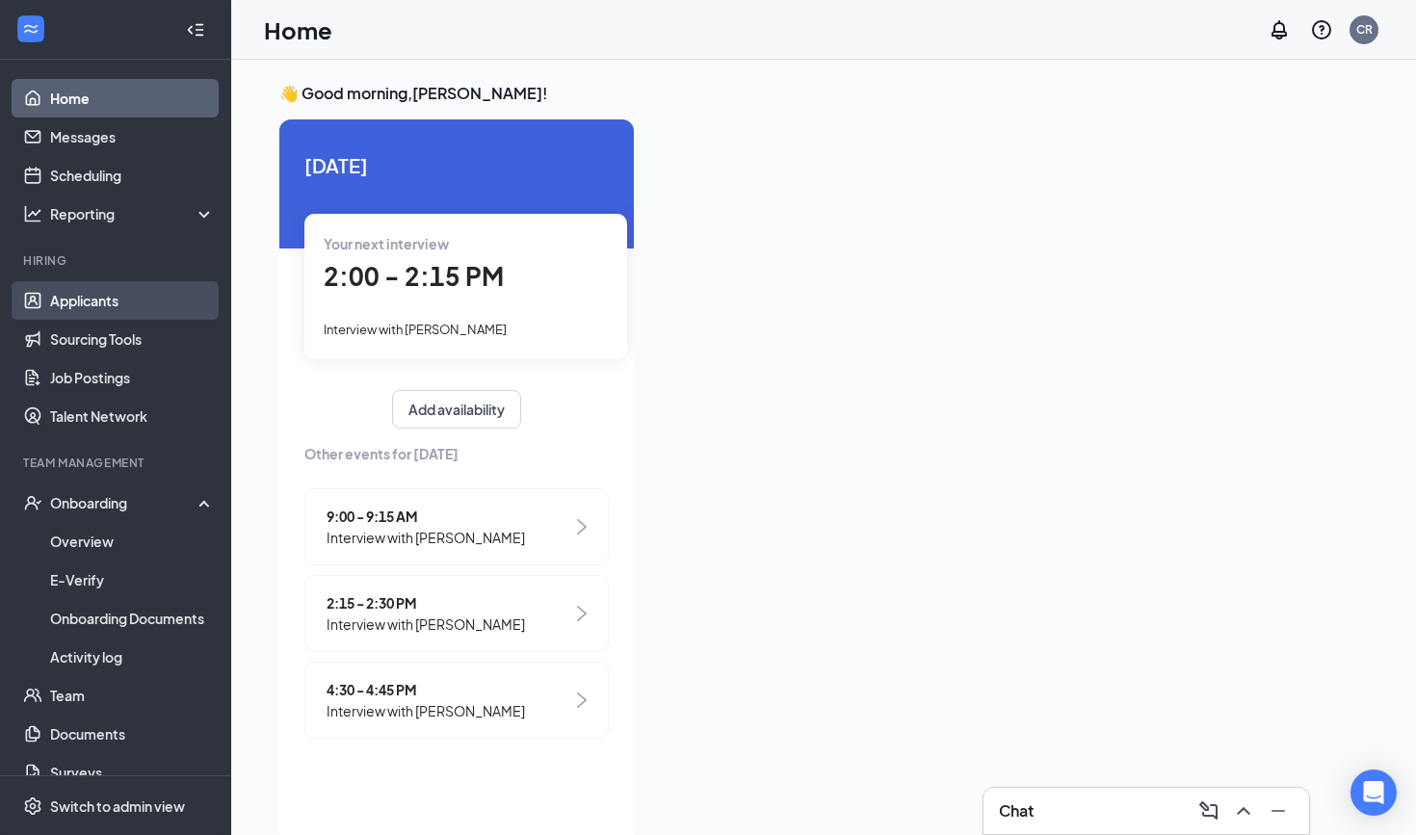
click at [126, 292] on link "Applicants" at bounding box center [132, 300] width 165 height 39
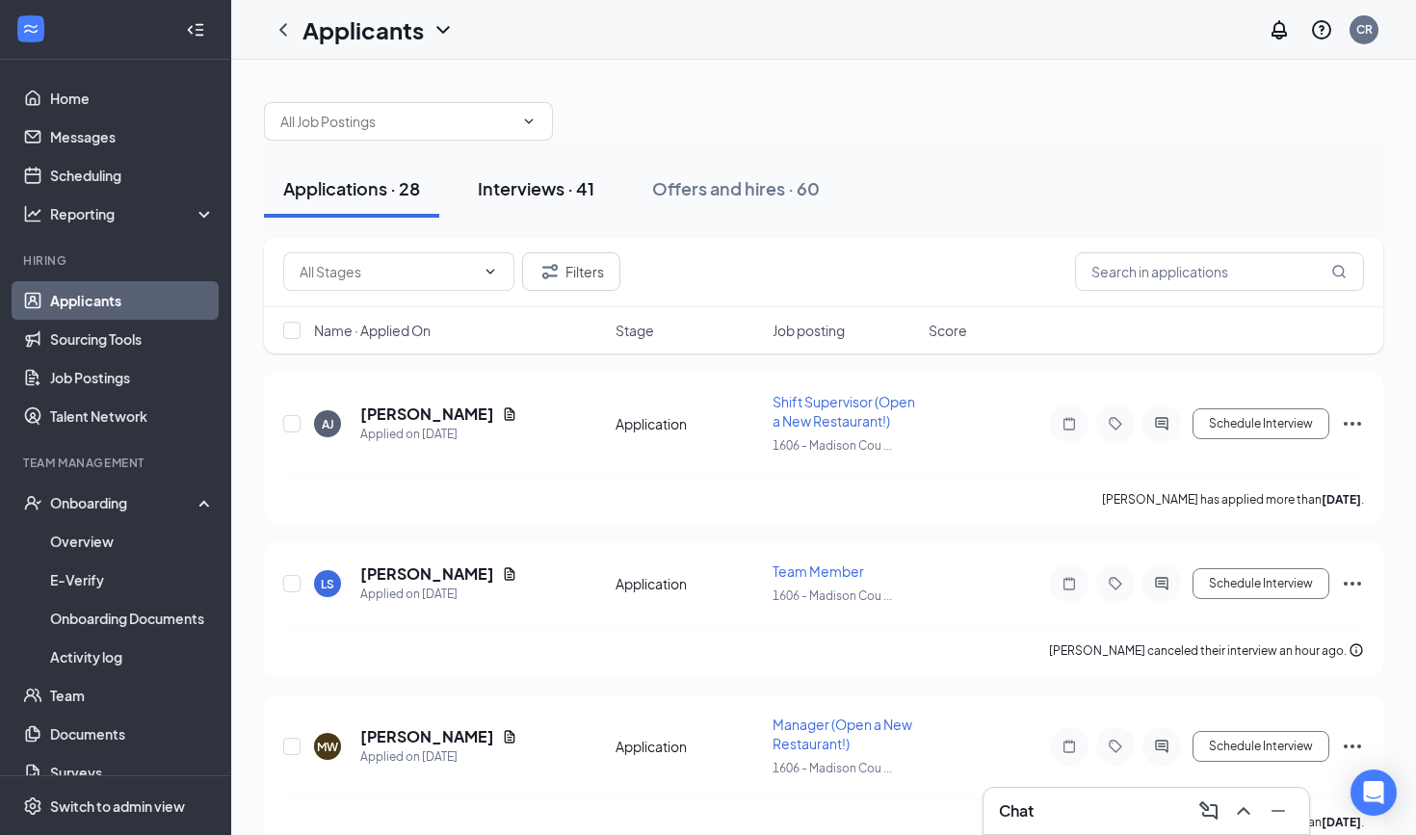
click at [562, 178] on div "Interviews · 41" at bounding box center [536, 188] width 117 height 24
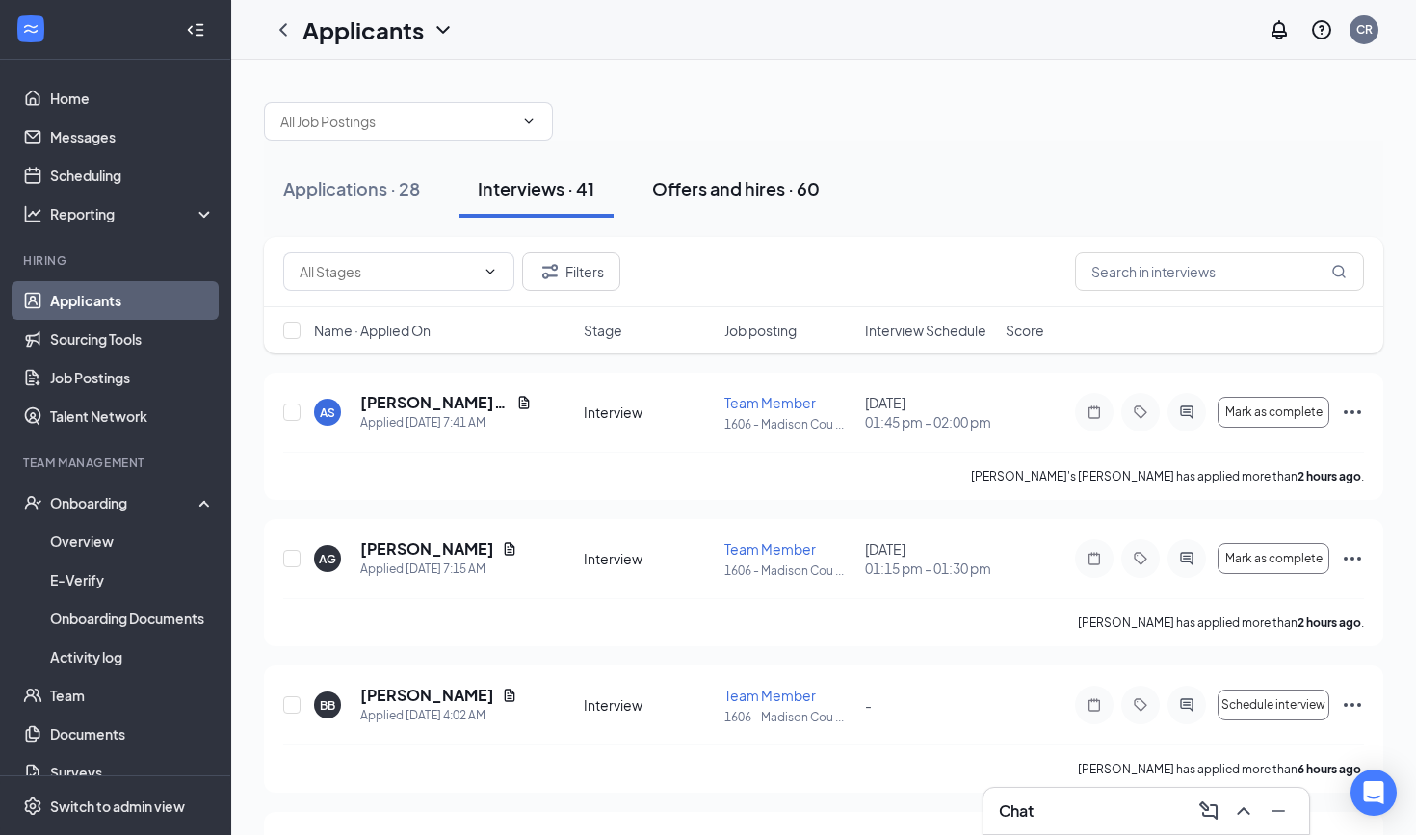
click at [799, 195] on div "Offers and hires · 60" at bounding box center [736, 188] width 168 height 24
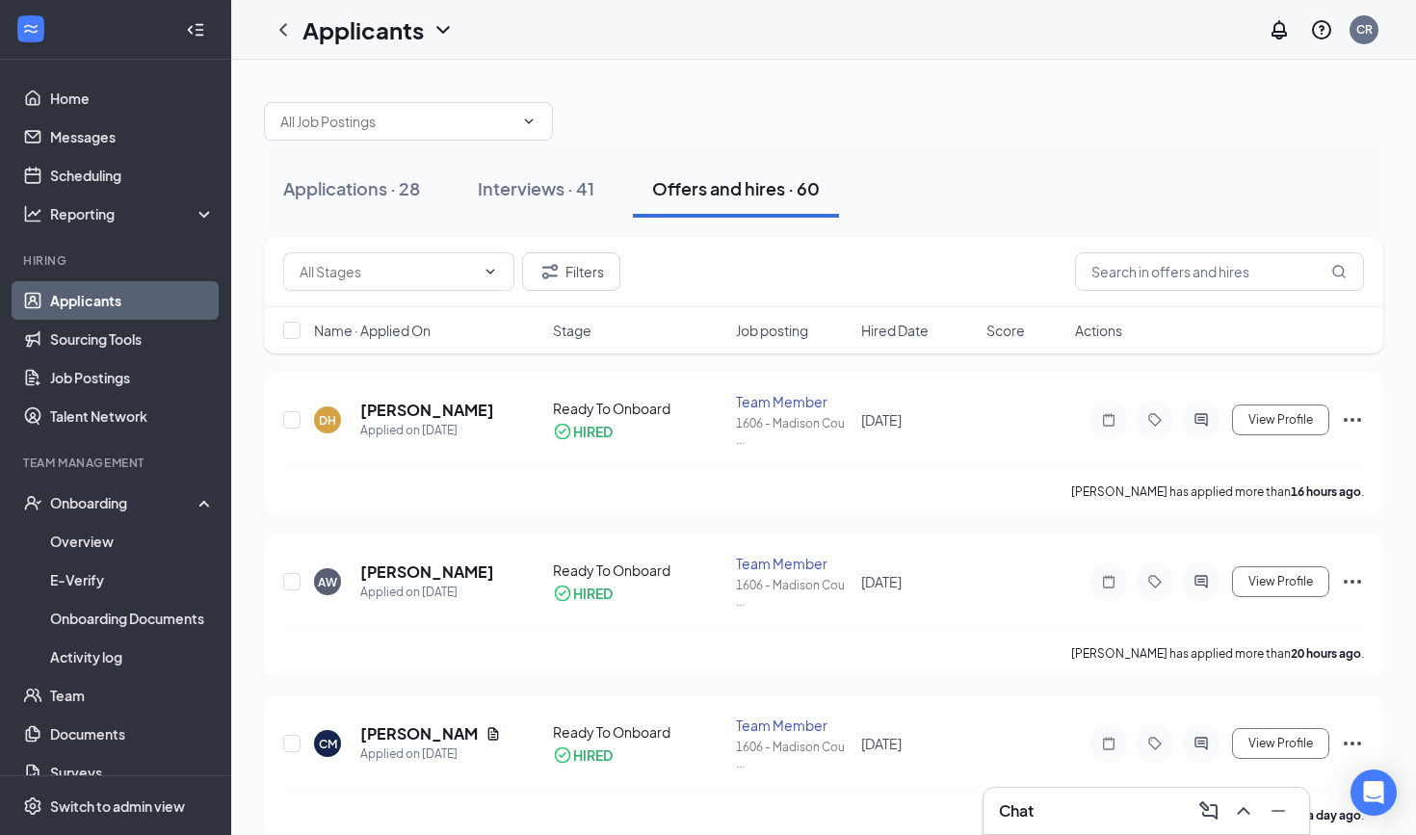
click at [88, 73] on ul "Home Messages Scheduling Reporting Hiring Applicants Sourcing Tools Job Posting…" at bounding box center [115, 473] width 230 height 826
click at [88, 98] on link "Home" at bounding box center [132, 98] width 165 height 39
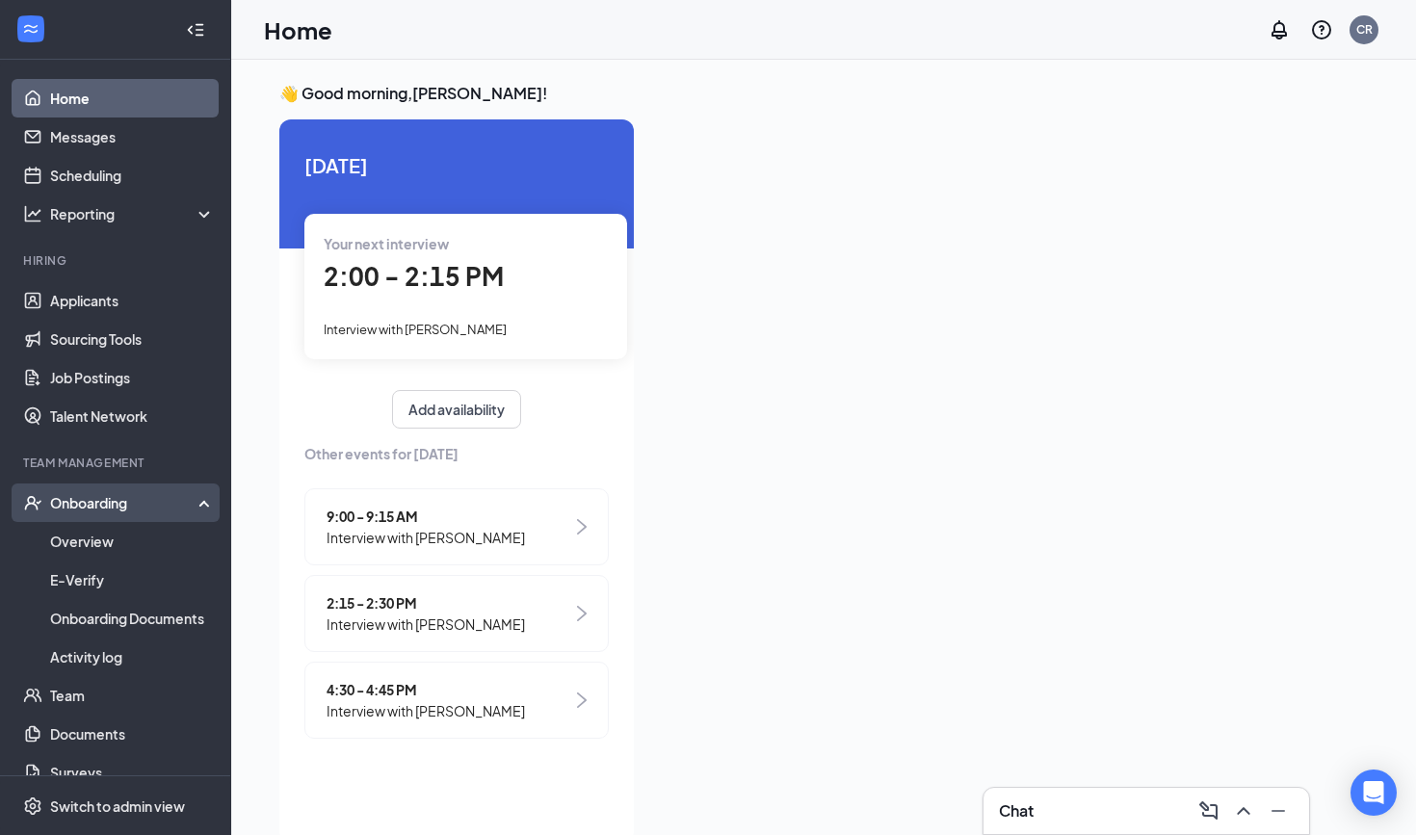
click at [71, 522] on div "Onboarding" at bounding box center [115, 503] width 231 height 39
click at [68, 549] on link "Overview" at bounding box center [132, 541] width 165 height 39
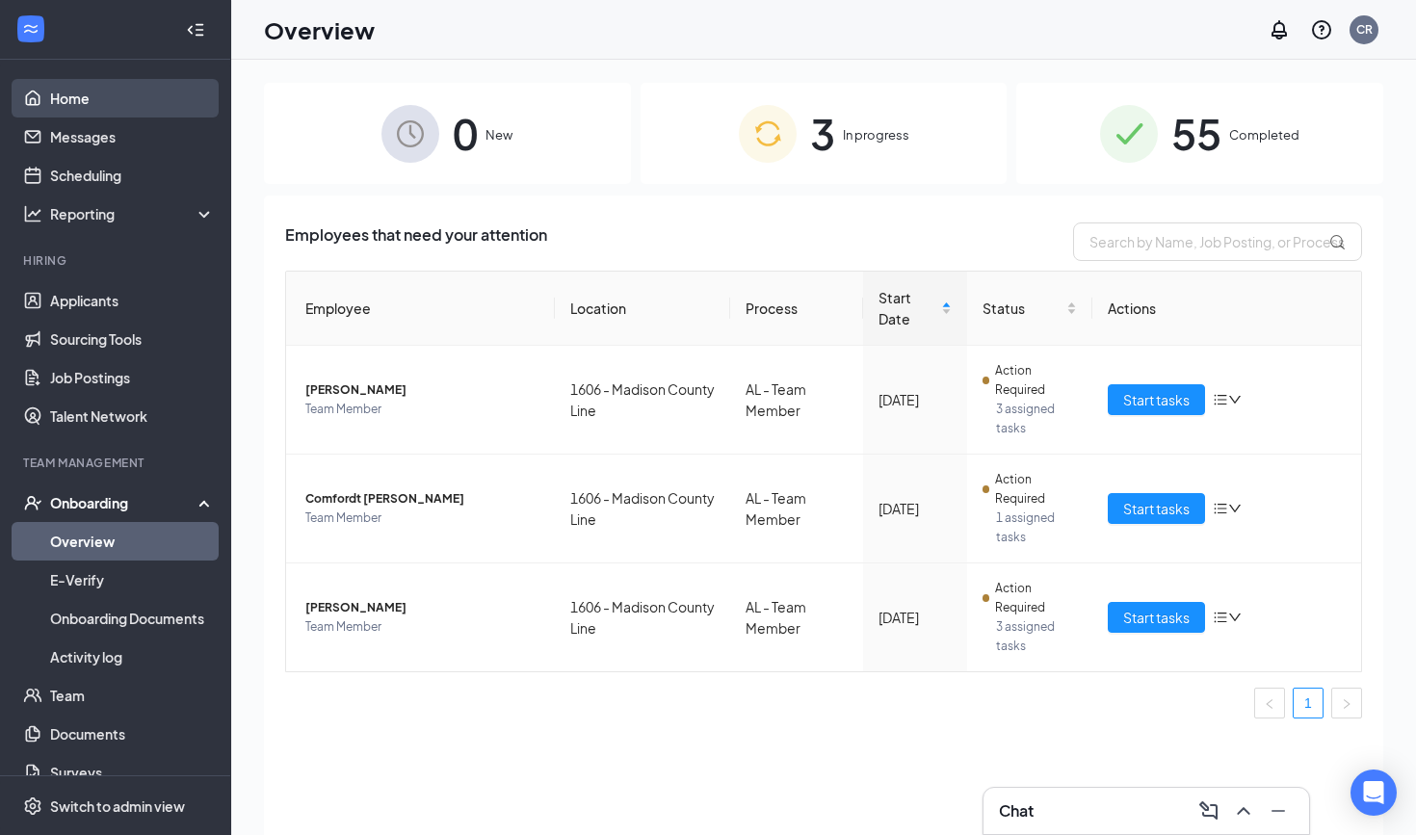
click at [72, 92] on link "Home" at bounding box center [132, 98] width 165 height 39
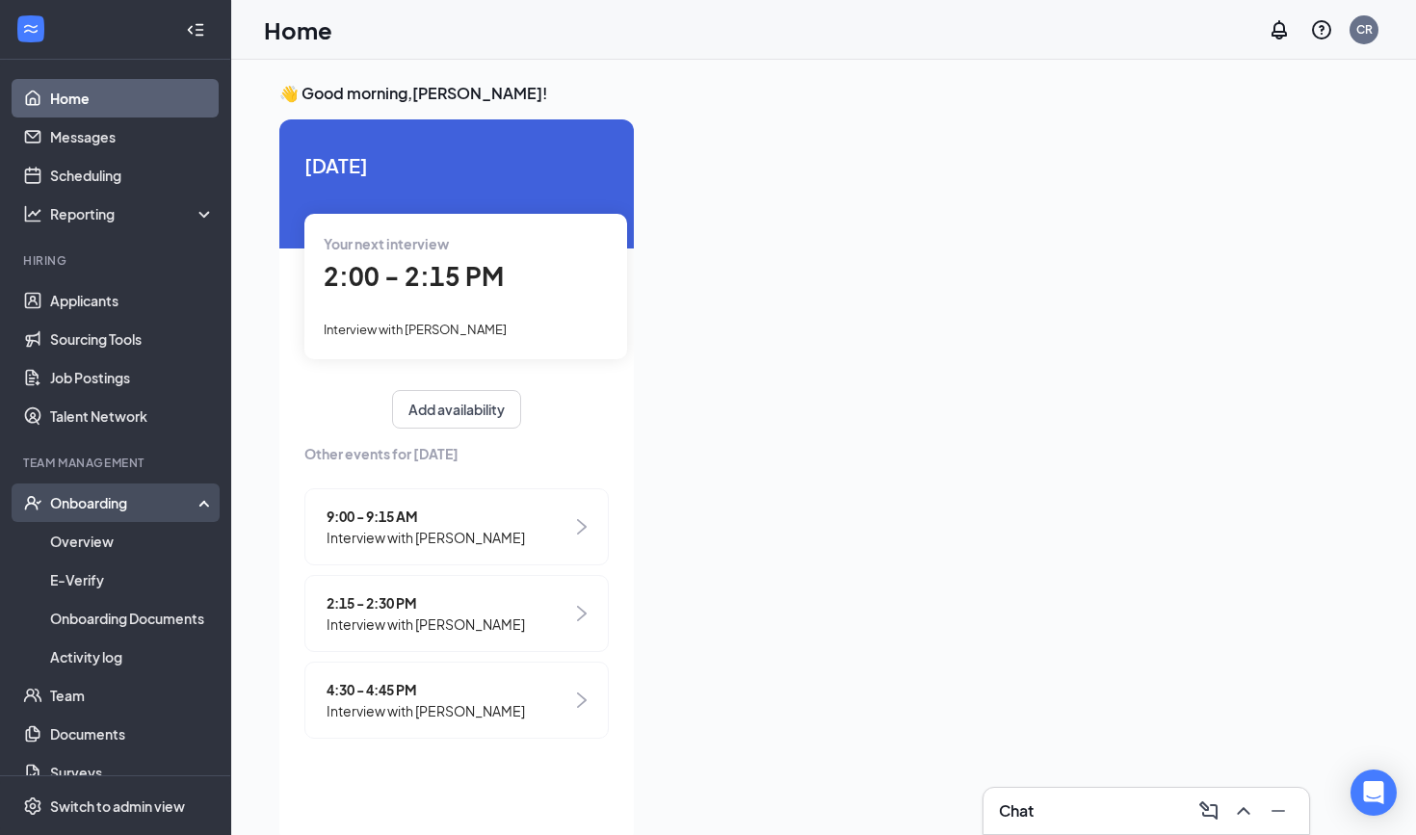
click at [146, 514] on div "Onboarding" at bounding box center [115, 503] width 231 height 39
click at [113, 537] on link "Overview" at bounding box center [132, 541] width 165 height 39
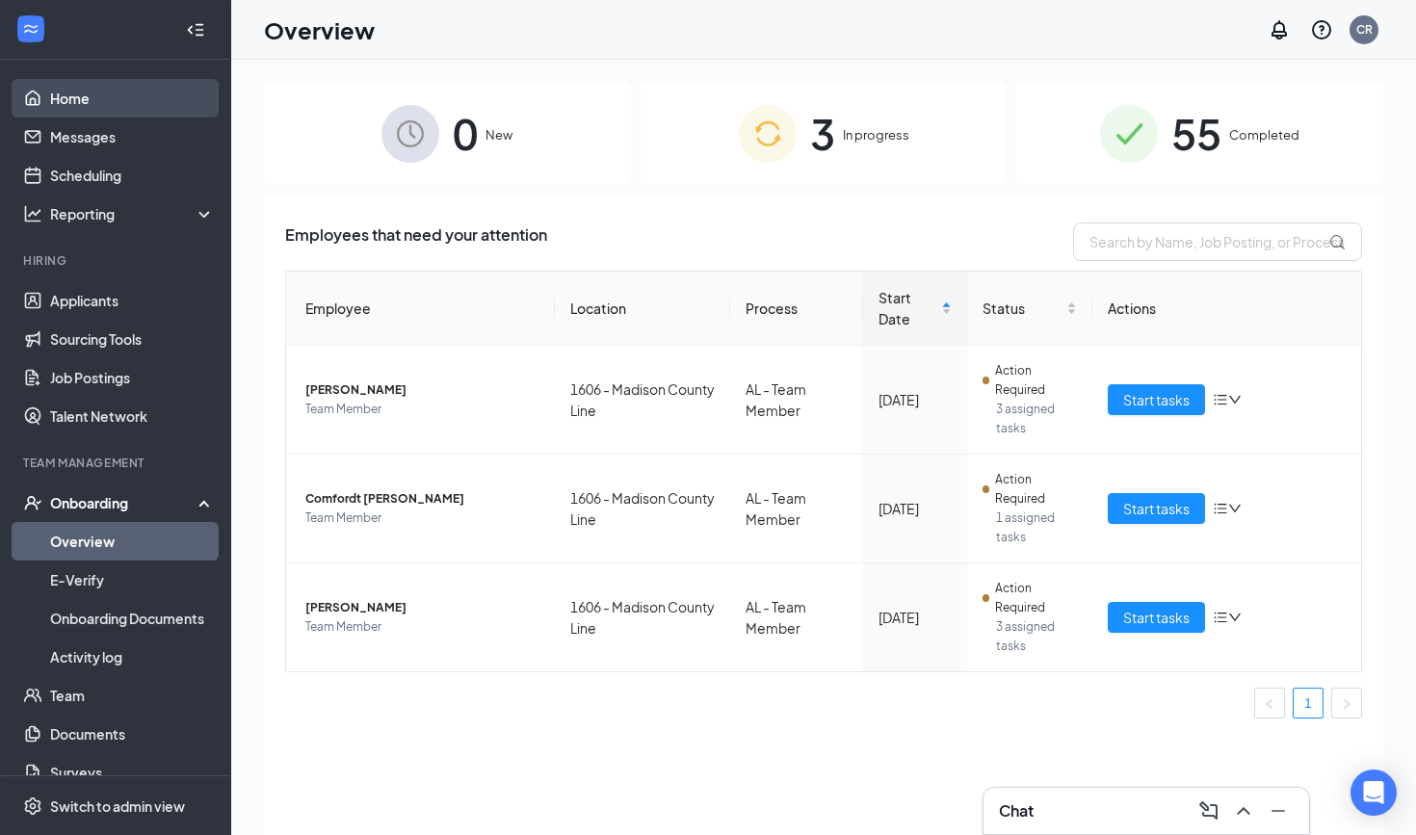
click at [88, 111] on link "Home" at bounding box center [132, 98] width 165 height 39
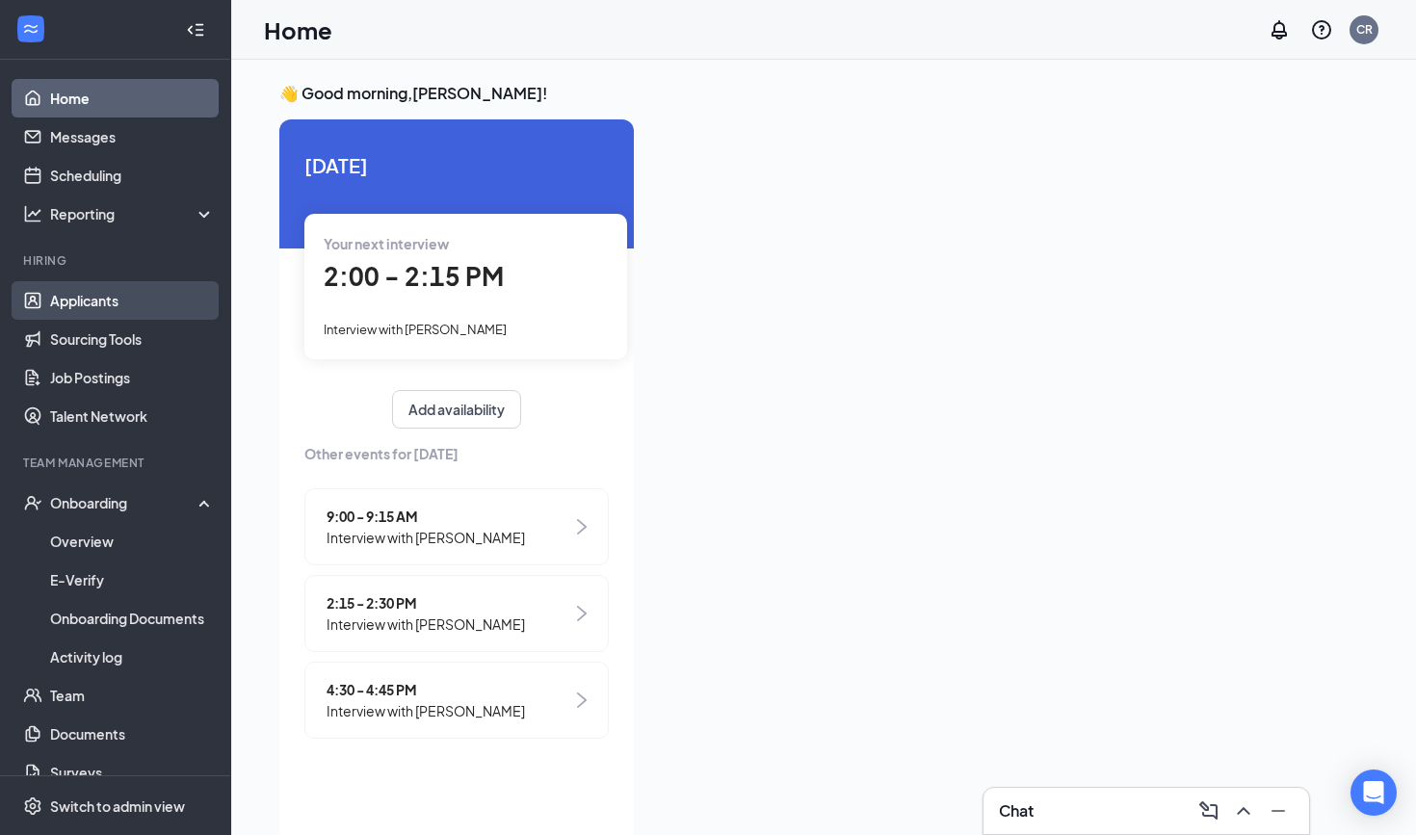
click at [99, 301] on link "Applicants" at bounding box center [132, 300] width 165 height 39
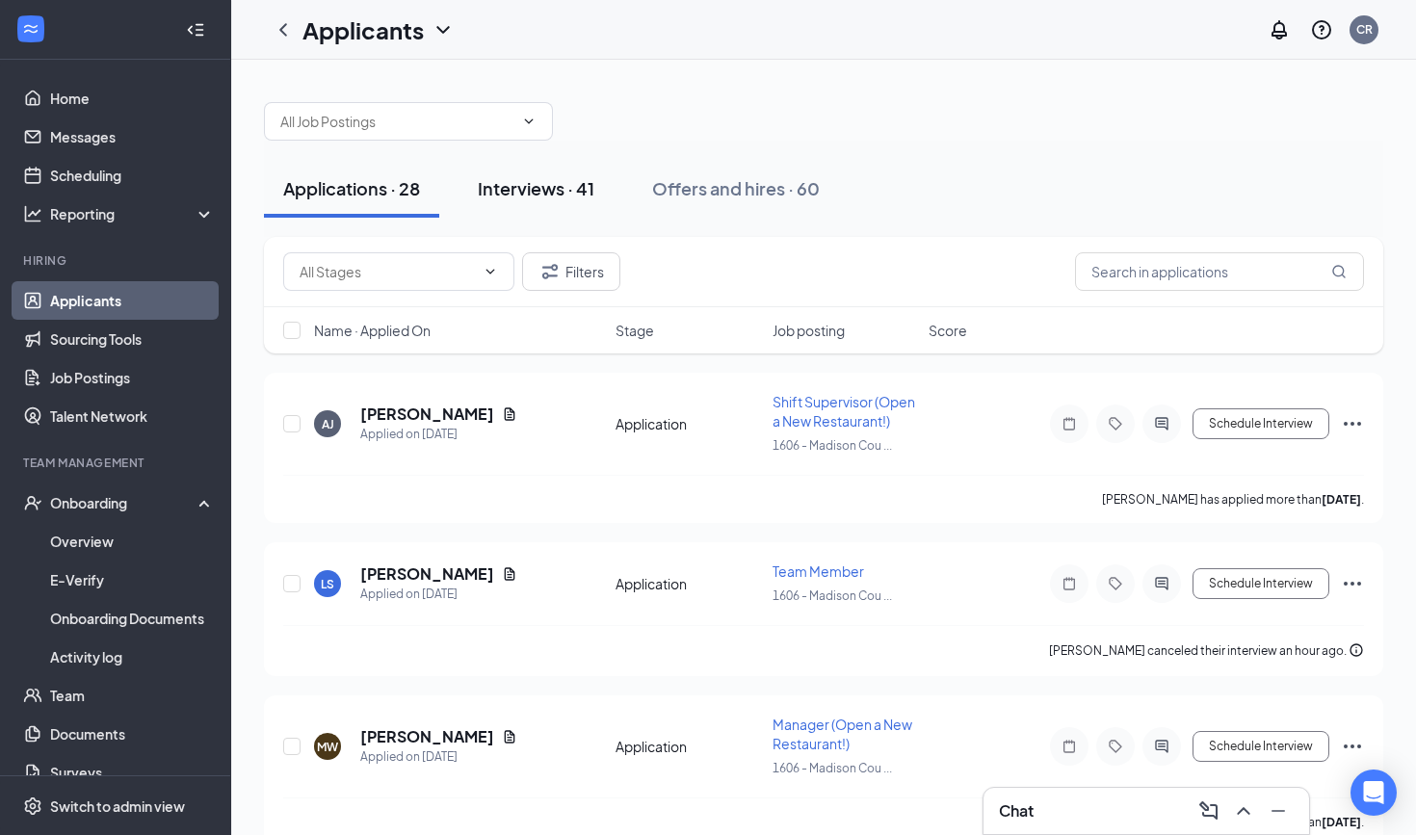
click at [523, 185] on div "Interviews · 41" at bounding box center [536, 188] width 117 height 24
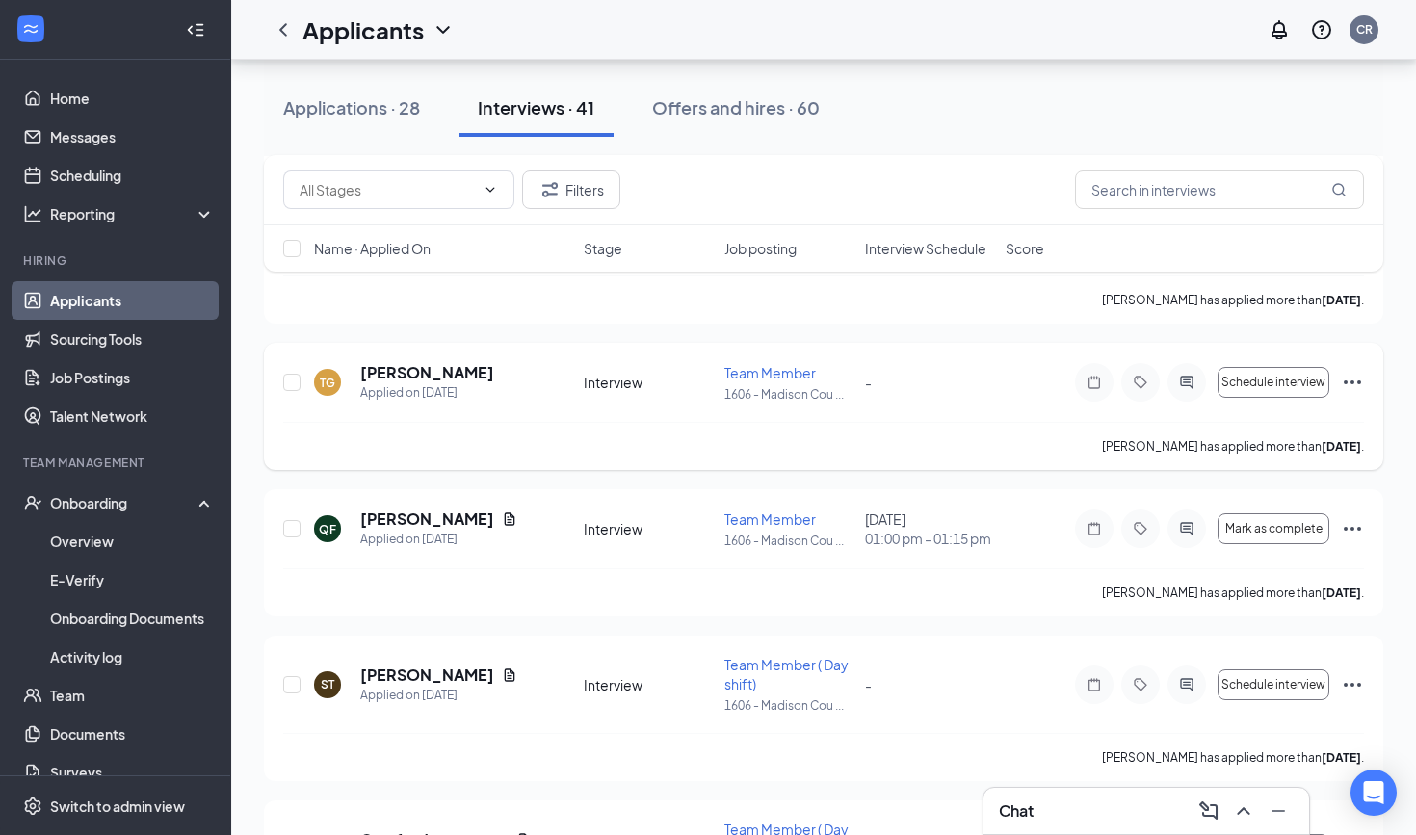
scroll to position [1662, 0]
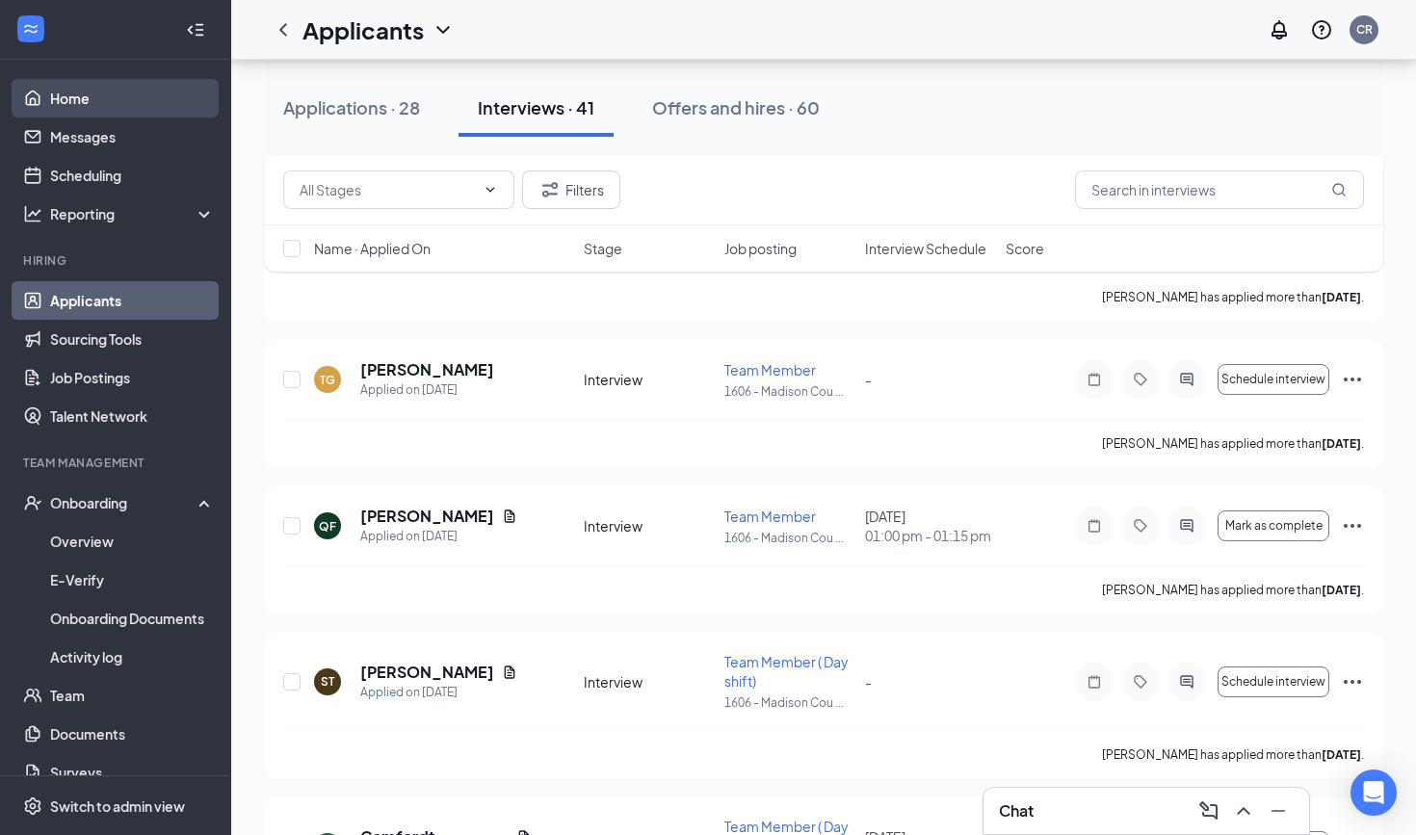
click at [83, 108] on link "Home" at bounding box center [132, 98] width 165 height 39
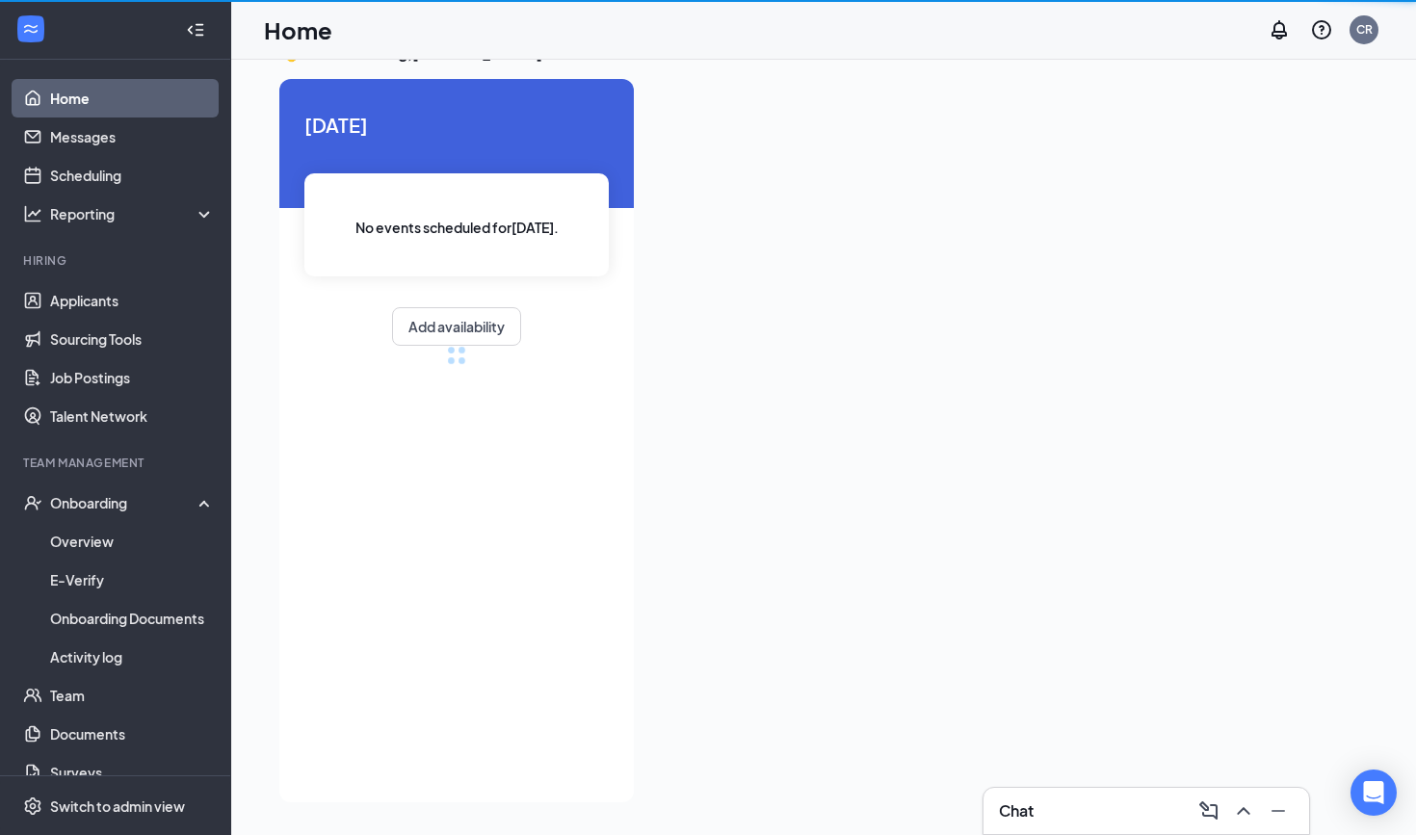
scroll to position [40, 0]
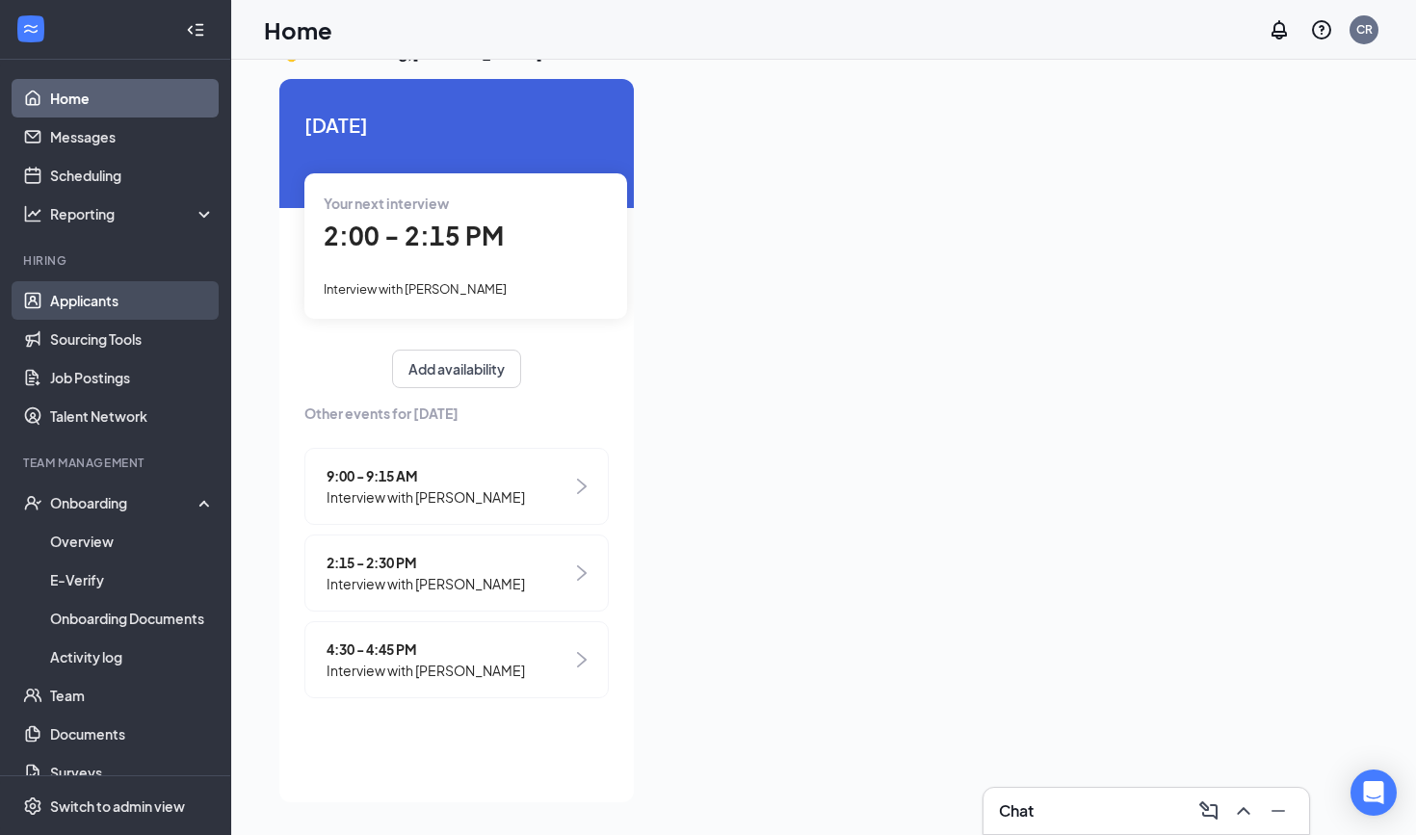
click at [129, 298] on link "Applicants" at bounding box center [132, 300] width 165 height 39
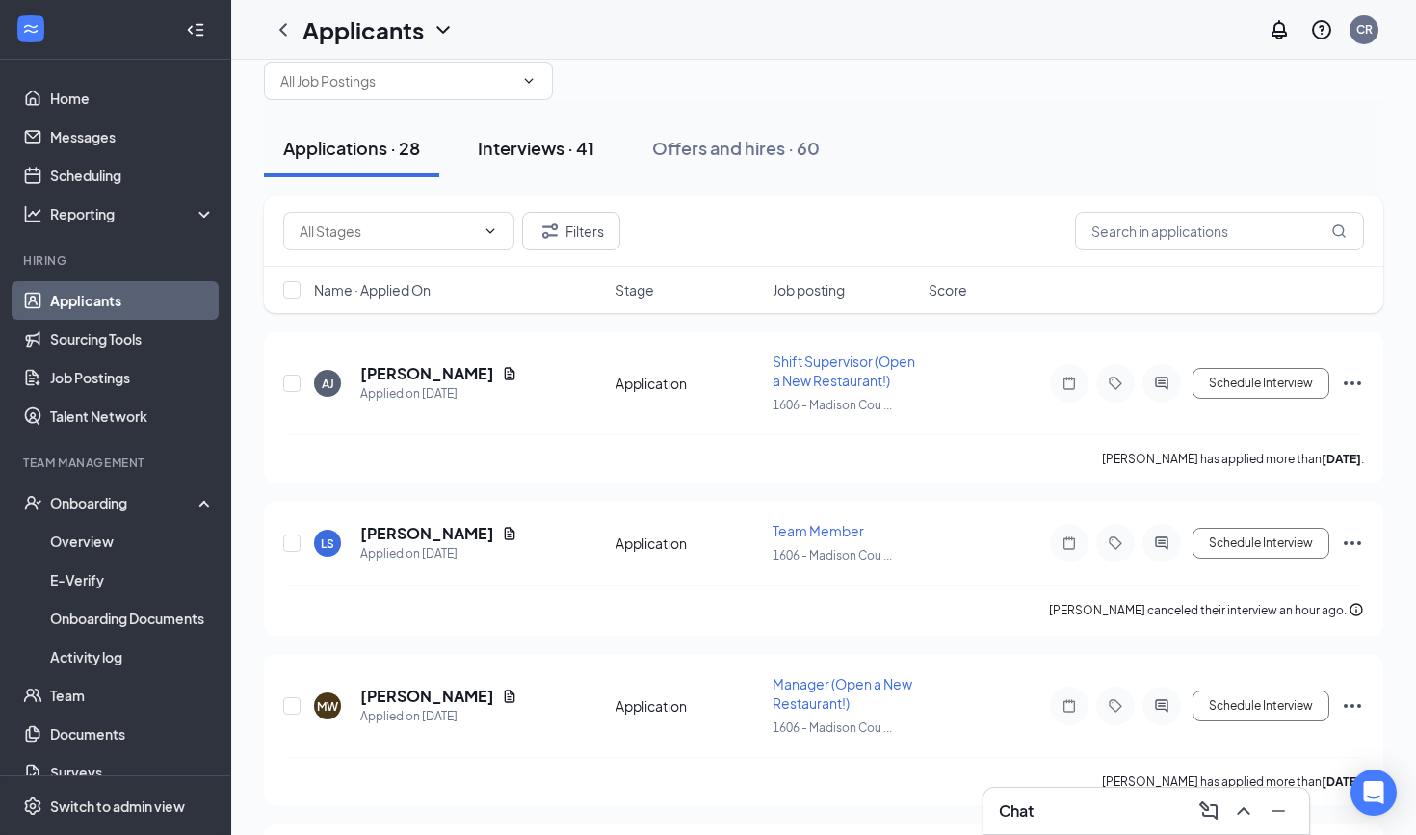
click at [522, 159] on div "Interviews · 41" at bounding box center [536, 148] width 117 height 24
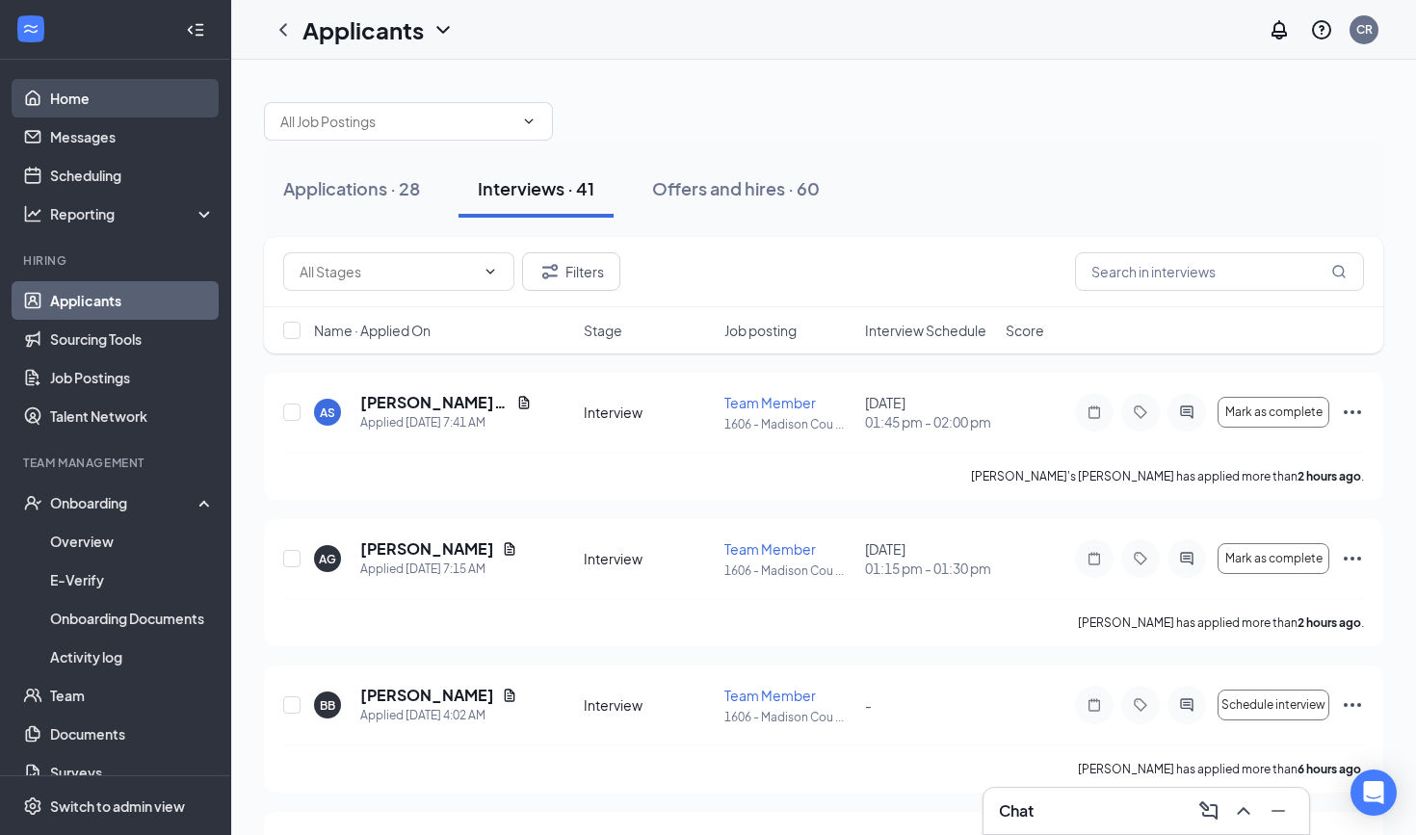
click at [105, 92] on link "Home" at bounding box center [132, 98] width 165 height 39
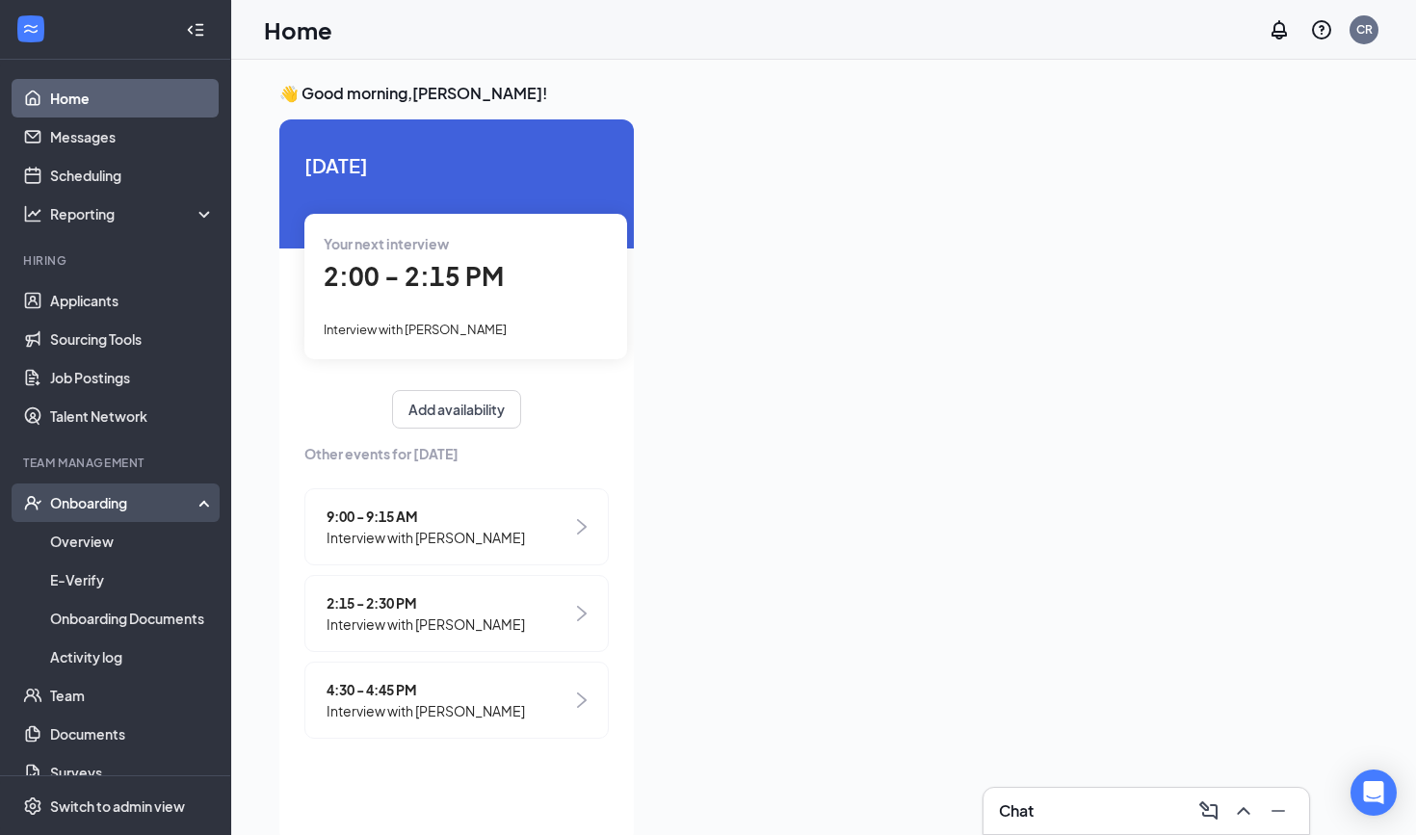
click at [96, 508] on div "Onboarding" at bounding box center [124, 502] width 148 height 19
click at [78, 549] on link "Overview" at bounding box center [132, 541] width 165 height 39
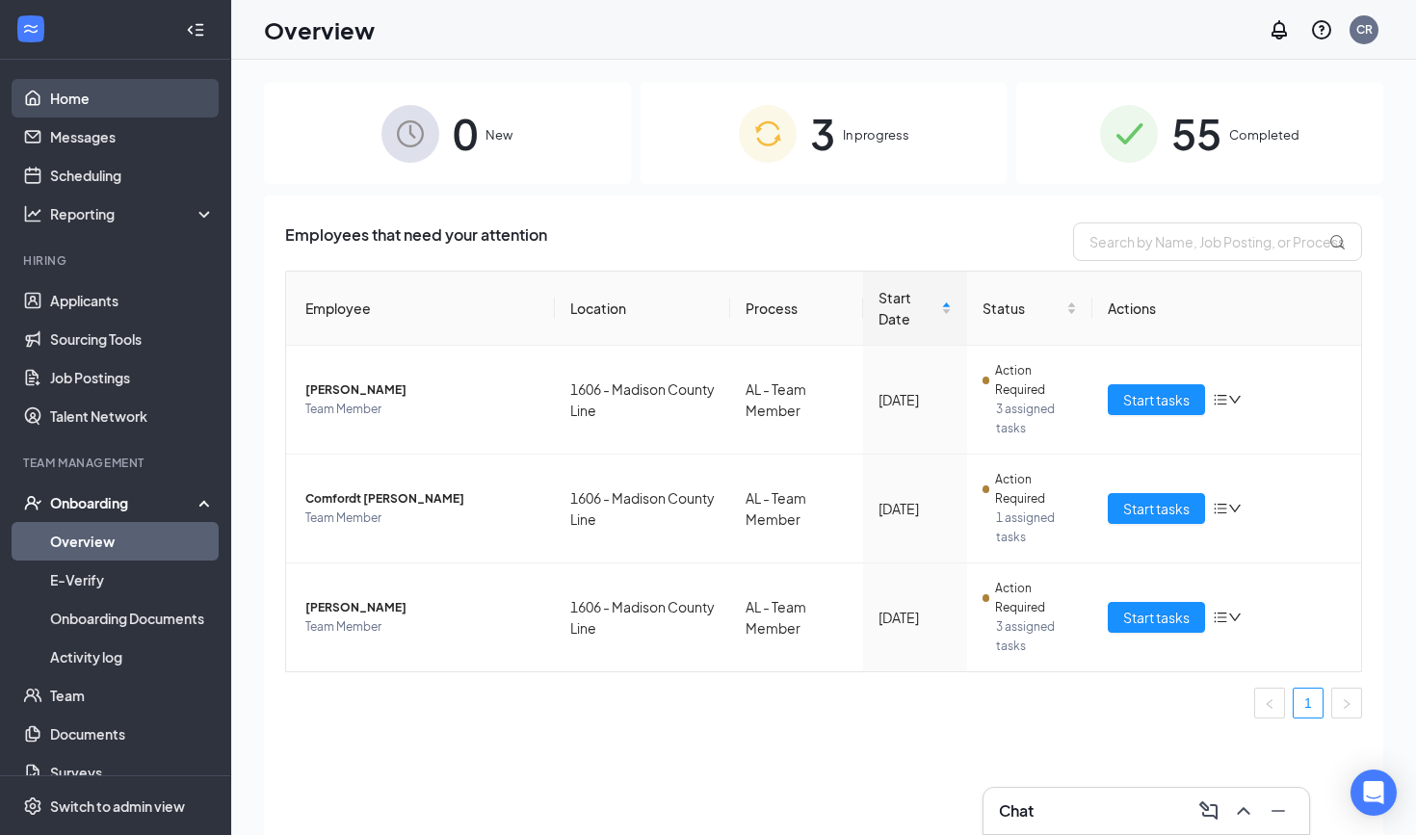
click at [103, 104] on link "Home" at bounding box center [132, 98] width 165 height 39
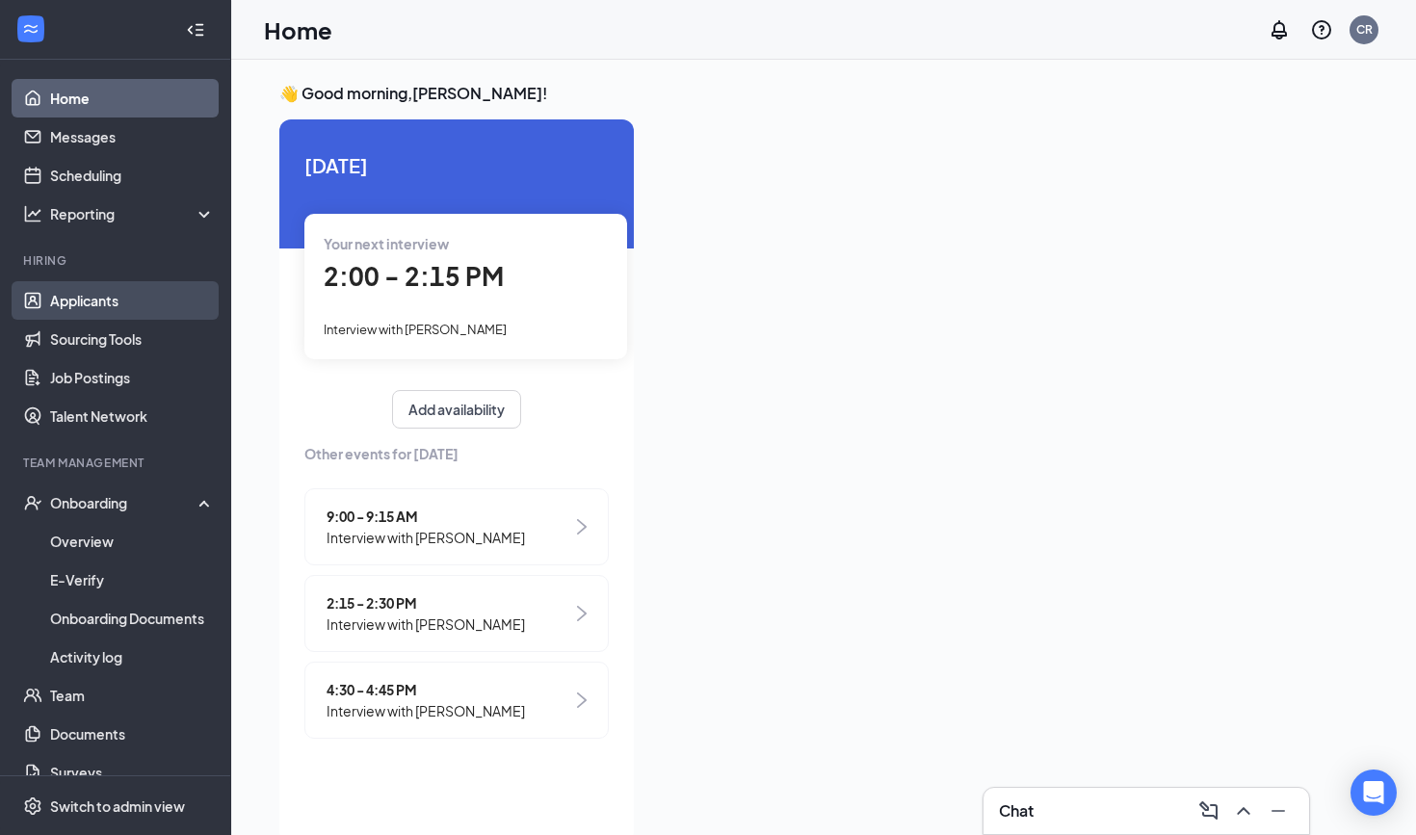
click at [95, 314] on link "Applicants" at bounding box center [132, 300] width 165 height 39
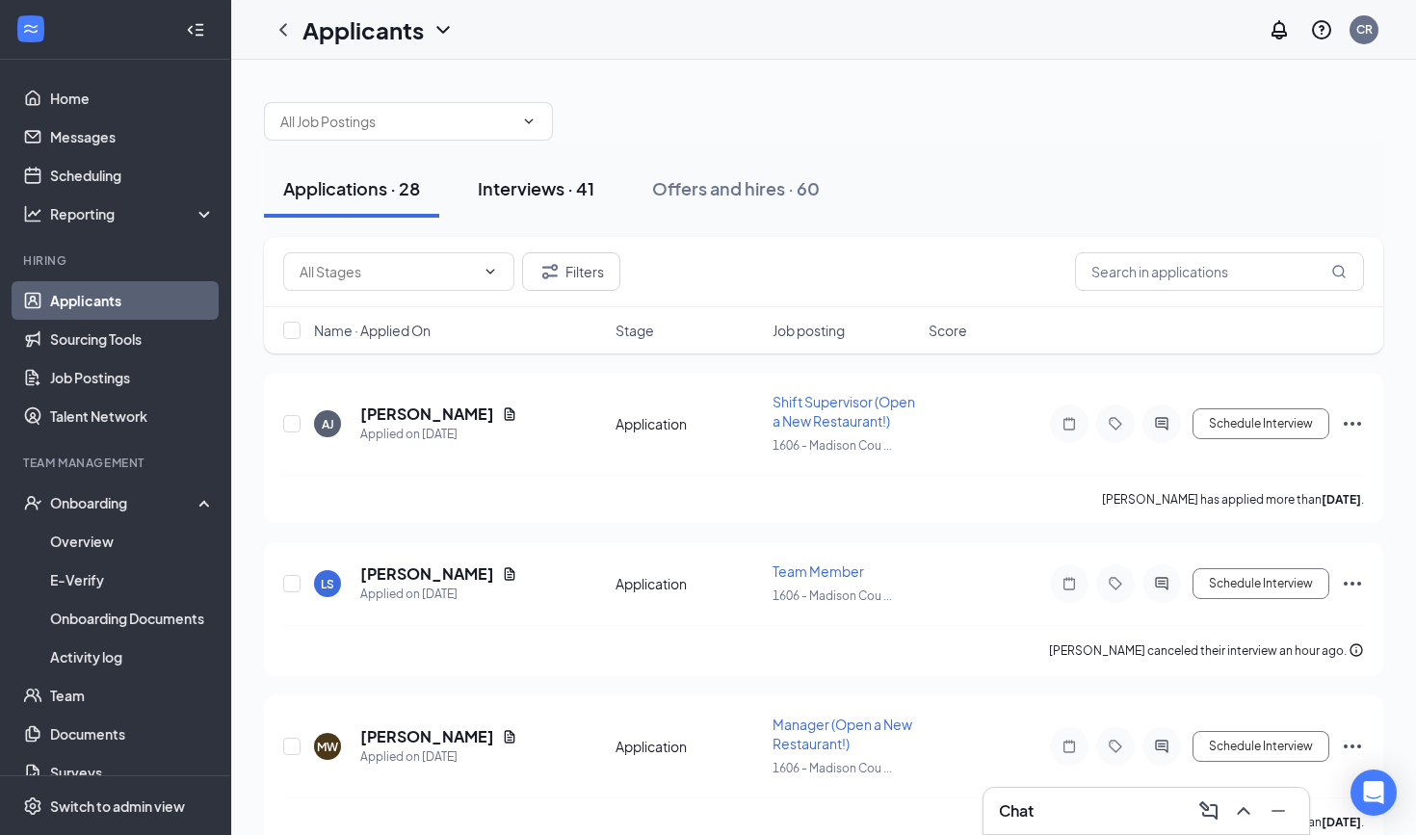
click at [568, 197] on div "Interviews · 41" at bounding box center [536, 188] width 117 height 24
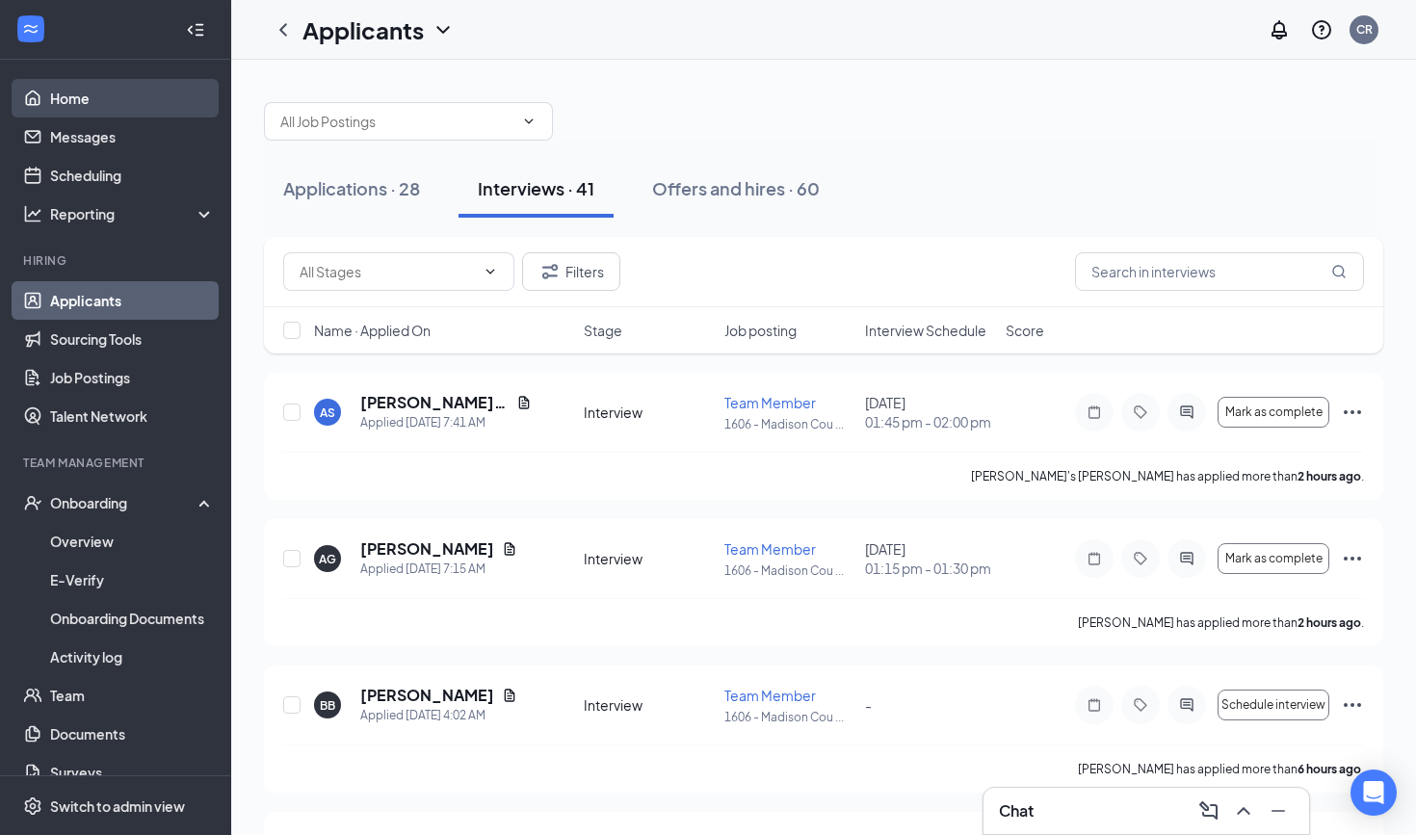
click at [107, 84] on link "Home" at bounding box center [132, 98] width 165 height 39
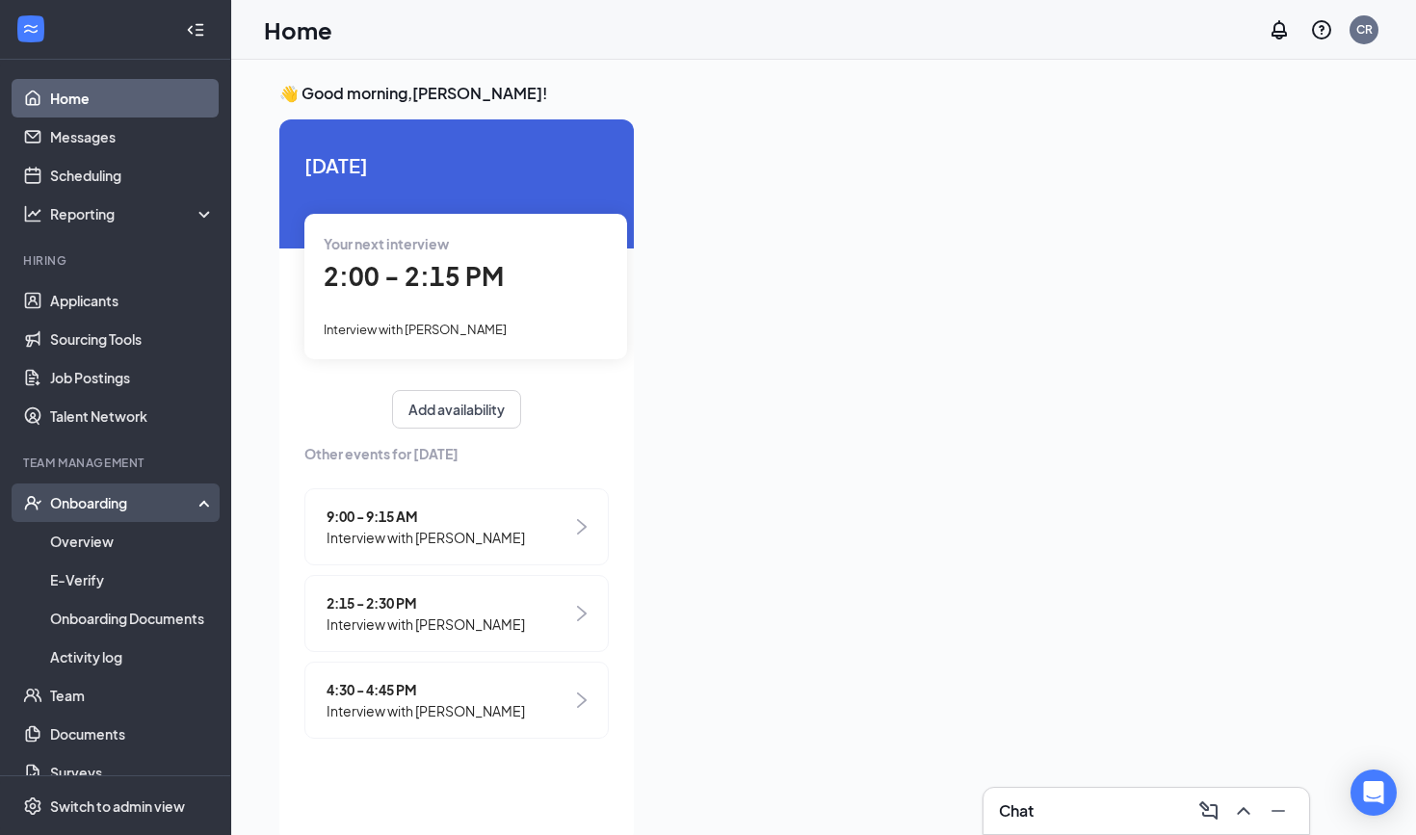
click at [109, 508] on div "Onboarding" at bounding box center [124, 502] width 148 height 19
click at [92, 553] on link "Overview" at bounding box center [132, 541] width 165 height 39
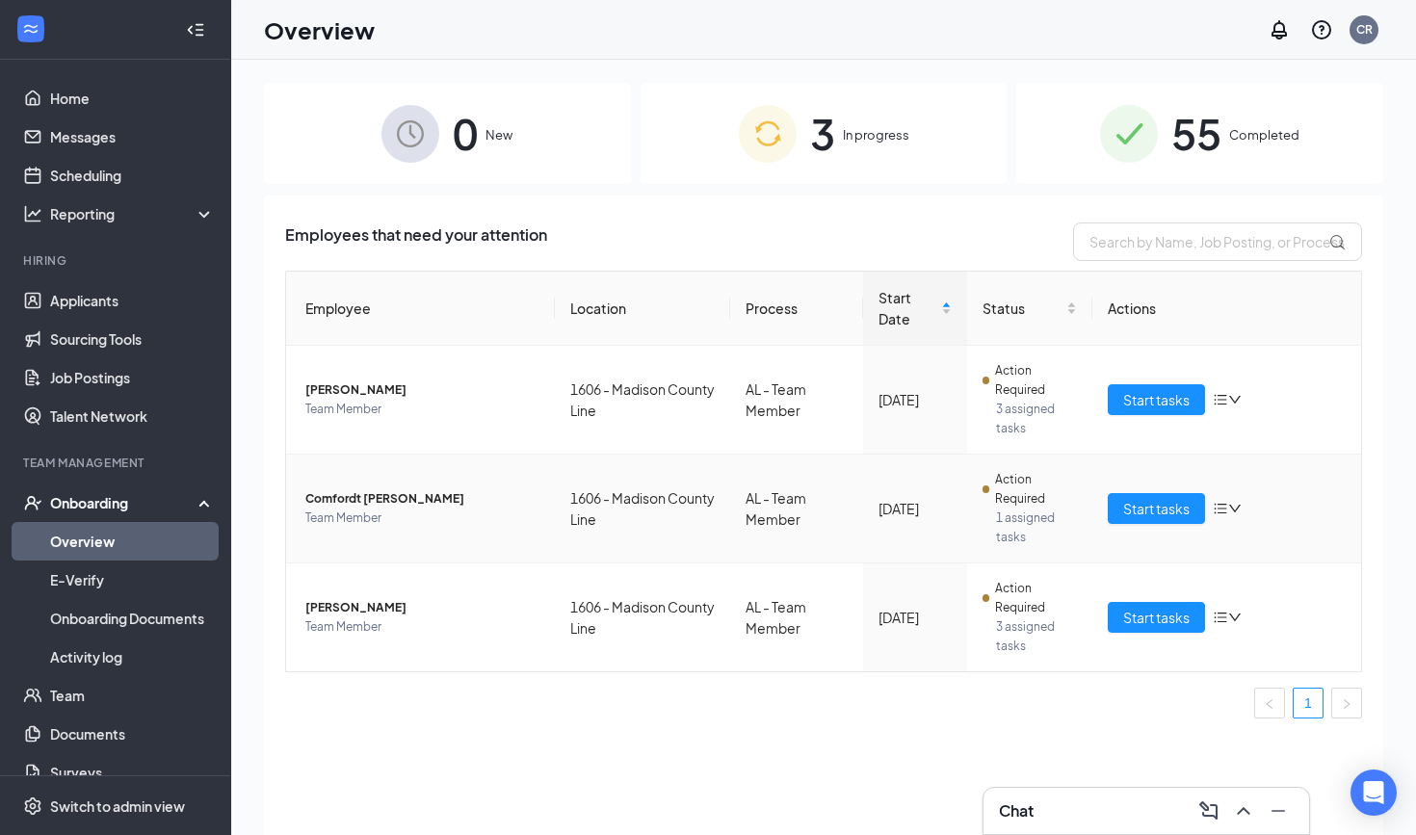
click at [777, 143] on img at bounding box center [768, 134] width 58 height 58
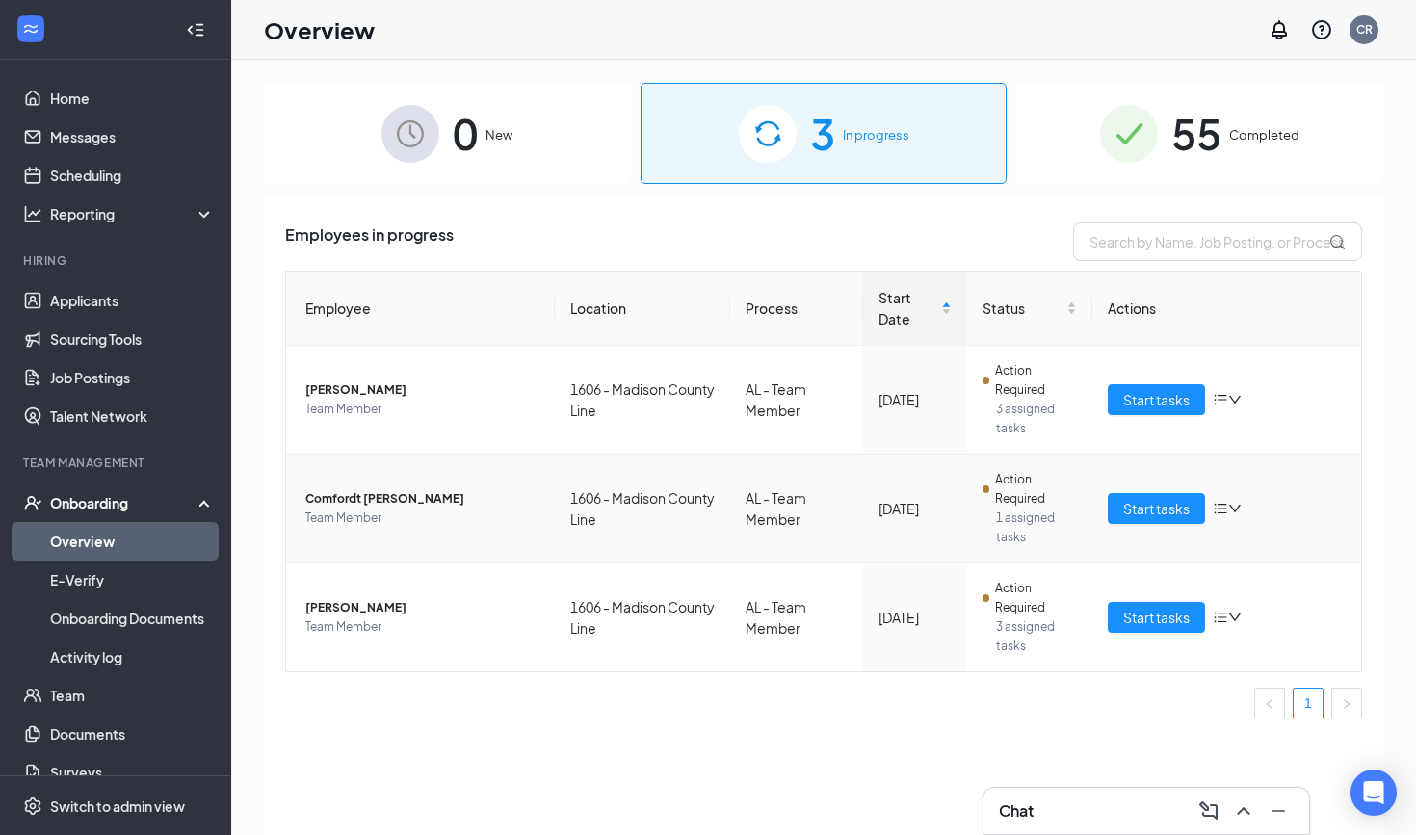
click at [1235, 117] on div "55 Completed" at bounding box center [1199, 133] width 367 height 101
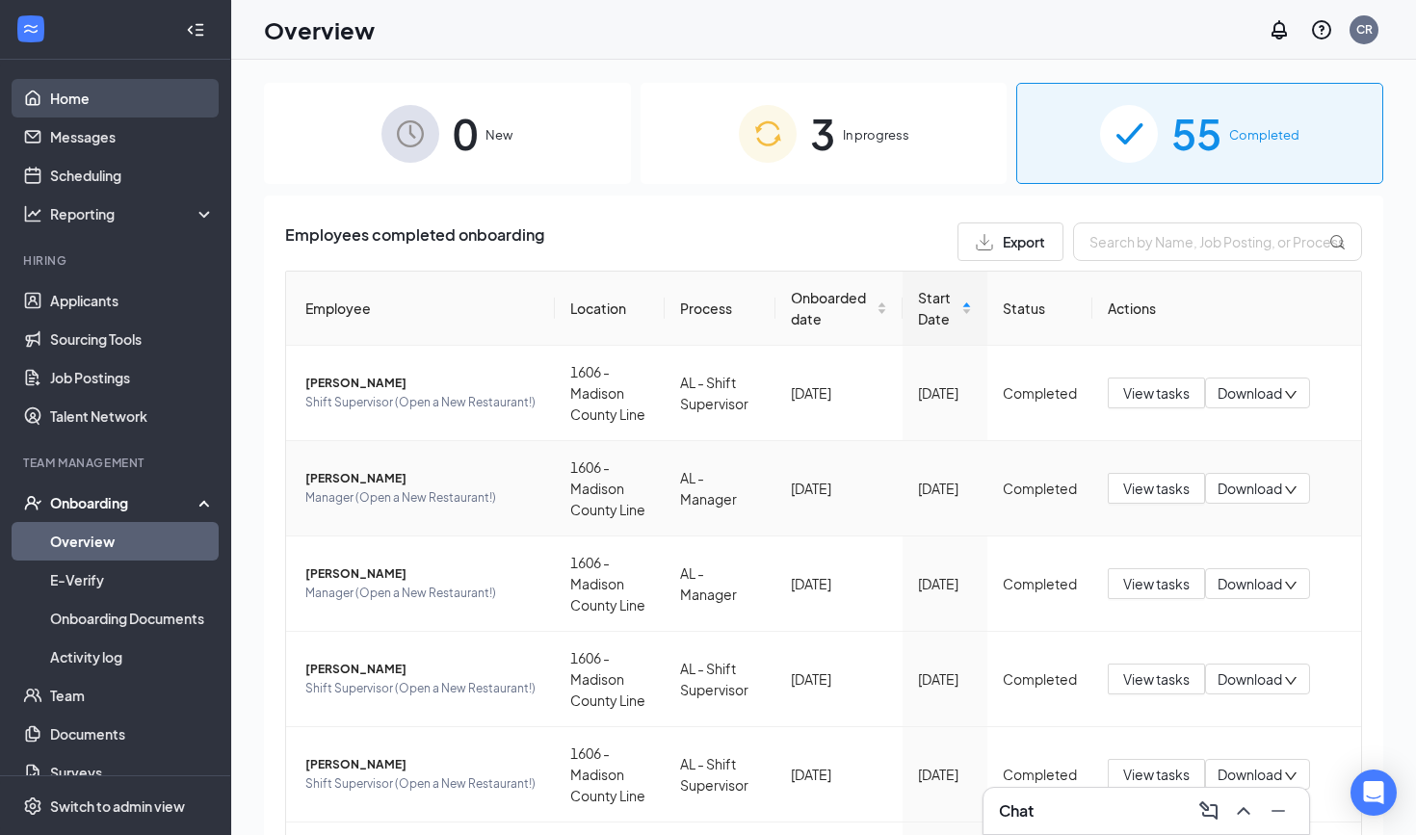
click at [50, 94] on link "Home" at bounding box center [132, 98] width 165 height 39
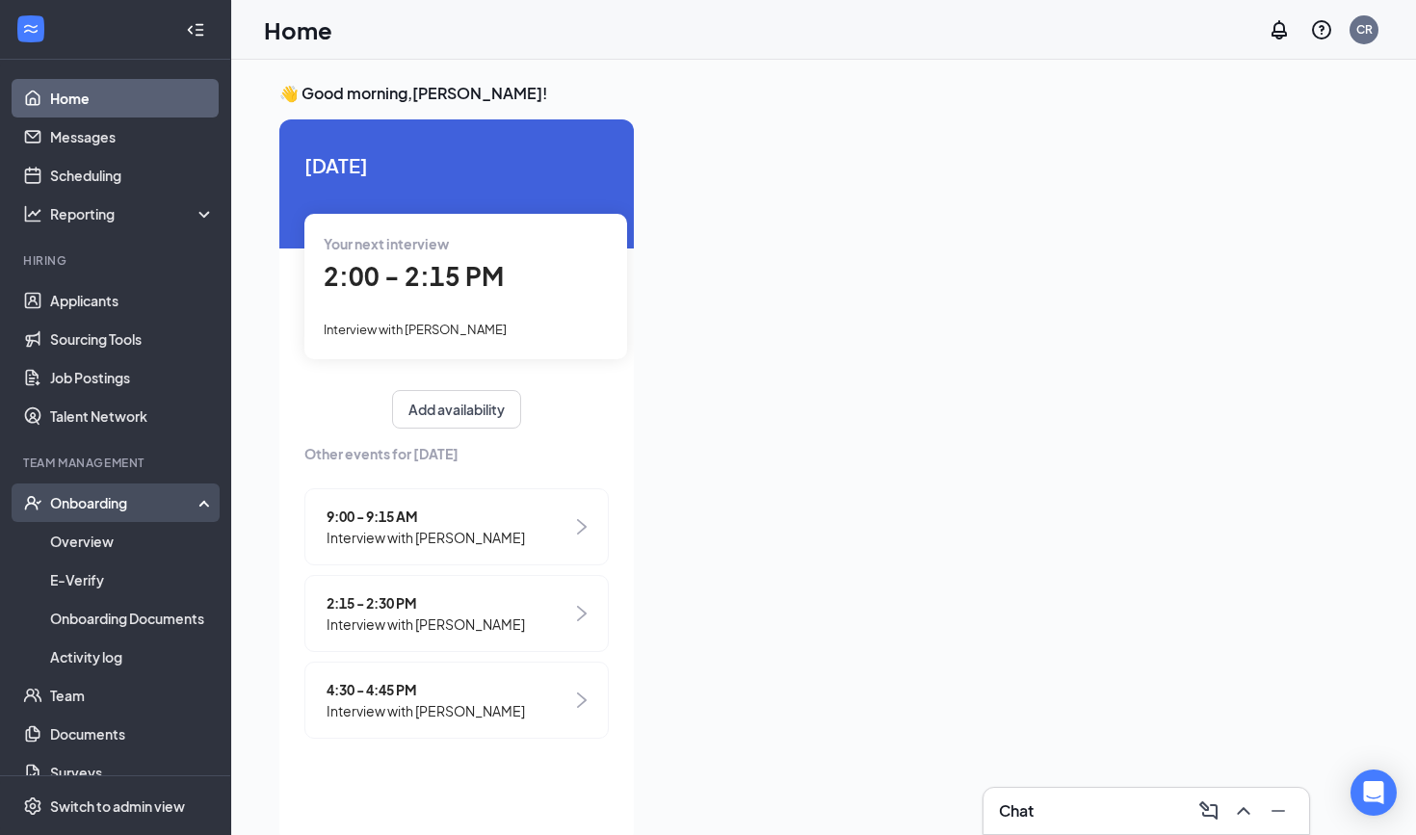
click at [104, 495] on div "Onboarding" at bounding box center [124, 502] width 148 height 19
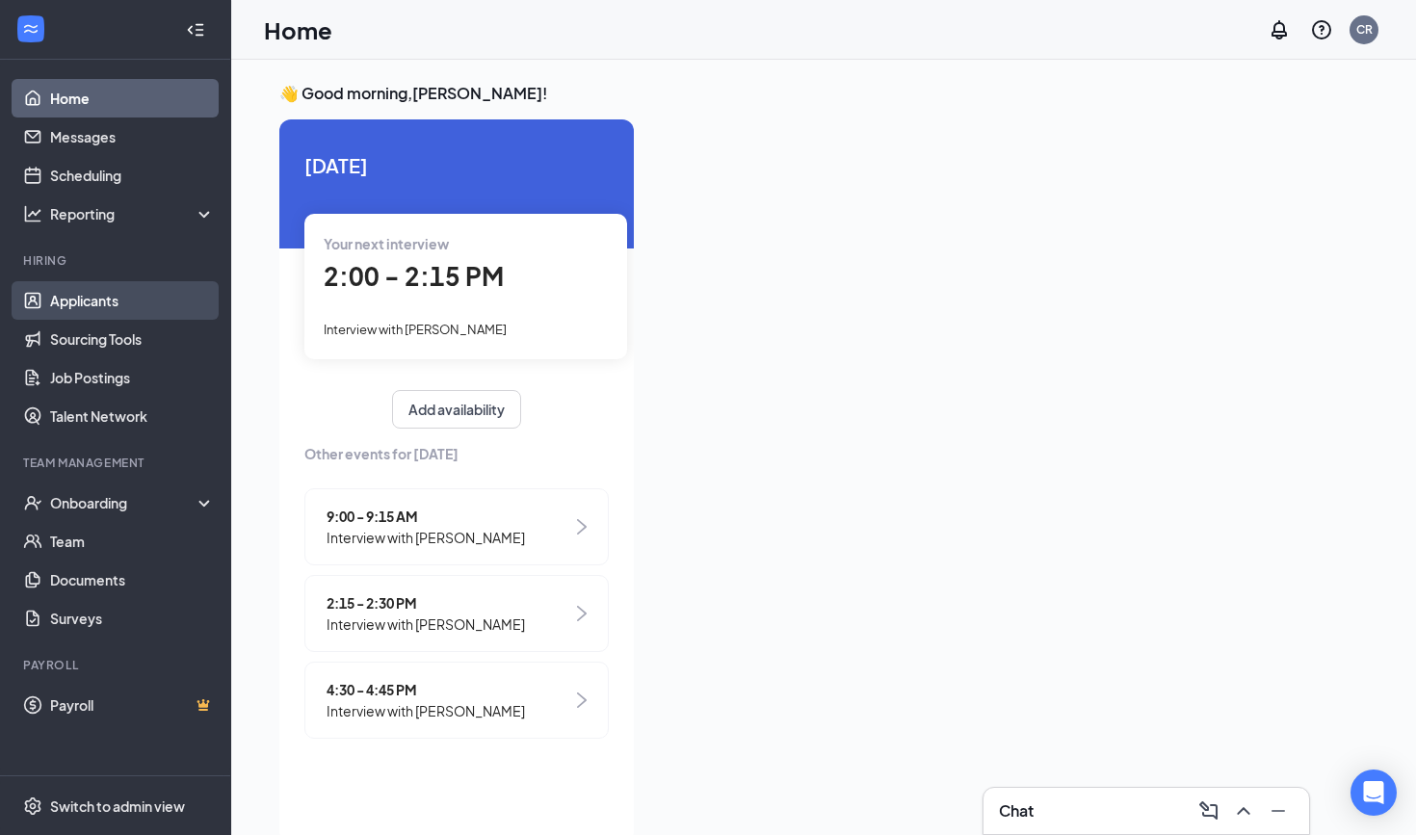
click at [82, 318] on link "Applicants" at bounding box center [132, 300] width 165 height 39
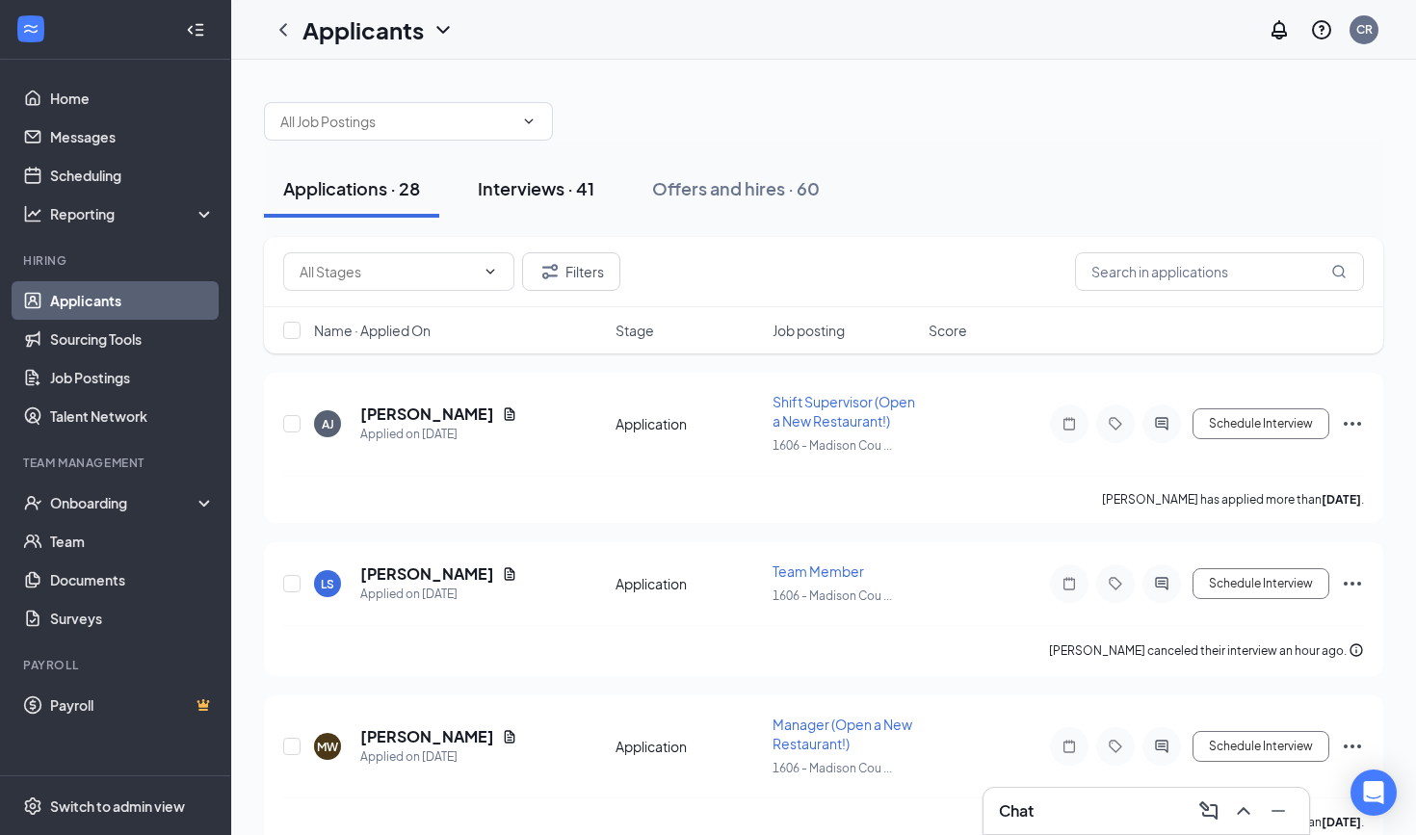
click at [550, 190] on div "Interviews · 41" at bounding box center [536, 188] width 117 height 24
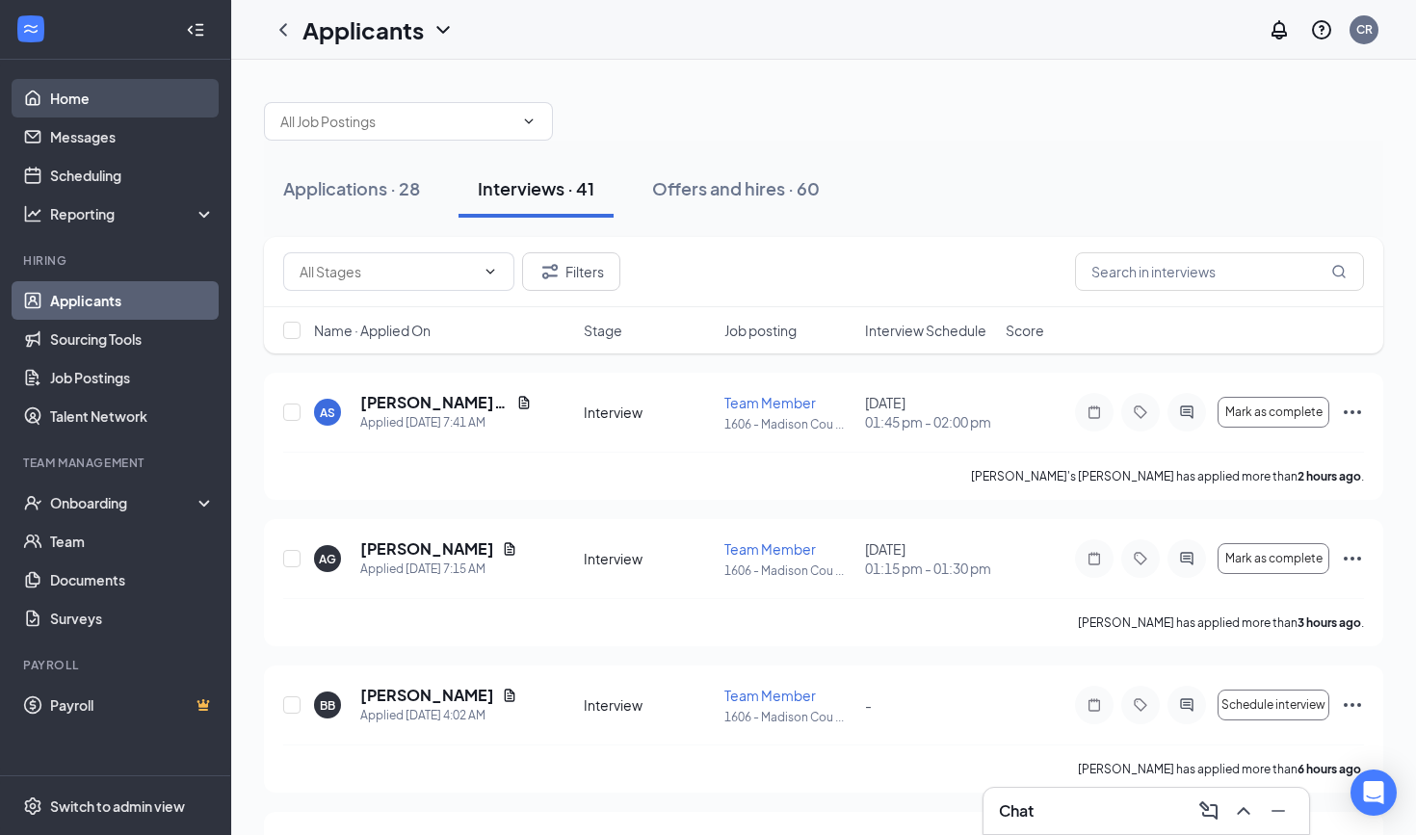
click at [69, 99] on link "Home" at bounding box center [132, 98] width 165 height 39
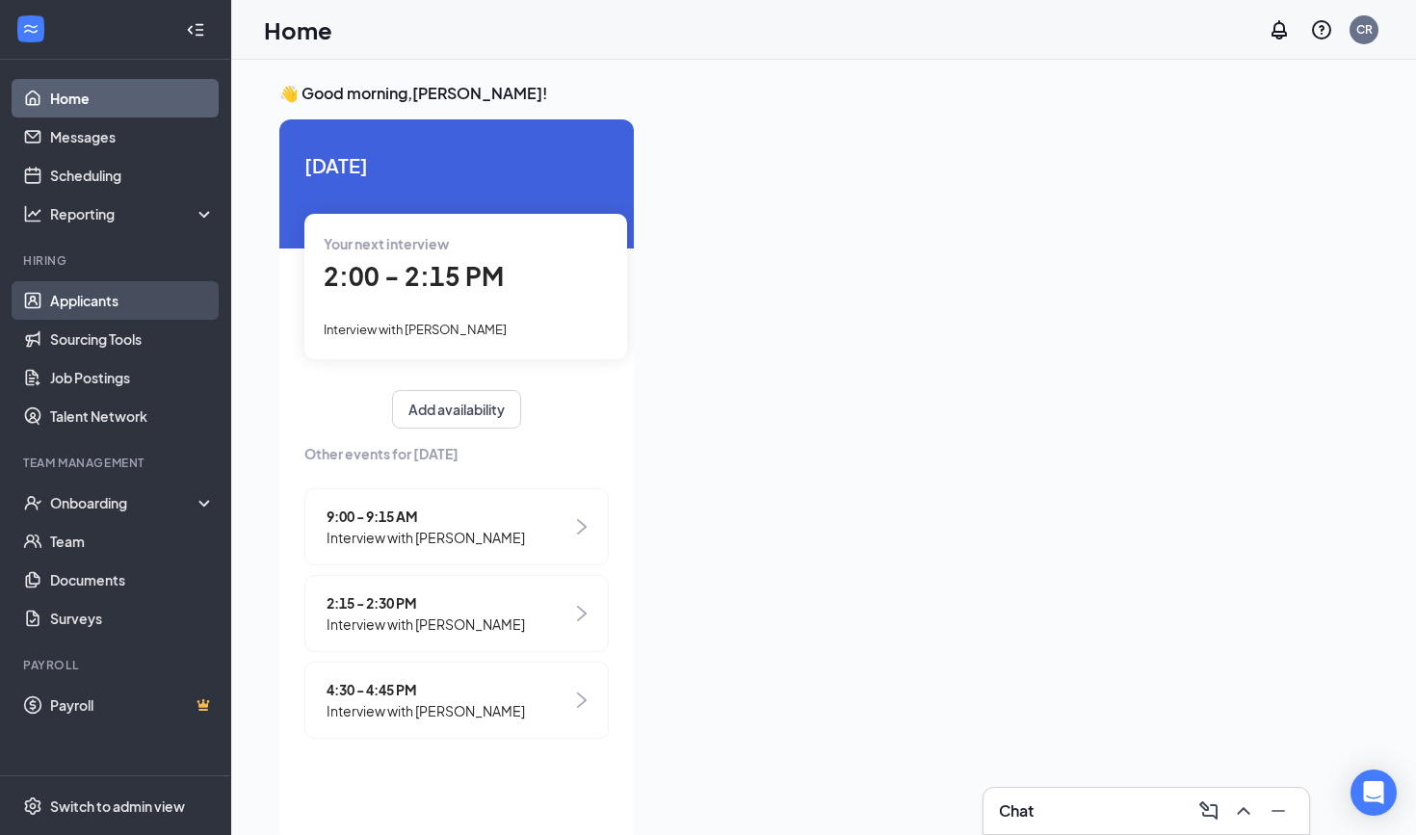
click at [121, 289] on link "Applicants" at bounding box center [132, 300] width 165 height 39
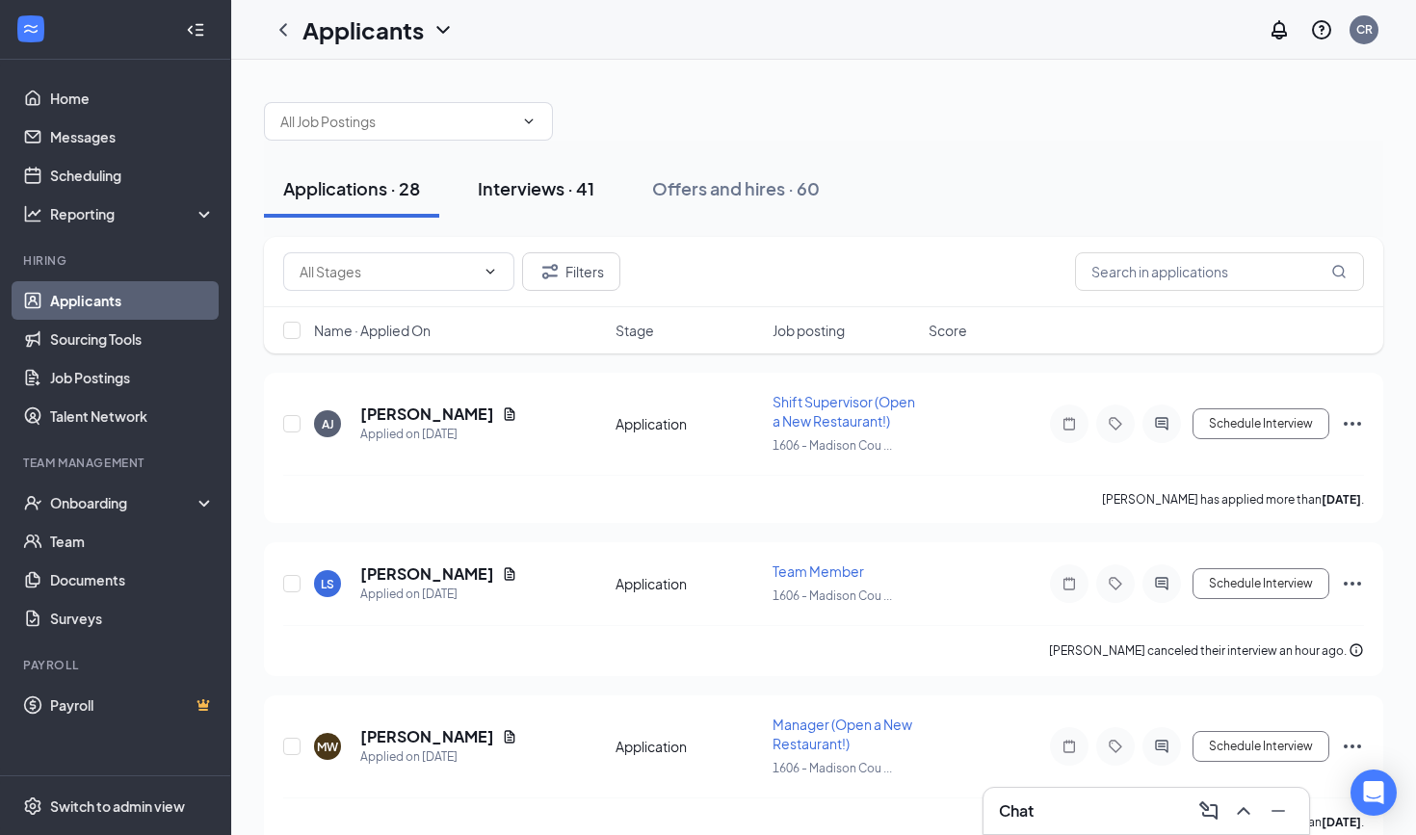
click at [570, 212] on button "Interviews · 41" at bounding box center [536, 189] width 155 height 58
